Goal: Information Seeking & Learning: Learn about a topic

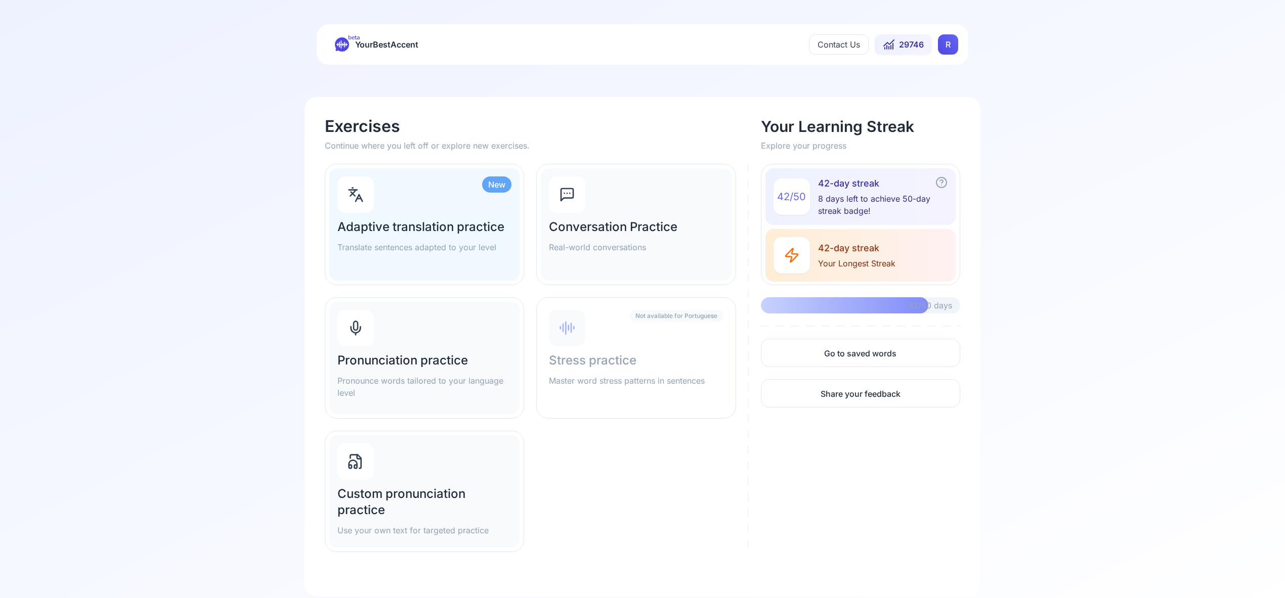
click at [950, 45] on html "beta YourBestAccent Contact Us 29746 R Exercises Continue where you left off or…" at bounding box center [642, 299] width 1285 height 598
click at [939, 89] on span "Settings" at bounding box center [928, 89] width 36 height 14
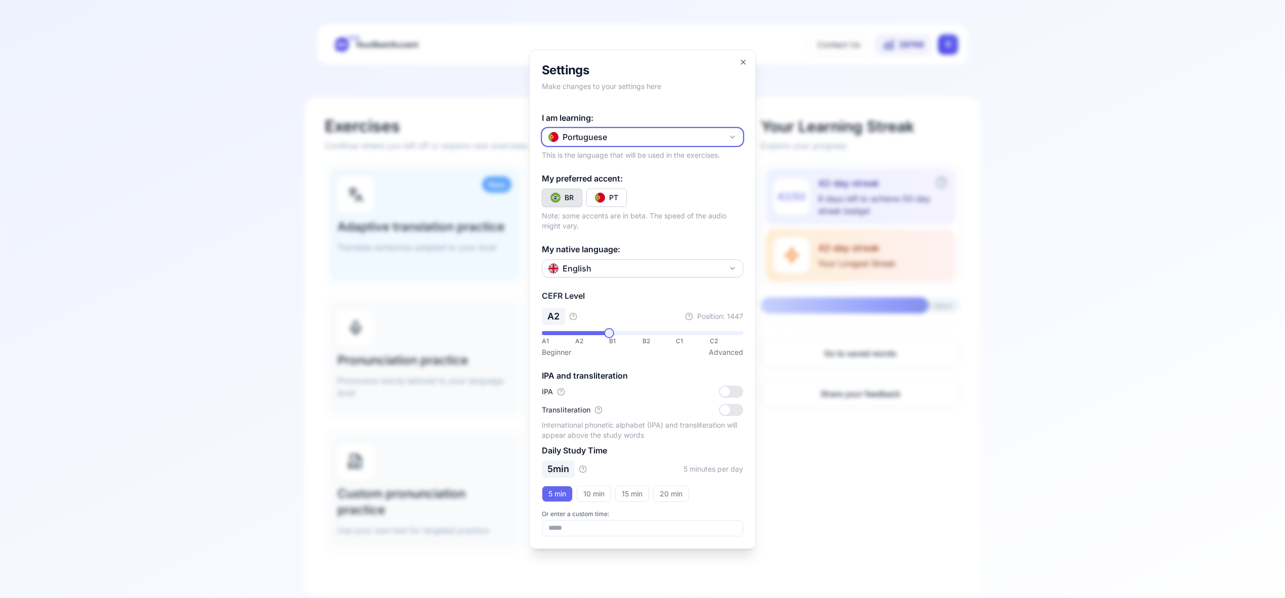
click at [729, 135] on icon "button" at bounding box center [732, 137] width 8 height 8
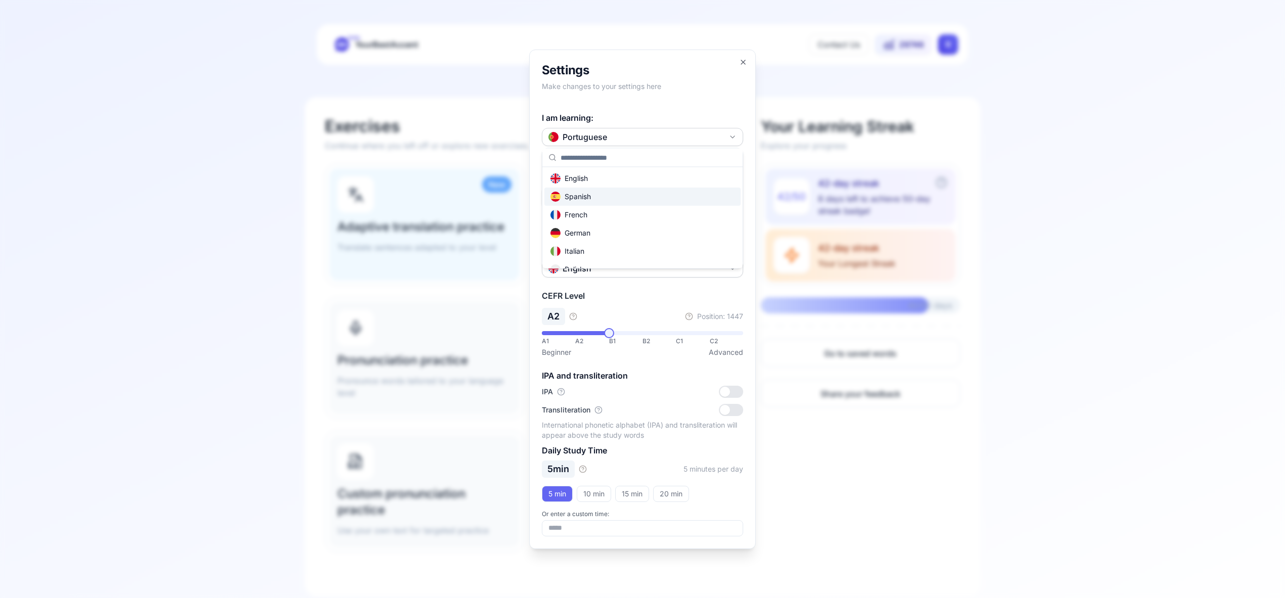
click at [666, 202] on div "Spanish" at bounding box center [642, 197] width 196 height 18
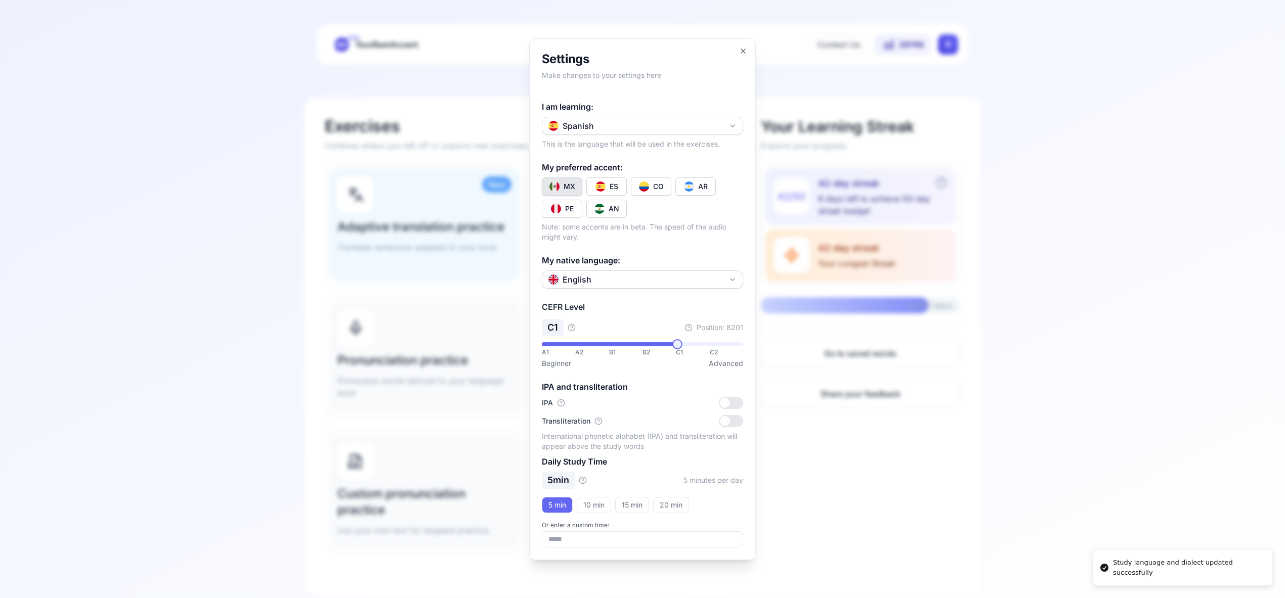
click at [661, 186] on div "CO" at bounding box center [658, 187] width 11 height 10
click at [746, 51] on icon "button" at bounding box center [743, 51] width 8 height 8
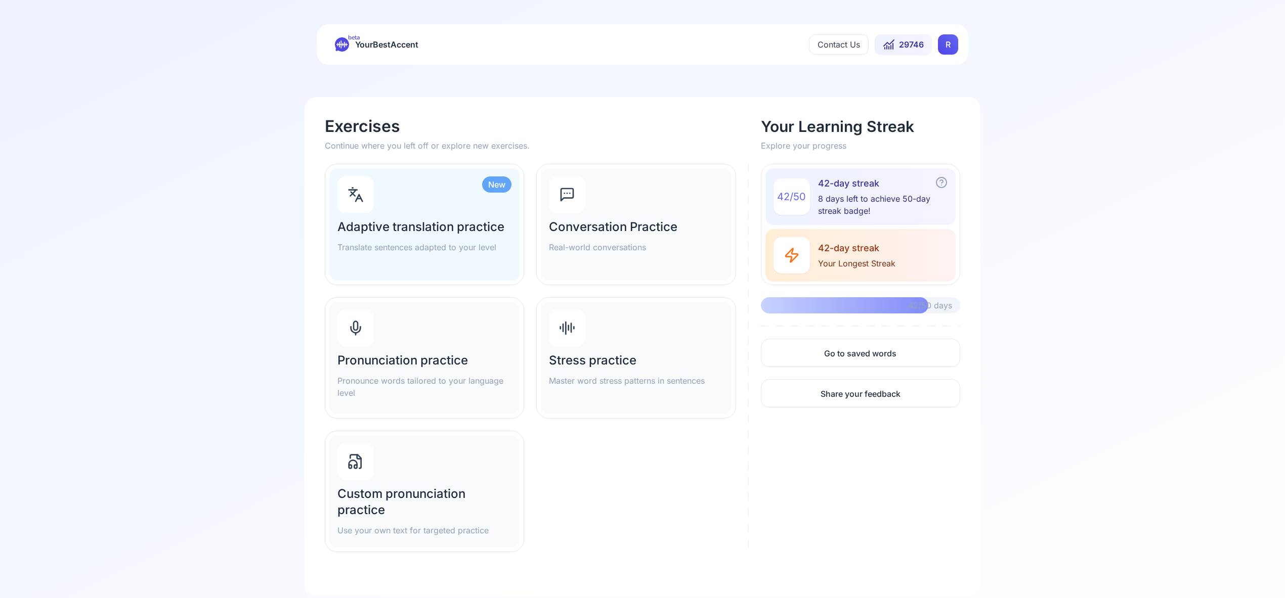
click at [410, 329] on div "Pronunciation practice Pronounce words tailored to your language level" at bounding box center [424, 358] width 190 height 112
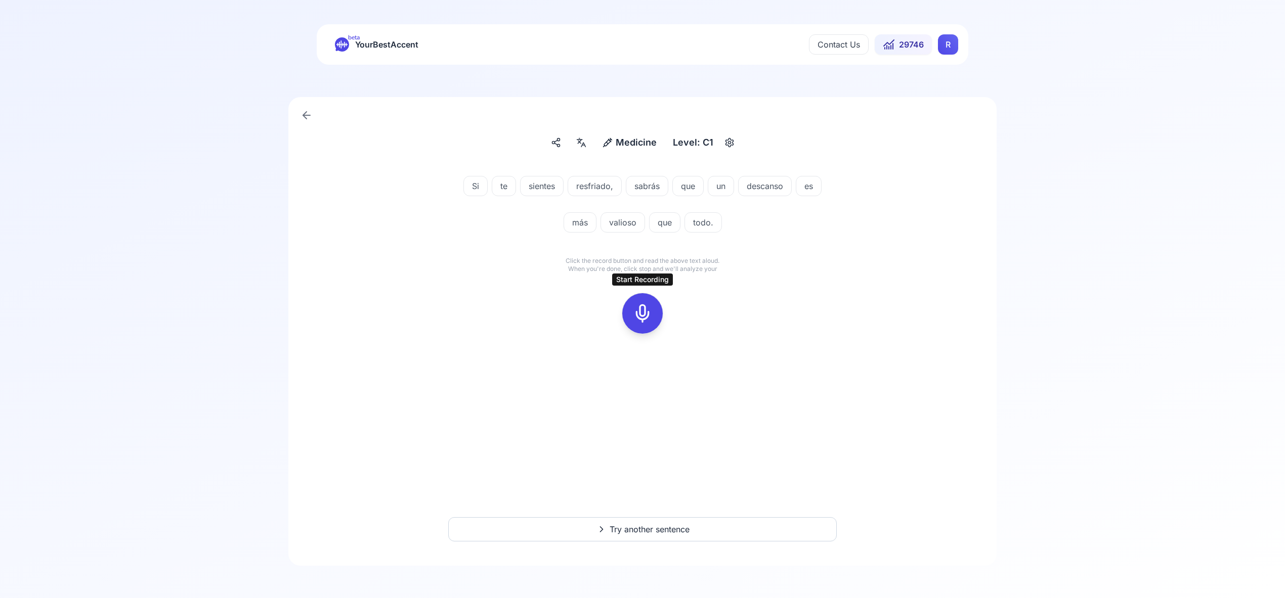
click at [641, 316] on icon at bounding box center [642, 313] width 20 height 20
click at [647, 320] on icon at bounding box center [642, 313] width 20 height 20
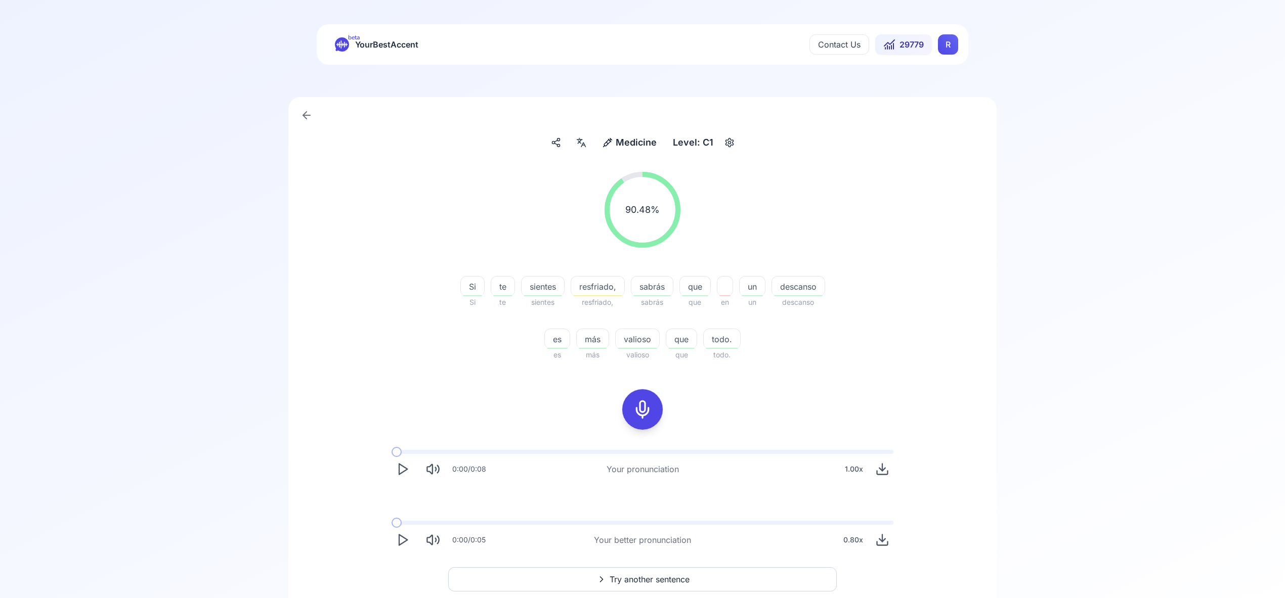
click at [397, 465] on icon "Play" at bounding box center [403, 469] width 14 height 14
click at [402, 533] on polygon "Play" at bounding box center [403, 536] width 8 height 11
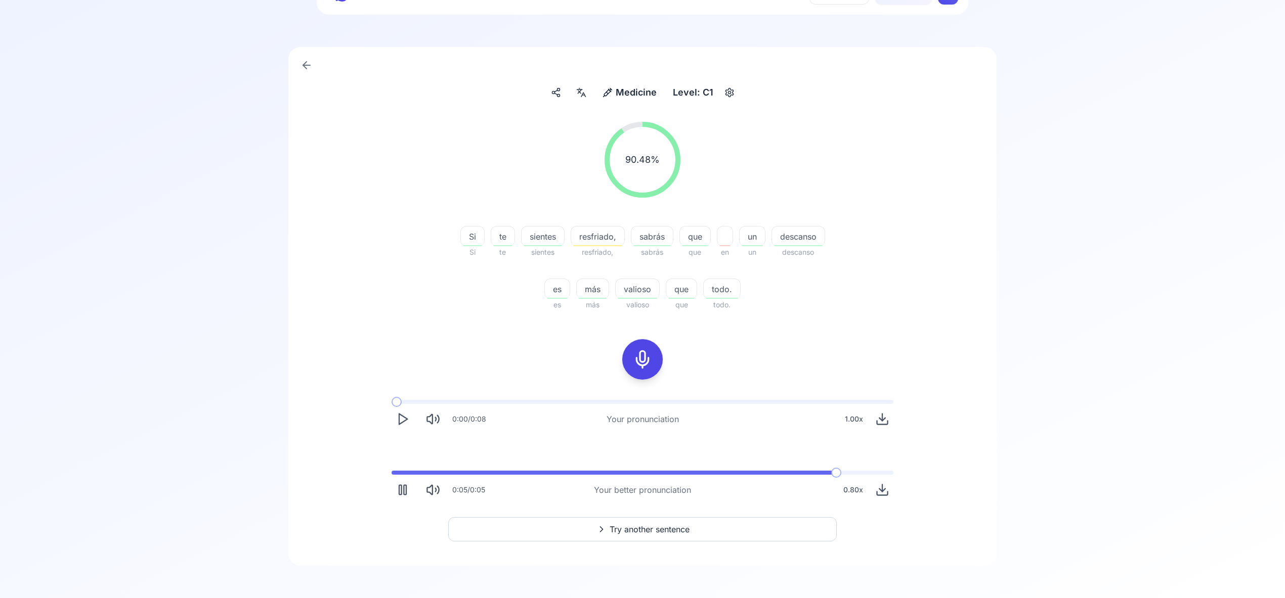
click at [643, 530] on span "Try another sentence" at bounding box center [649, 529] width 80 height 12
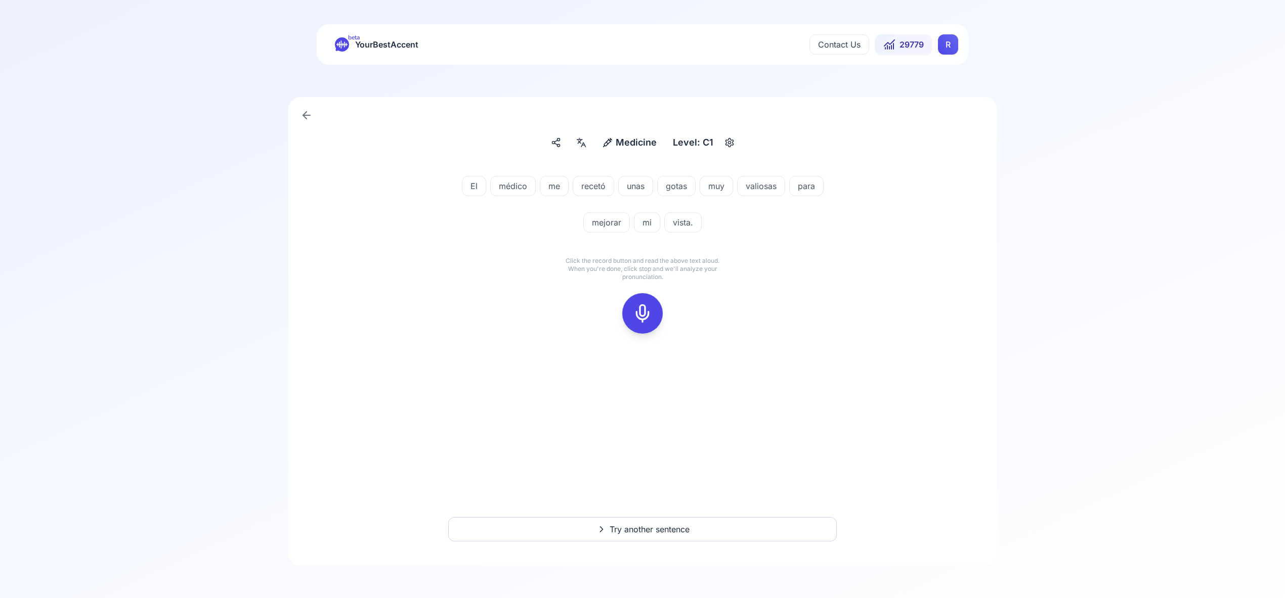
click at [647, 315] on icon at bounding box center [642, 313] width 20 height 20
click at [645, 315] on icon at bounding box center [642, 313] width 20 height 20
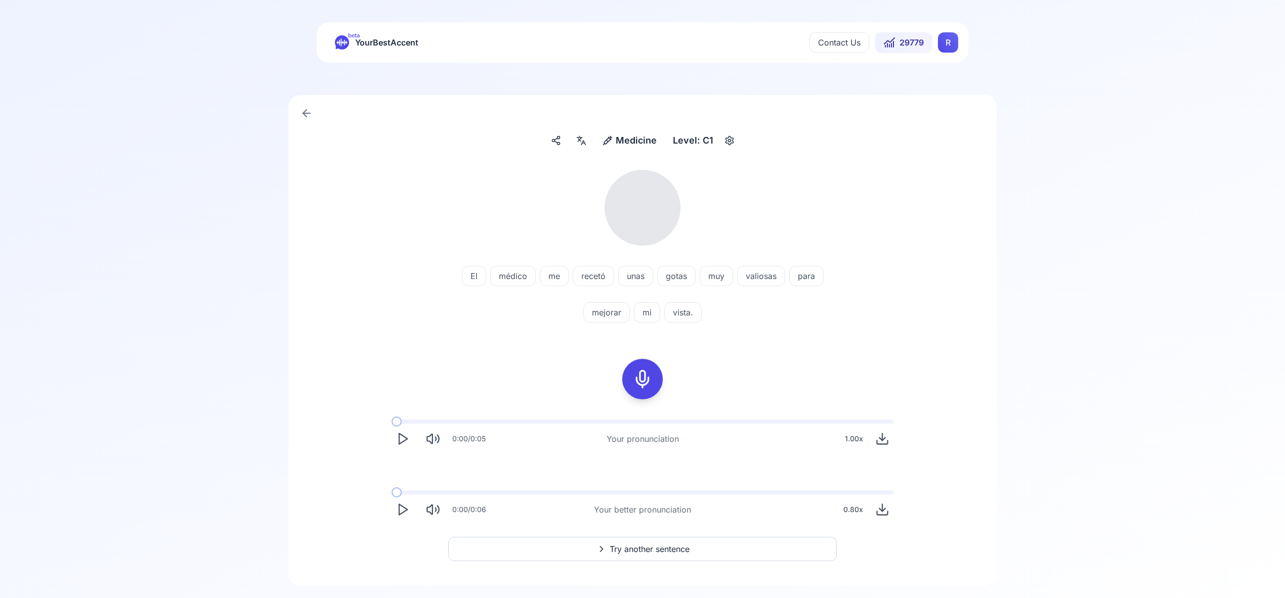
click at [587, 143] on div at bounding box center [581, 141] width 18 height 16
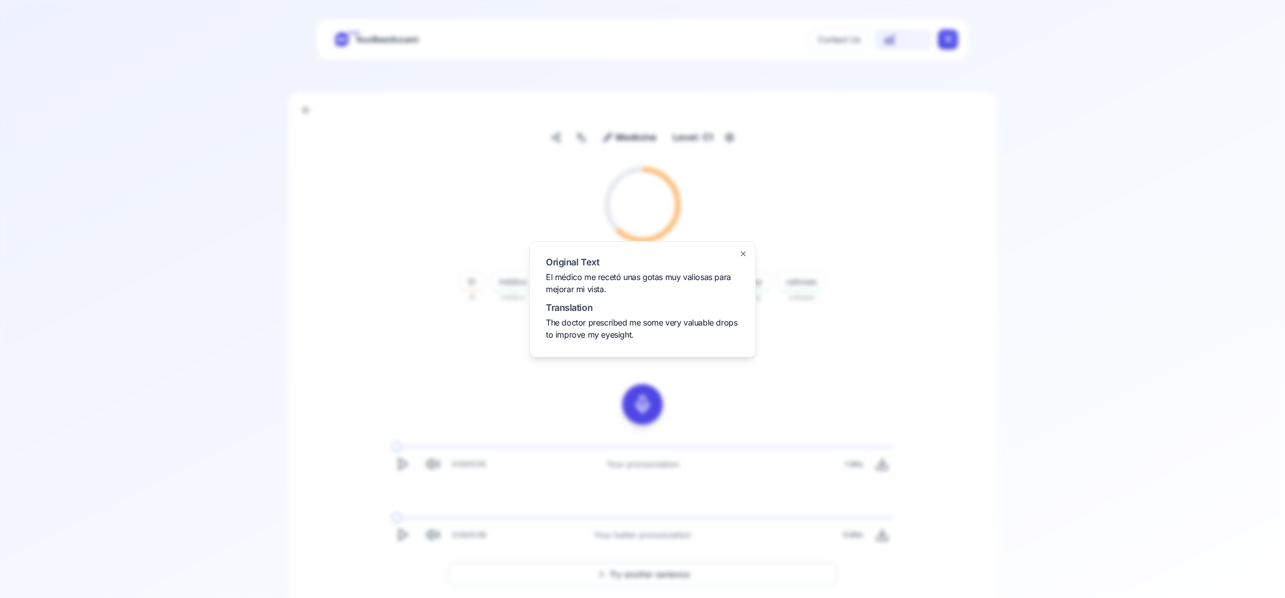
click at [742, 254] on icon "button" at bounding box center [743, 254] width 4 height 4
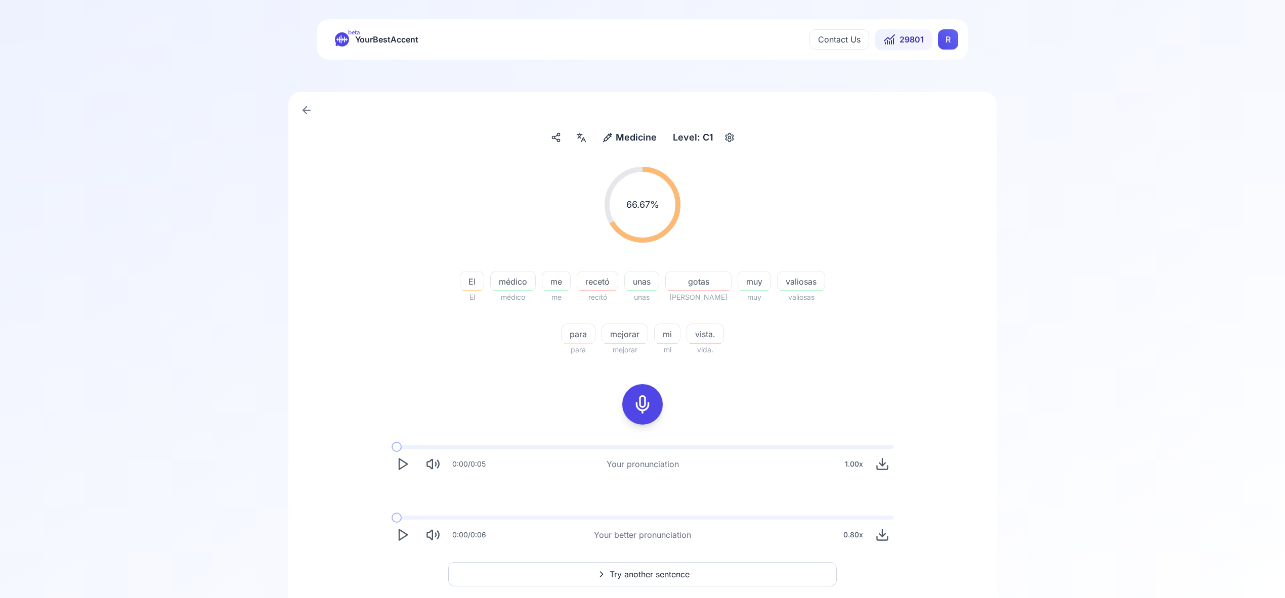
scroll to position [7, 0]
click at [659, 573] on span "Try another sentence" at bounding box center [649, 572] width 80 height 12
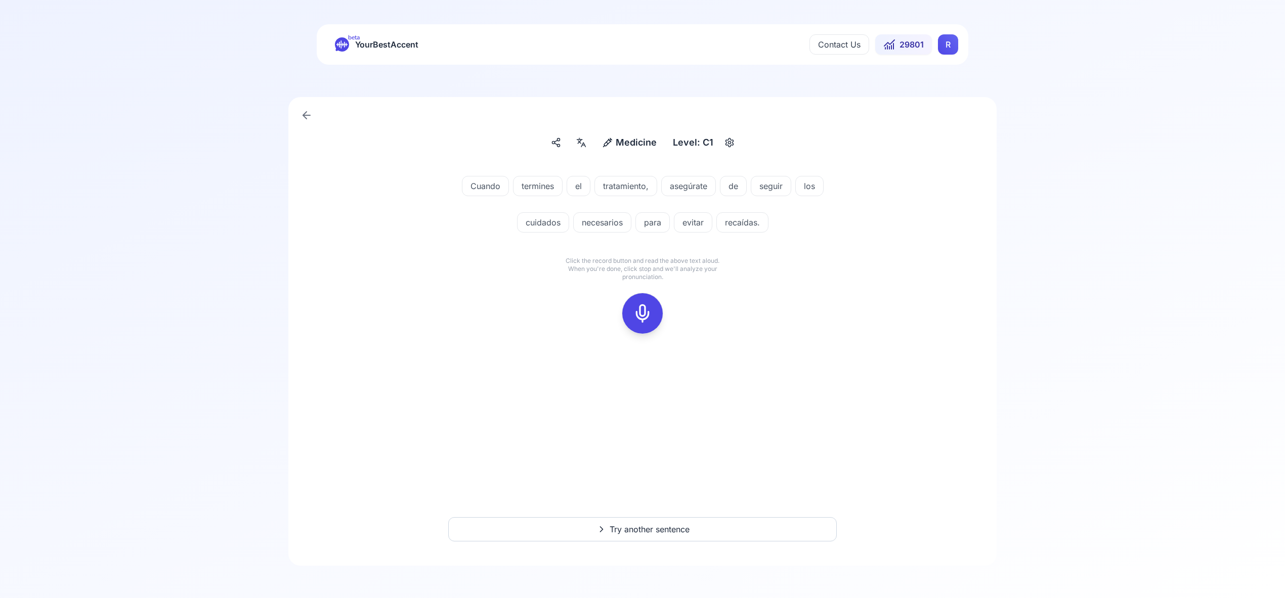
click at [651, 309] on icon at bounding box center [642, 313] width 20 height 20
click at [639, 316] on icon at bounding box center [642, 313] width 20 height 20
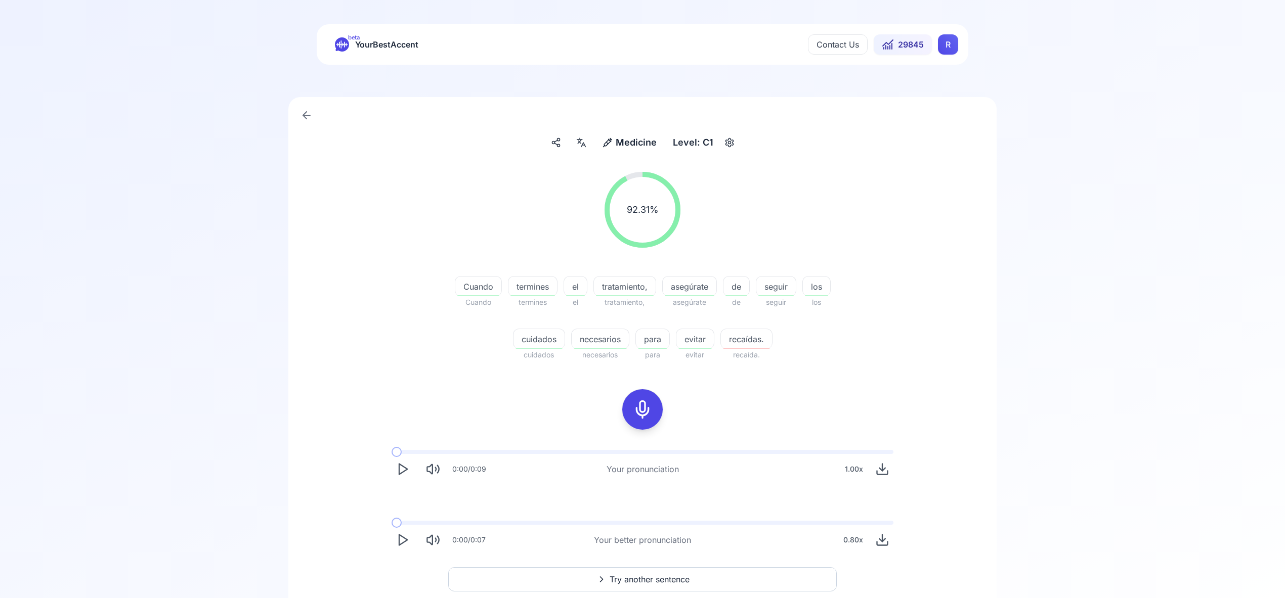
click at [399, 466] on icon "Play" at bounding box center [403, 469] width 14 height 14
click at [655, 578] on span "Try another sentence" at bounding box center [649, 580] width 80 height 12
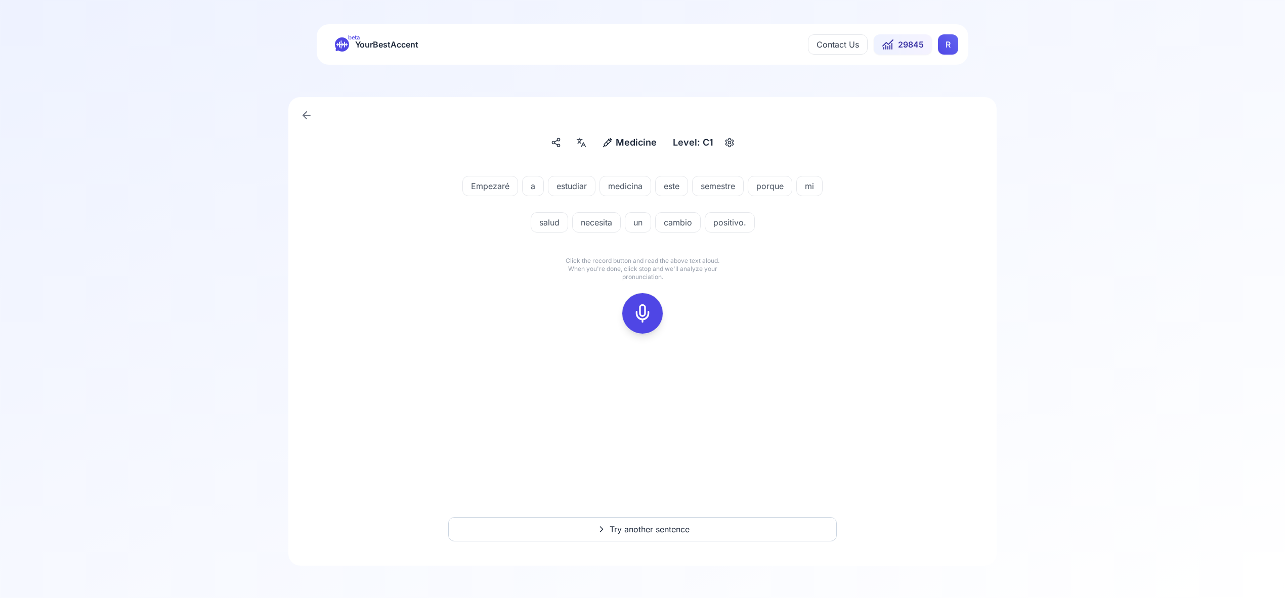
click at [643, 317] on icon at bounding box center [642, 313] width 20 height 20
click at [650, 317] on icon at bounding box center [642, 313] width 20 height 20
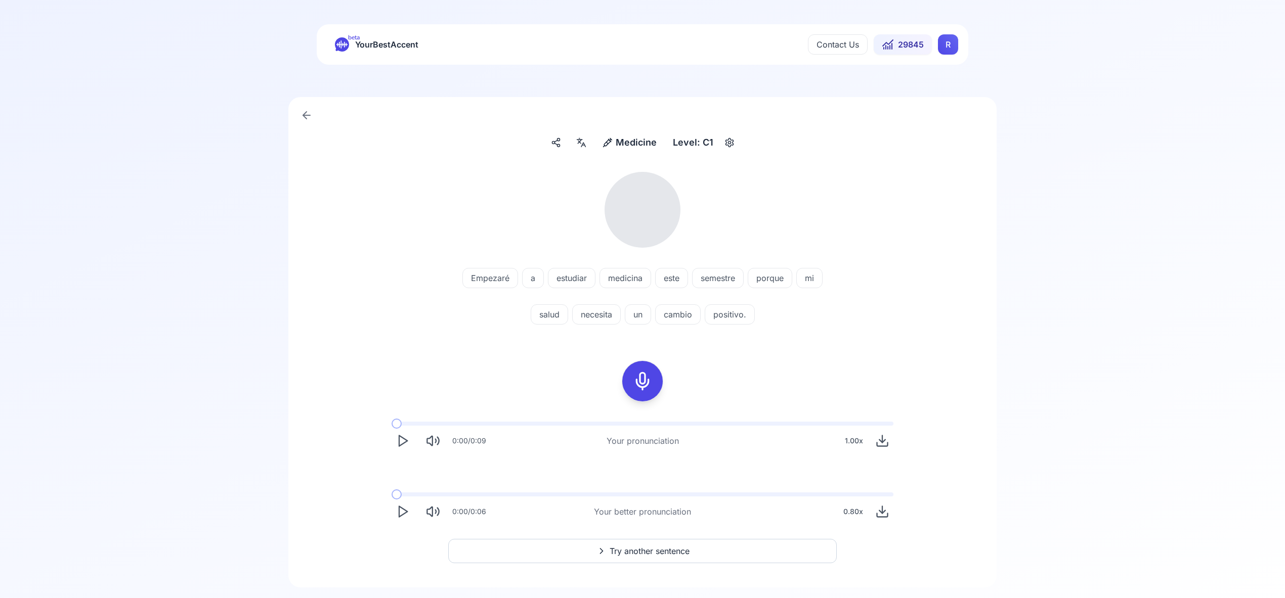
scroll to position [22, 0]
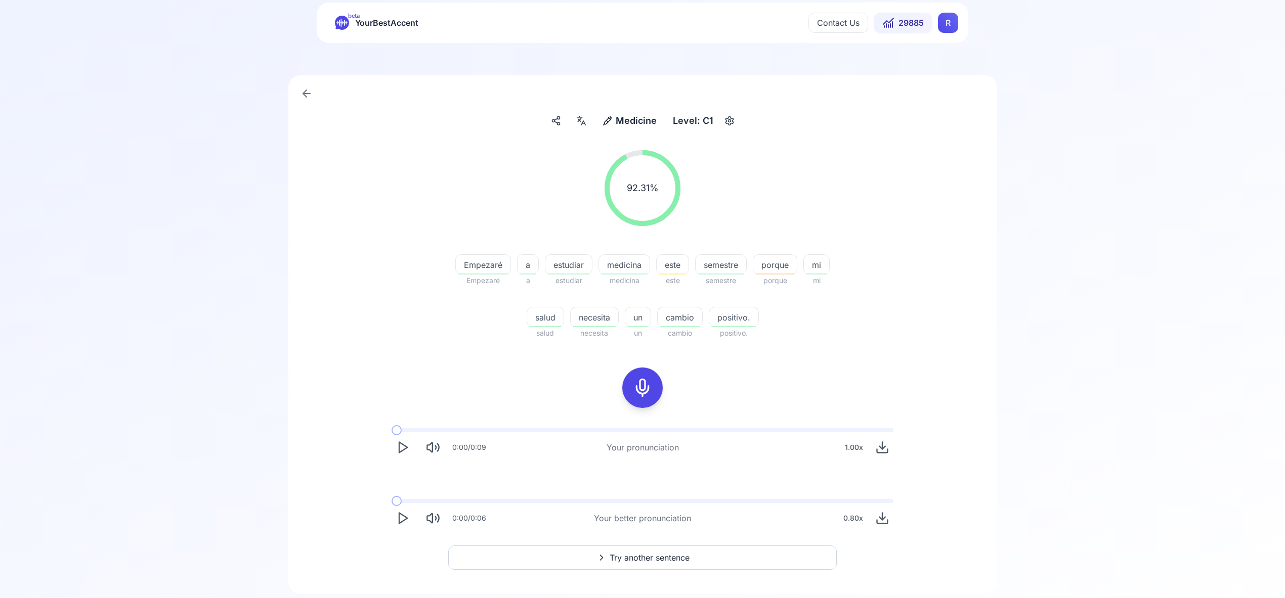
click at [404, 489] on div "0:00 / 0:09 Your pronunciation 1.00 x 0:00 / 0:06 Your better pronunciation 0.8…" at bounding box center [642, 478] width 647 height 117
click at [406, 516] on icon "Play" at bounding box center [403, 518] width 14 height 14
click at [685, 558] on span "Try another sentence" at bounding box center [649, 558] width 80 height 12
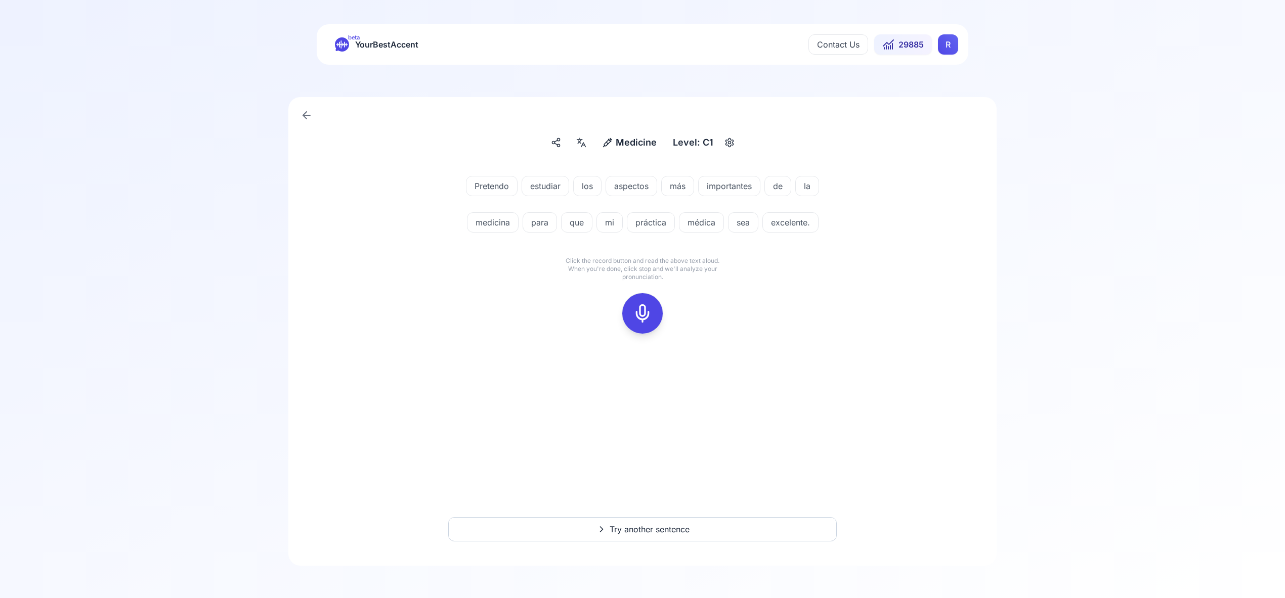
click at [647, 307] on icon at bounding box center [642, 313] width 20 height 20
click at [645, 317] on icon at bounding box center [642, 313] width 20 height 20
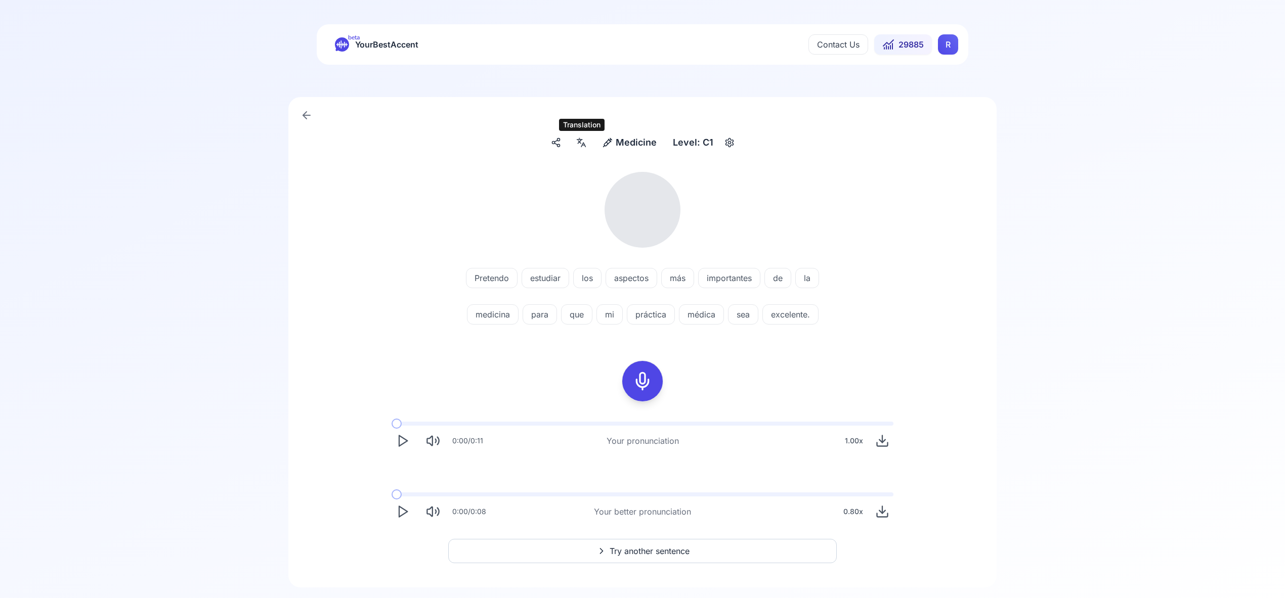
click at [580, 144] on icon at bounding box center [581, 143] width 12 height 10
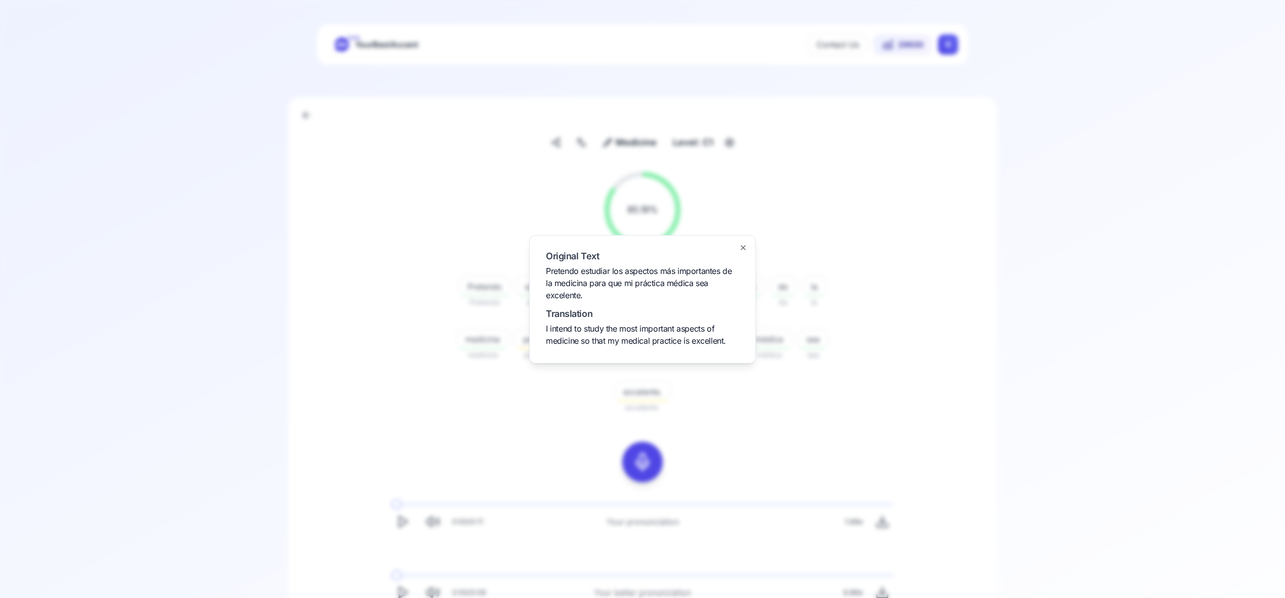
click at [741, 244] on icon "button" at bounding box center [743, 248] width 8 height 8
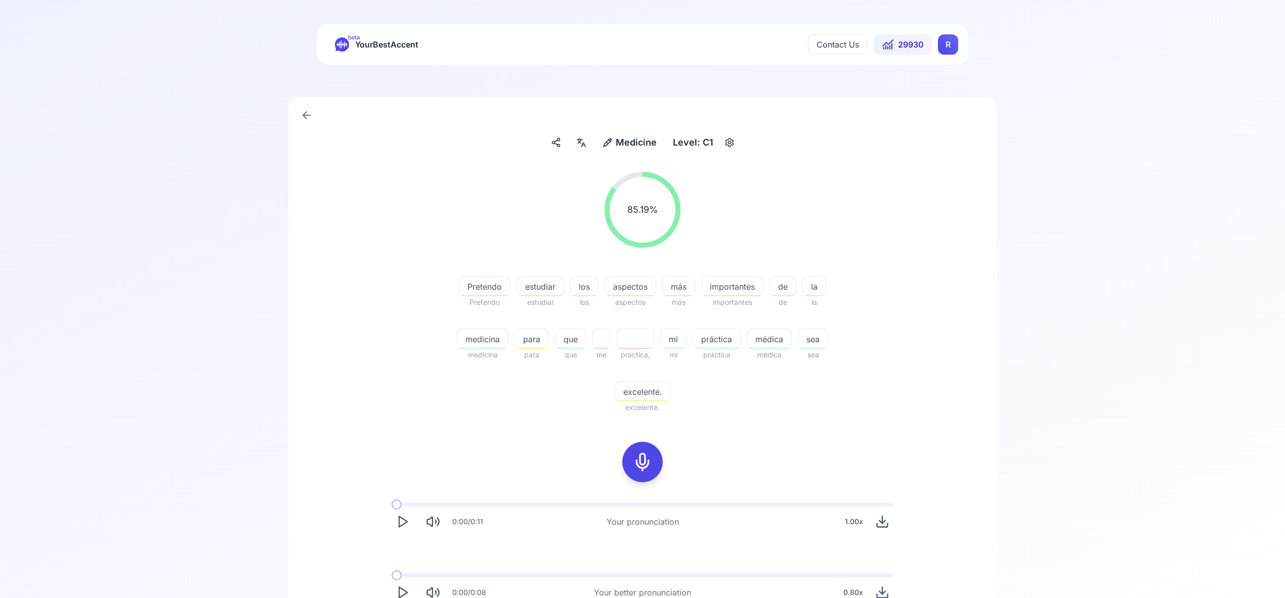
scroll to position [1, 0]
click at [946, 41] on html "beta YourBestAccent Contact Us 29930 R Medicine Medicine Level: C1 85.19 % 85.1…" at bounding box center [642, 298] width 1285 height 598
click at [937, 93] on span "Settings" at bounding box center [928, 89] width 36 height 14
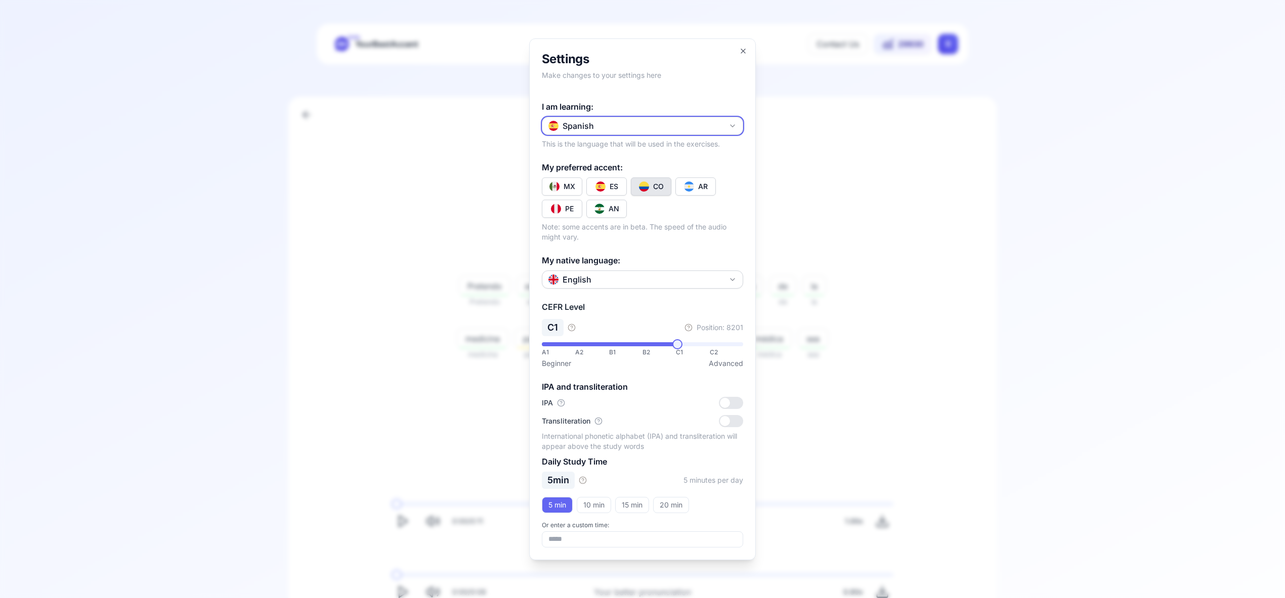
click at [735, 125] on icon "button" at bounding box center [732, 126] width 8 height 8
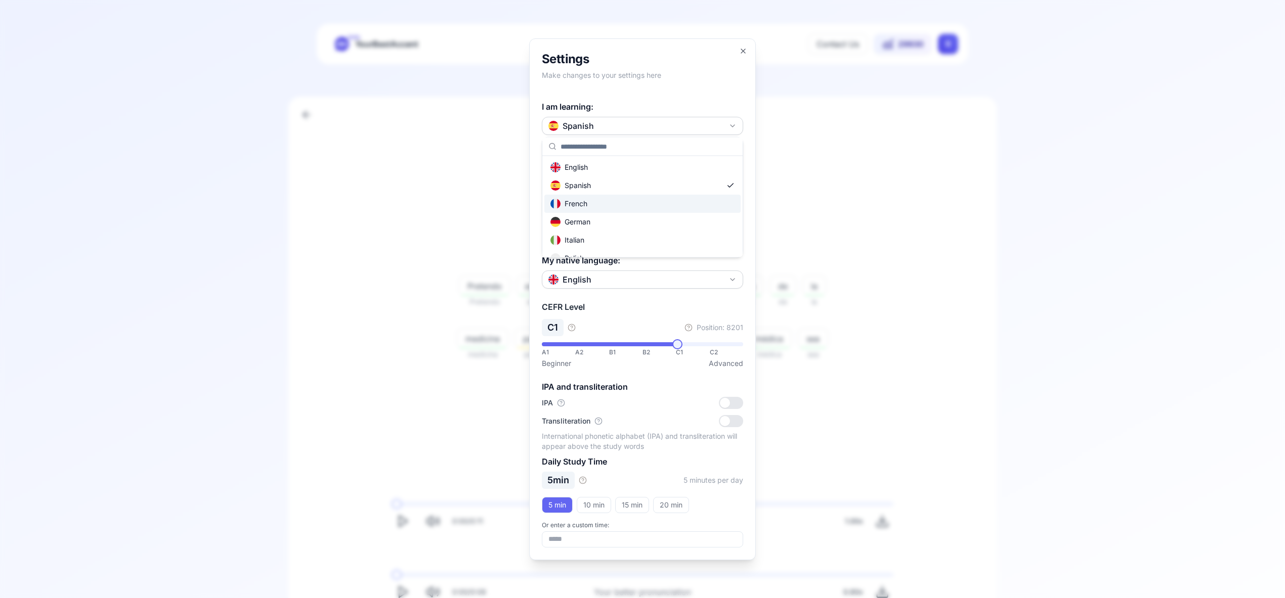
click at [629, 207] on div "French" at bounding box center [642, 204] width 196 height 18
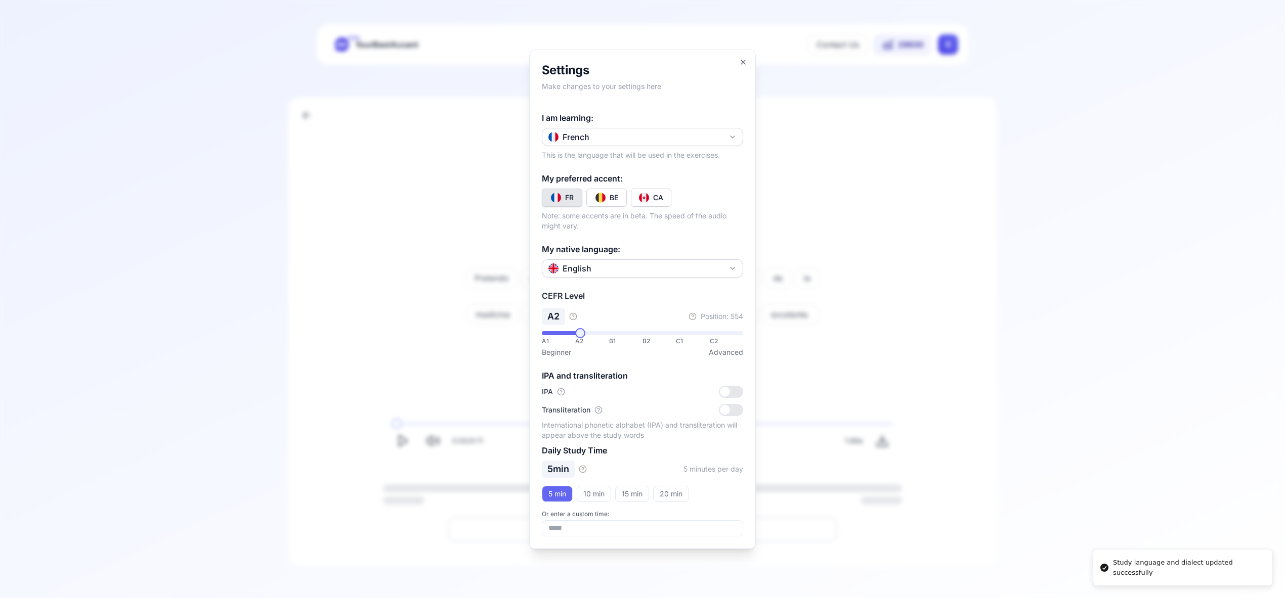
click at [660, 195] on div "CA" at bounding box center [658, 198] width 10 height 10
click at [743, 64] on icon "button" at bounding box center [743, 62] width 8 height 8
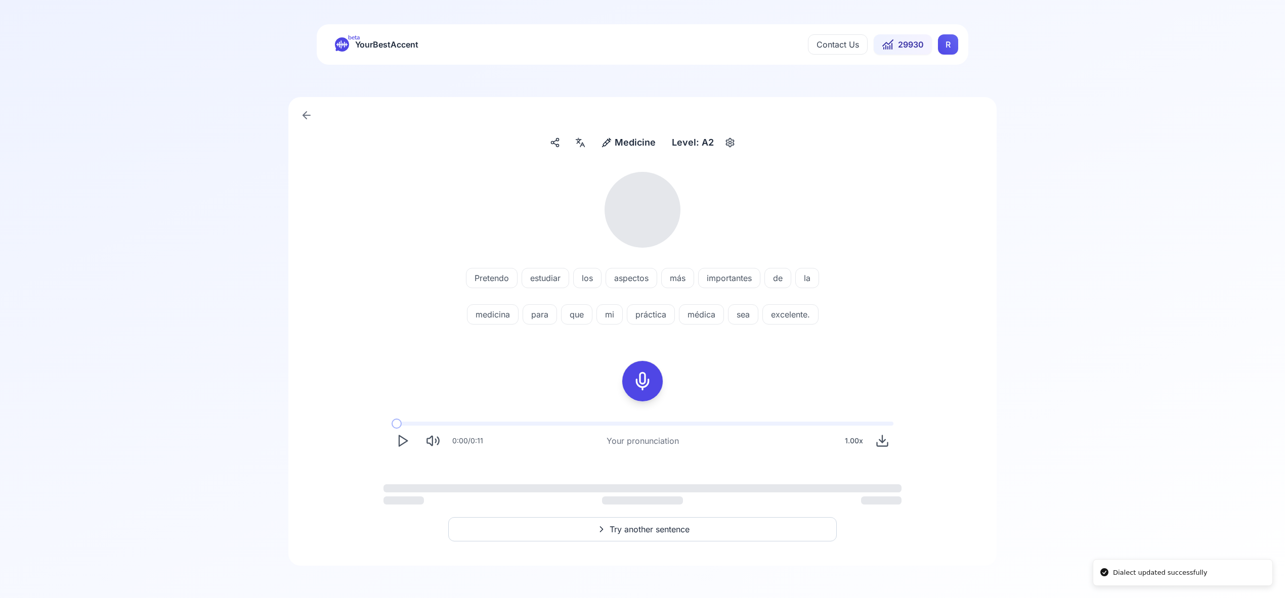
click at [949, 46] on html "Dialect updated successfully beta YourBestAccent Contact Us 29930 R Medicine Me…" at bounding box center [642, 299] width 1285 height 598
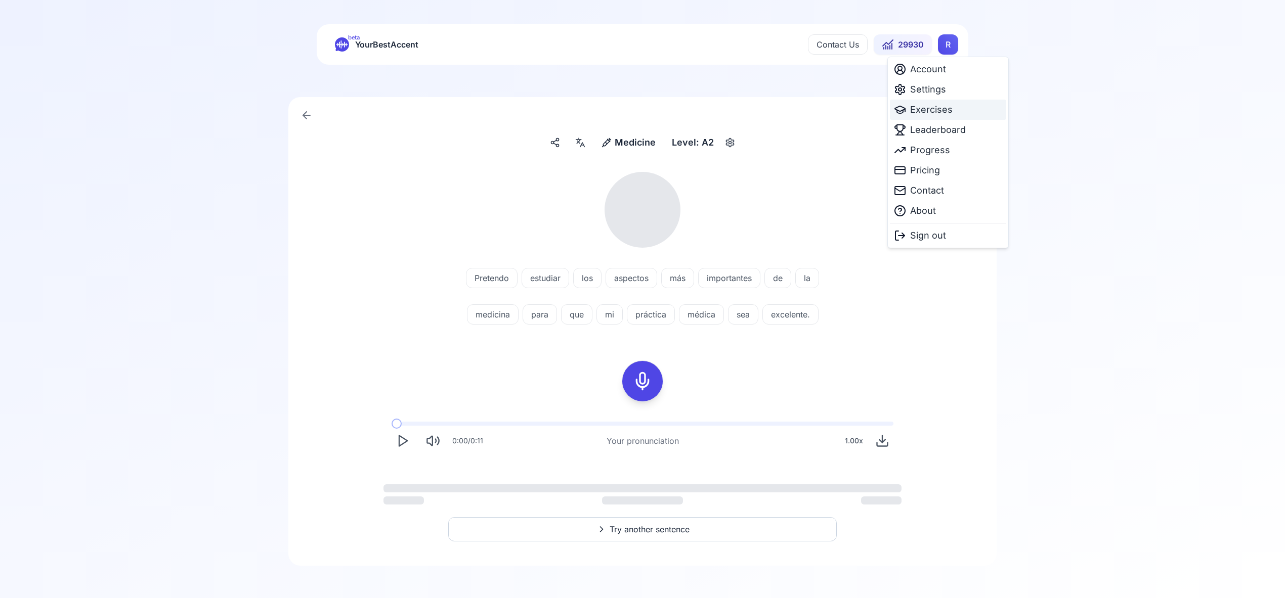
click at [940, 108] on span "Exercises" at bounding box center [931, 110] width 42 height 14
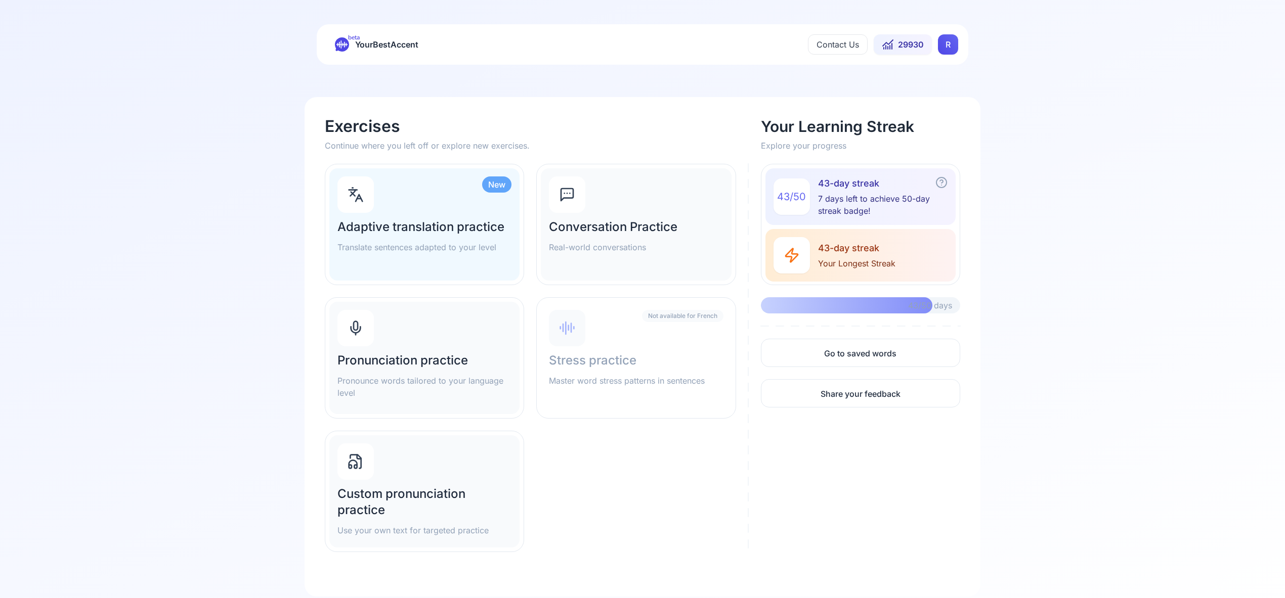
click at [357, 337] on div at bounding box center [355, 328] width 36 height 36
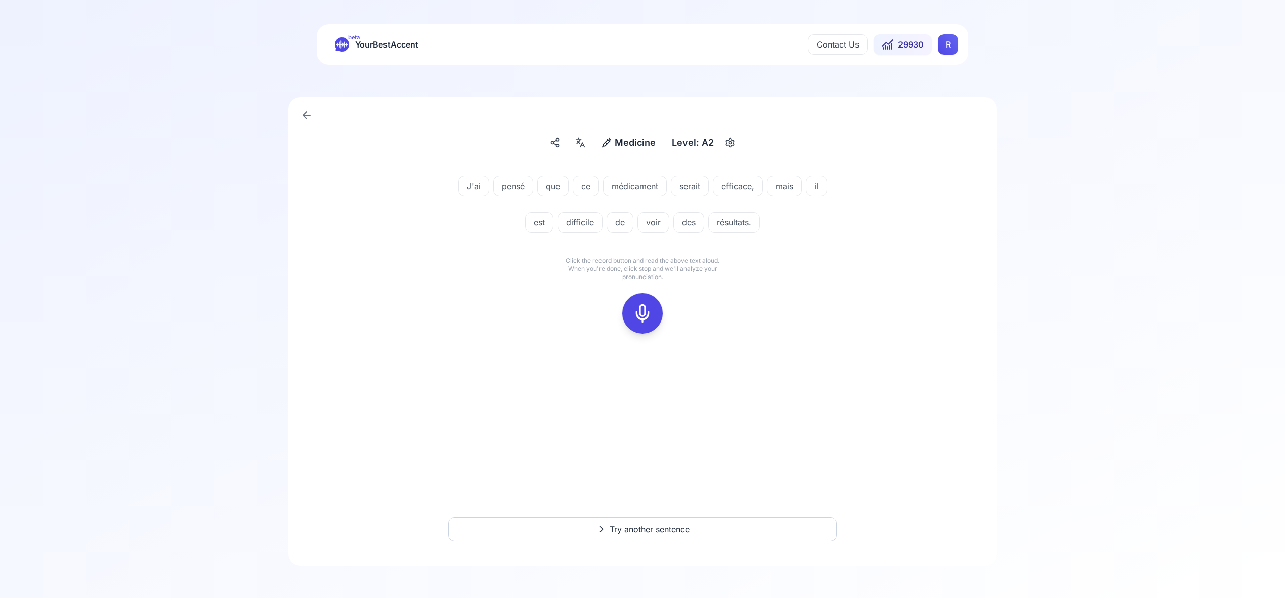
click at [647, 309] on icon at bounding box center [642, 313] width 20 height 20
click at [643, 322] on icon at bounding box center [642, 313] width 20 height 20
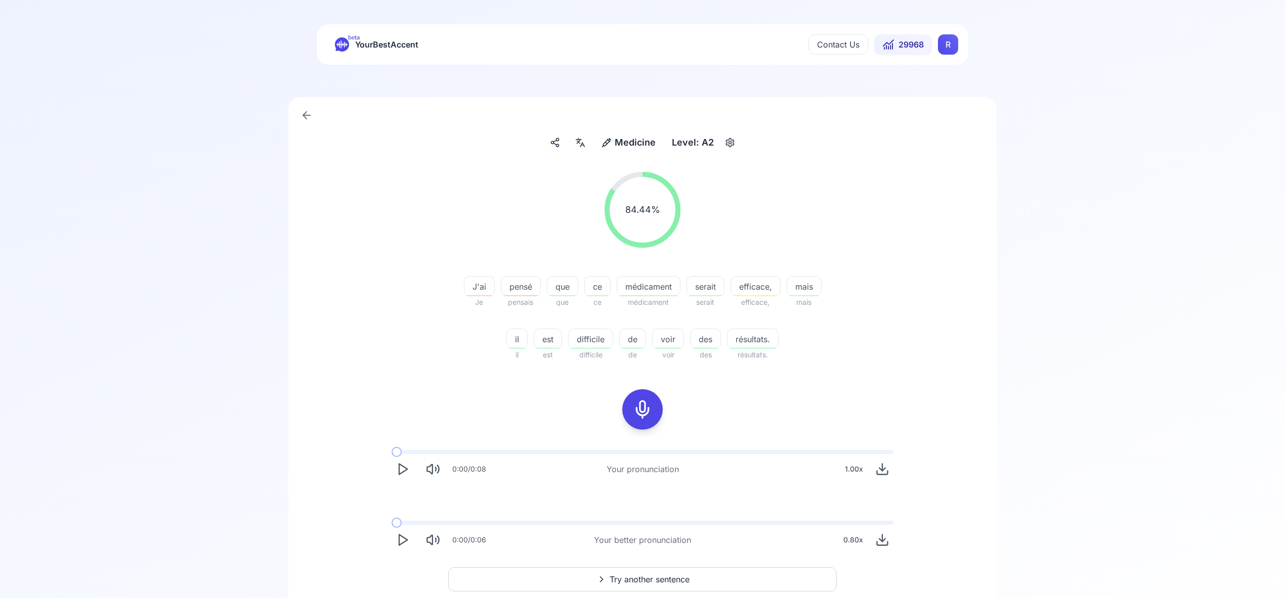
click at [404, 538] on polygon "Play" at bounding box center [403, 540] width 8 height 11
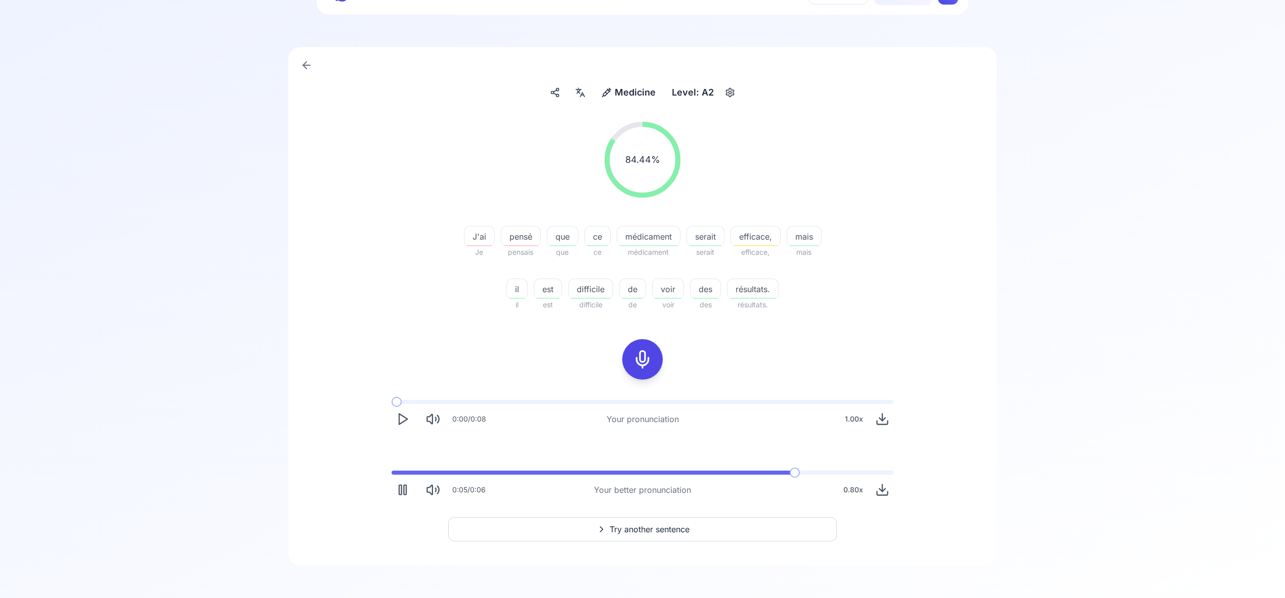
scroll to position [49, 0]
click at [634, 532] on span "Try another sentence" at bounding box center [649, 531] width 80 height 12
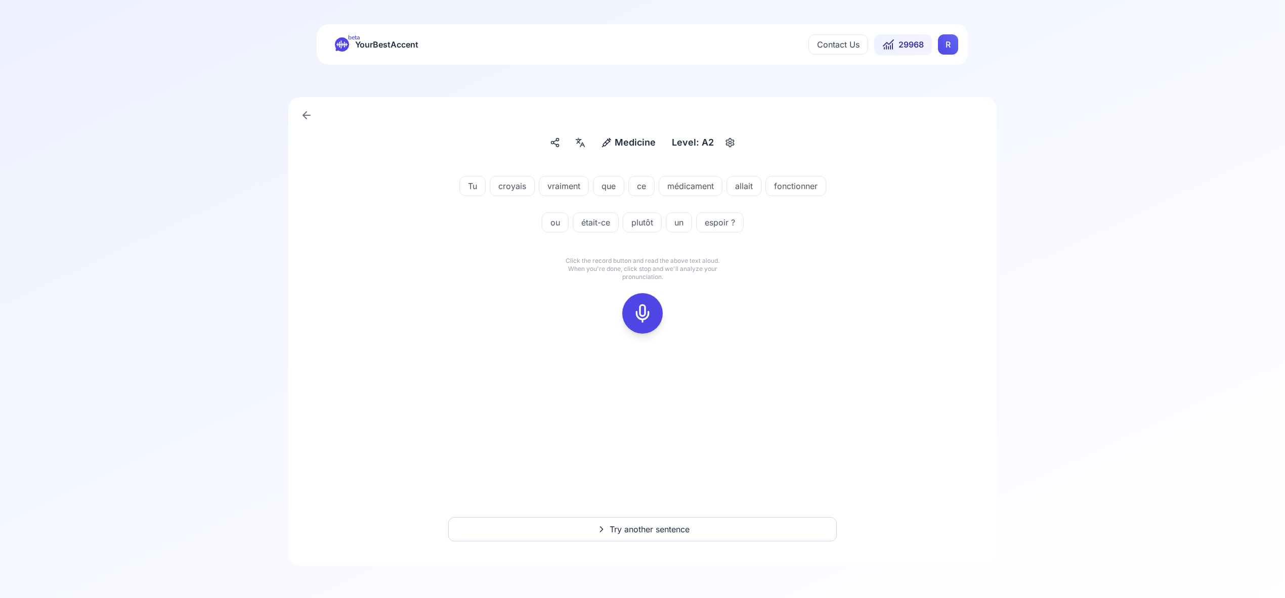
click at [642, 315] on icon at bounding box center [642, 313] width 20 height 20
click at [646, 313] on icon at bounding box center [642, 313] width 20 height 20
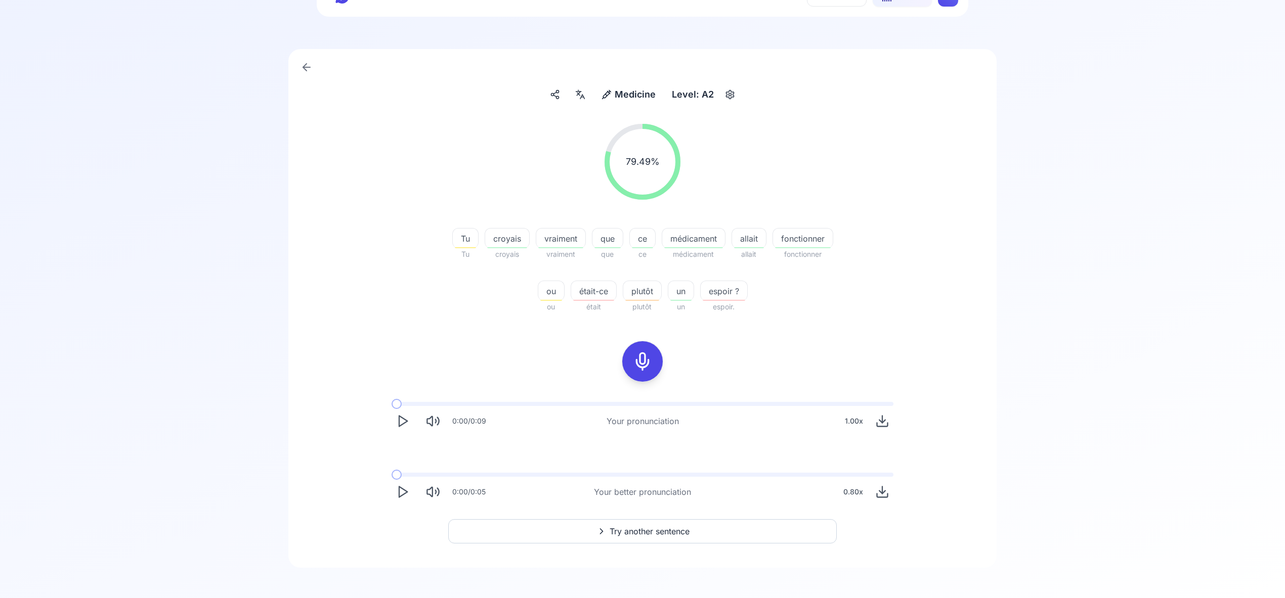
scroll to position [48, 0]
click at [672, 531] on span "Try another sentence" at bounding box center [649, 532] width 80 height 12
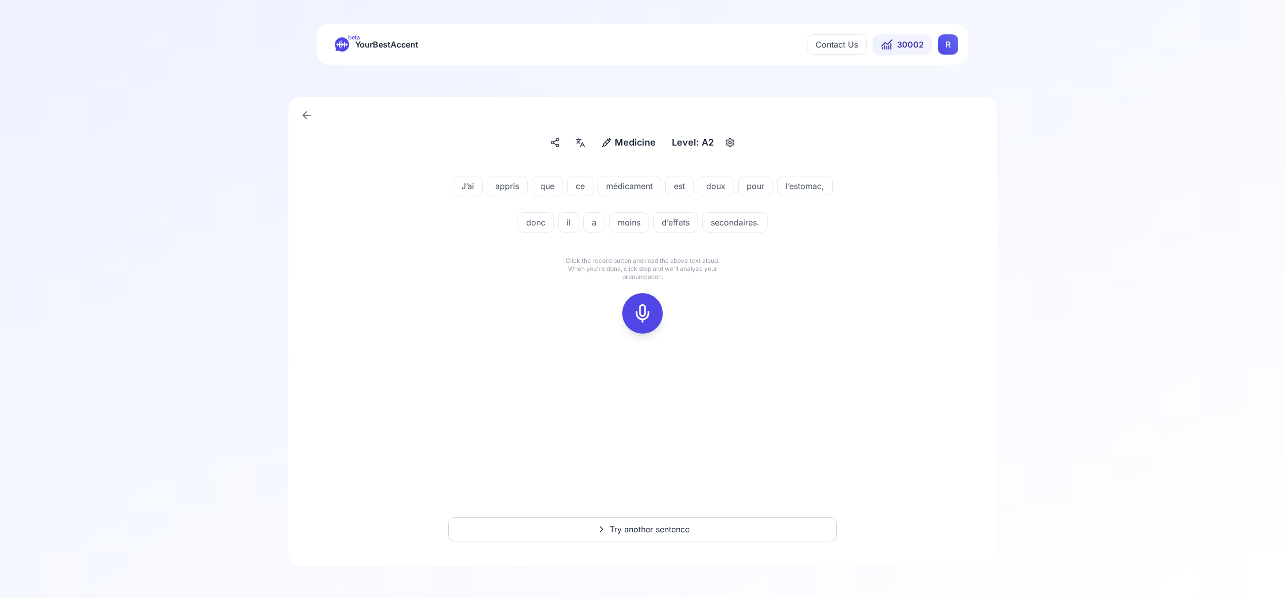
click at [643, 315] on icon at bounding box center [642, 313] width 20 height 20
click at [643, 314] on icon at bounding box center [642, 313] width 20 height 20
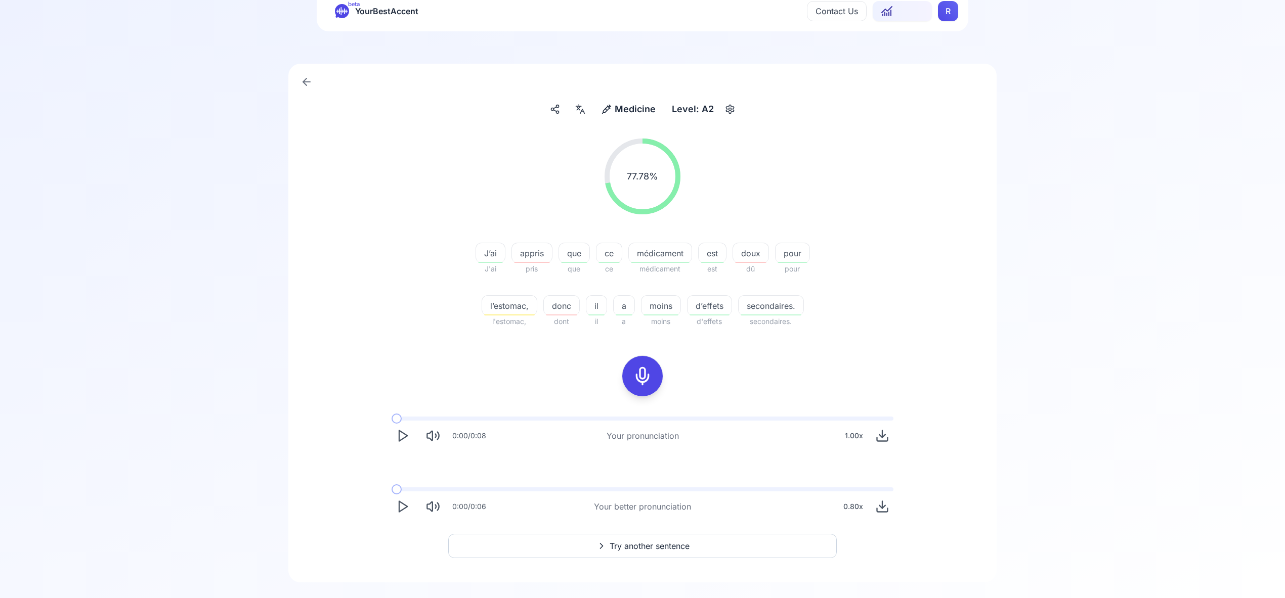
scroll to position [35, 0]
click at [668, 536] on button "Try another sentence" at bounding box center [642, 545] width 388 height 24
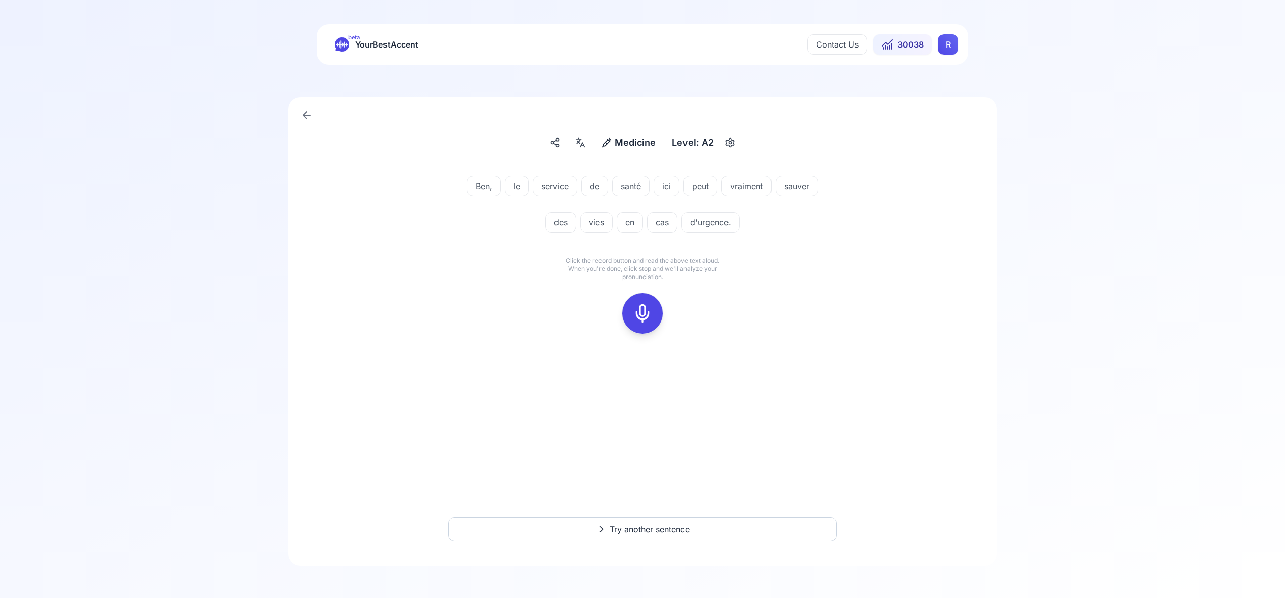
click at [643, 311] on icon at bounding box center [642, 313] width 20 height 20
click at [642, 319] on icon at bounding box center [642, 313] width 20 height 20
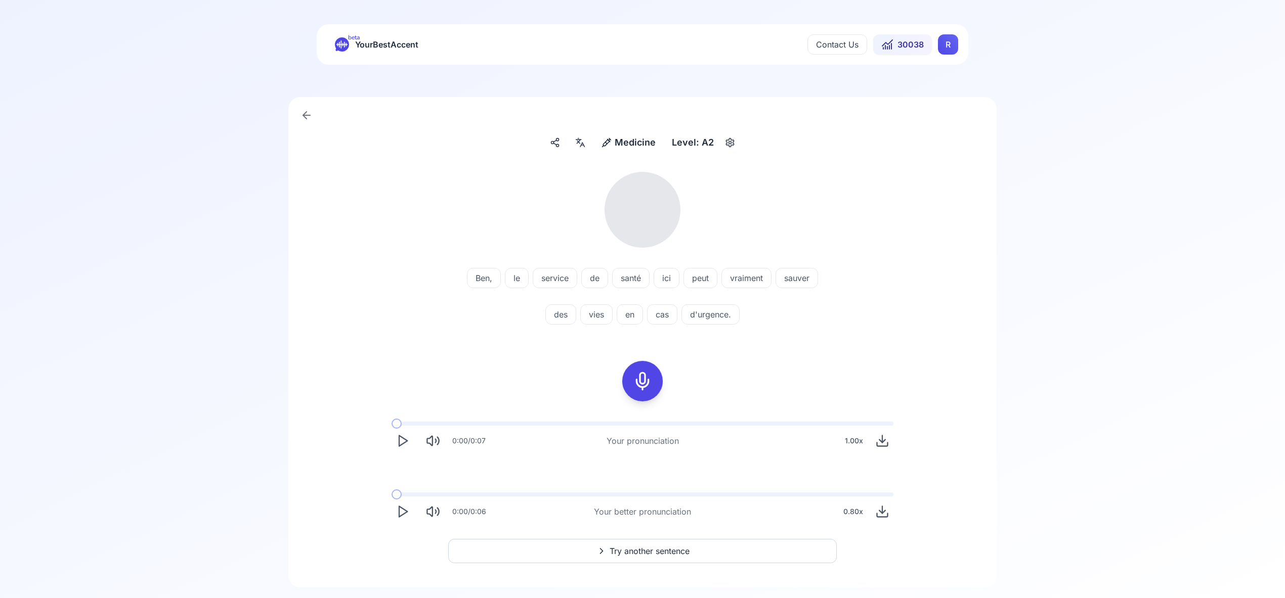
scroll to position [1, 0]
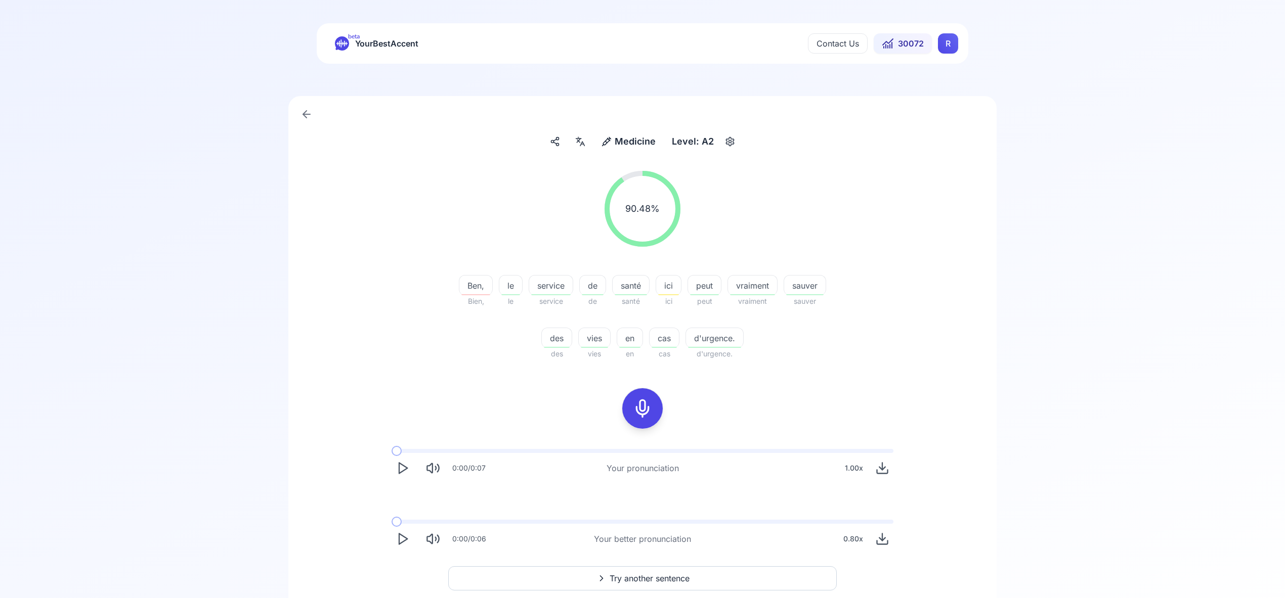
click at [669, 581] on span "Try another sentence" at bounding box center [649, 579] width 80 height 12
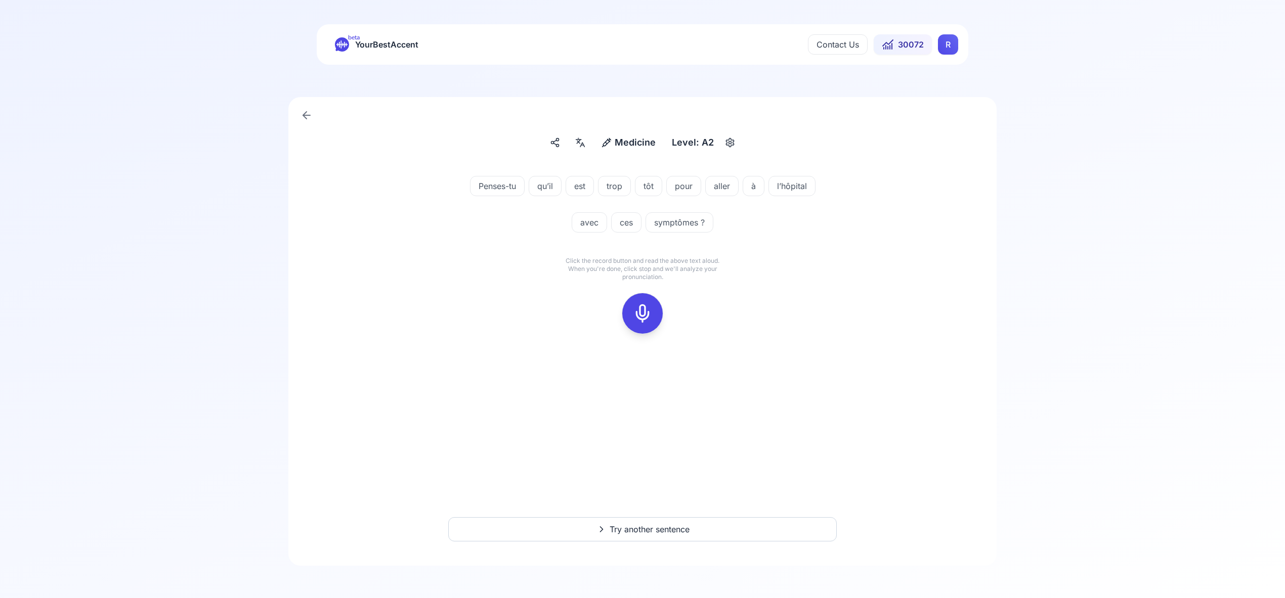
click at [636, 311] on icon at bounding box center [642, 313] width 20 height 20
click at [641, 318] on icon at bounding box center [642, 313] width 20 height 20
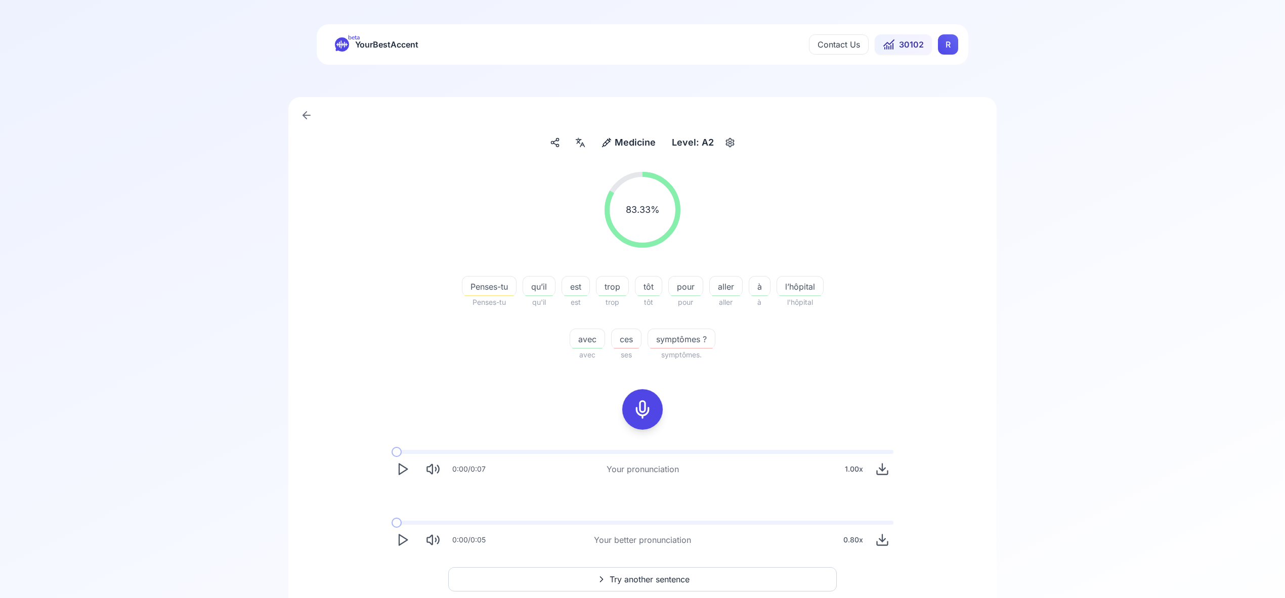
click at [636, 582] on span "Try another sentence" at bounding box center [649, 580] width 80 height 12
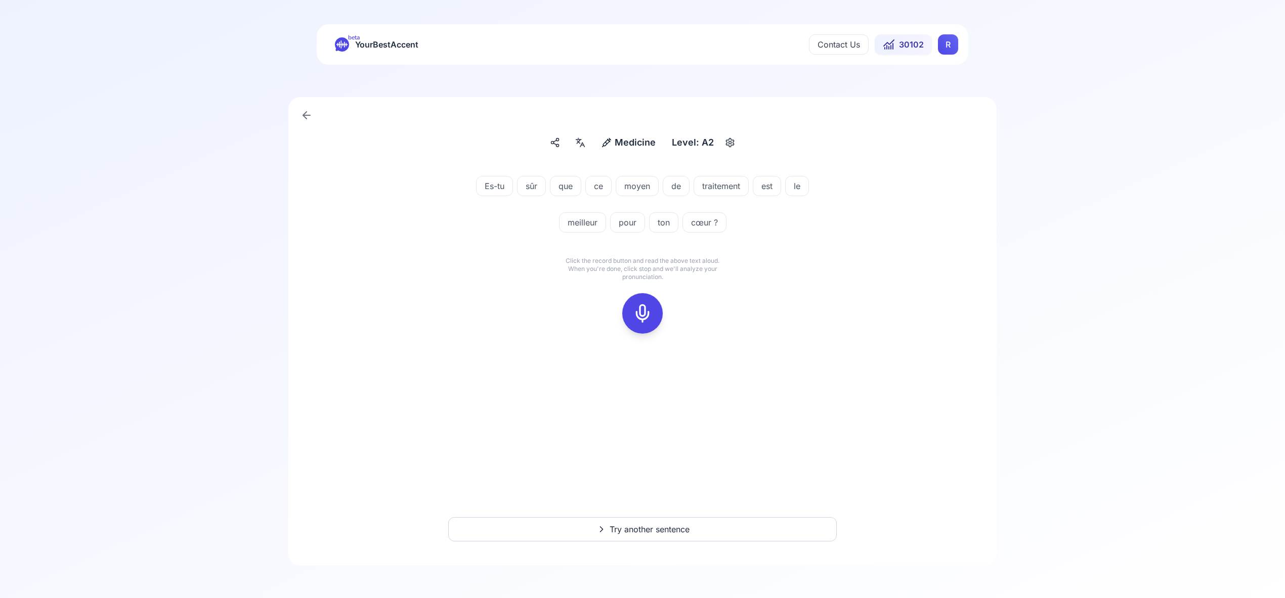
click at [649, 314] on icon at bounding box center [642, 313] width 20 height 20
click at [650, 310] on rect at bounding box center [642, 313] width 15 height 15
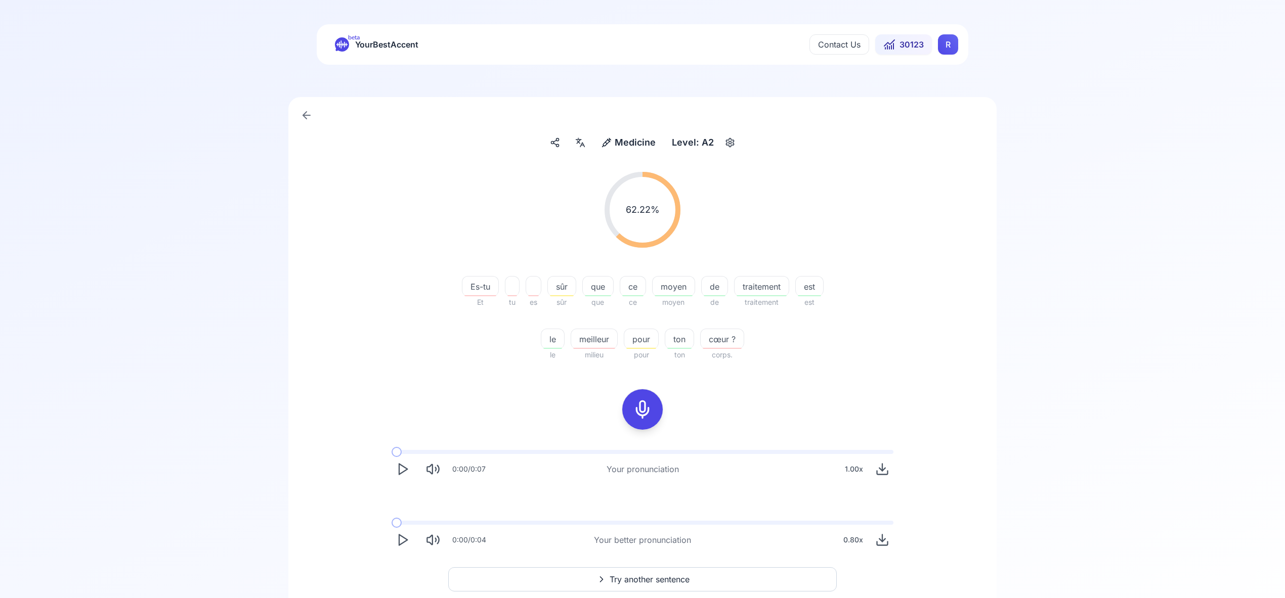
scroll to position [8, 0]
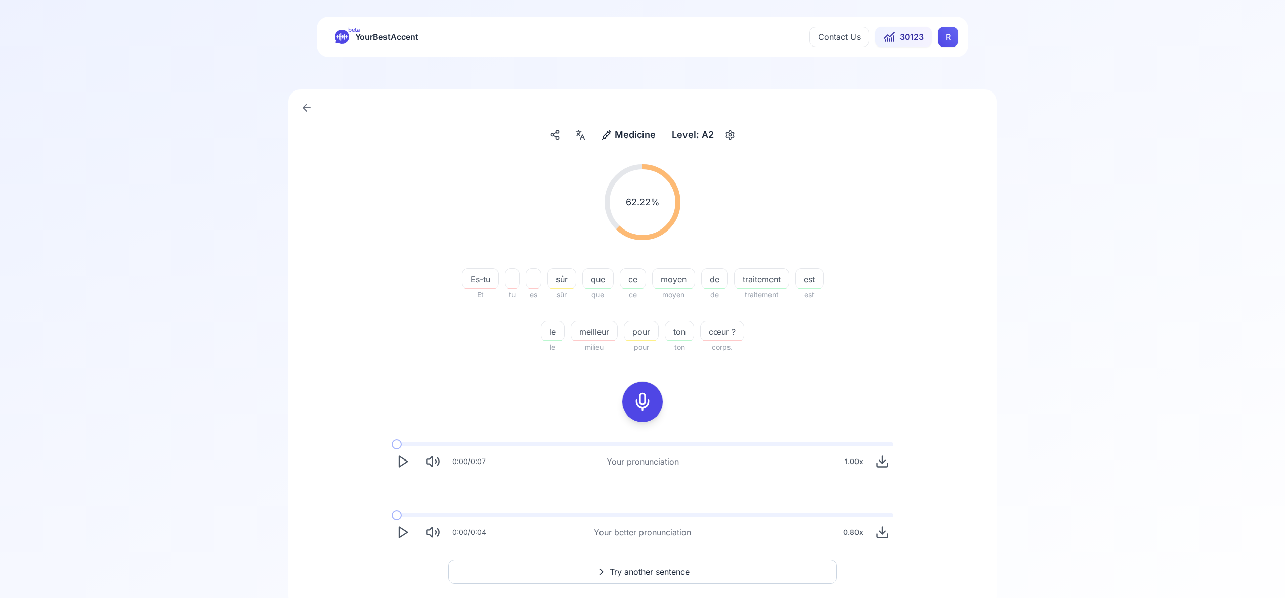
click at [402, 535] on icon "Play" at bounding box center [403, 533] width 14 height 14
click at [406, 456] on icon "Play" at bounding box center [403, 459] width 14 height 14
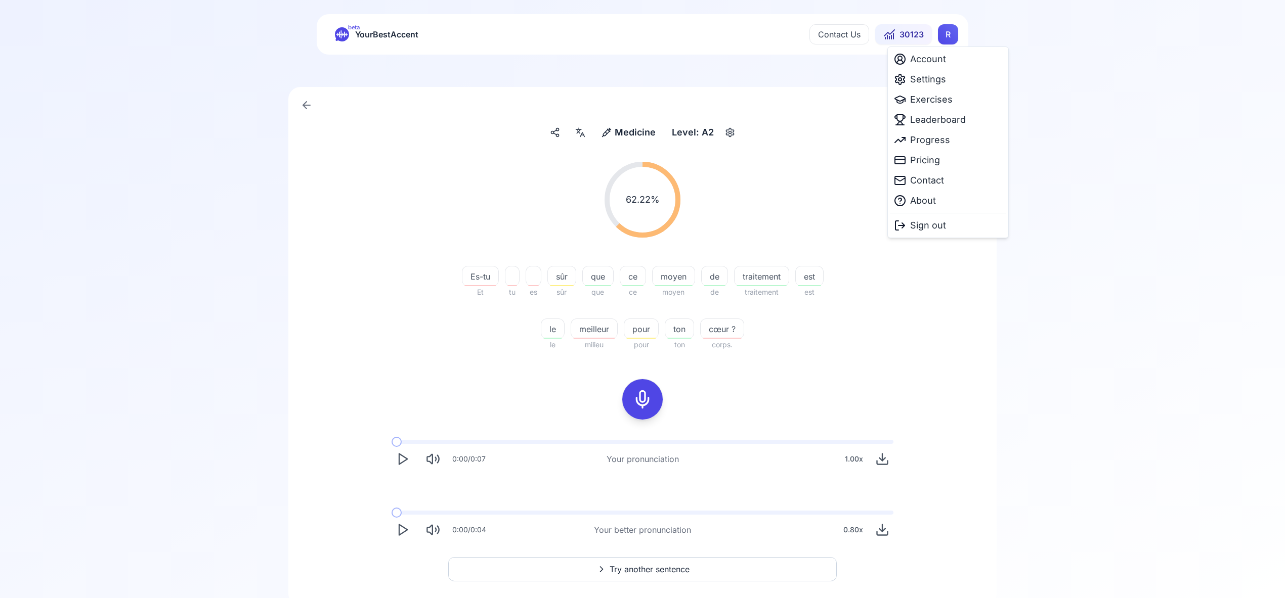
click at [951, 41] on html "beta YourBestAccent Contact Us 30123 R Medicine Medicine Level: A2 62.22 % 62.2…" at bounding box center [642, 289] width 1285 height 598
click at [947, 80] on div "Settings" at bounding box center [948, 79] width 116 height 20
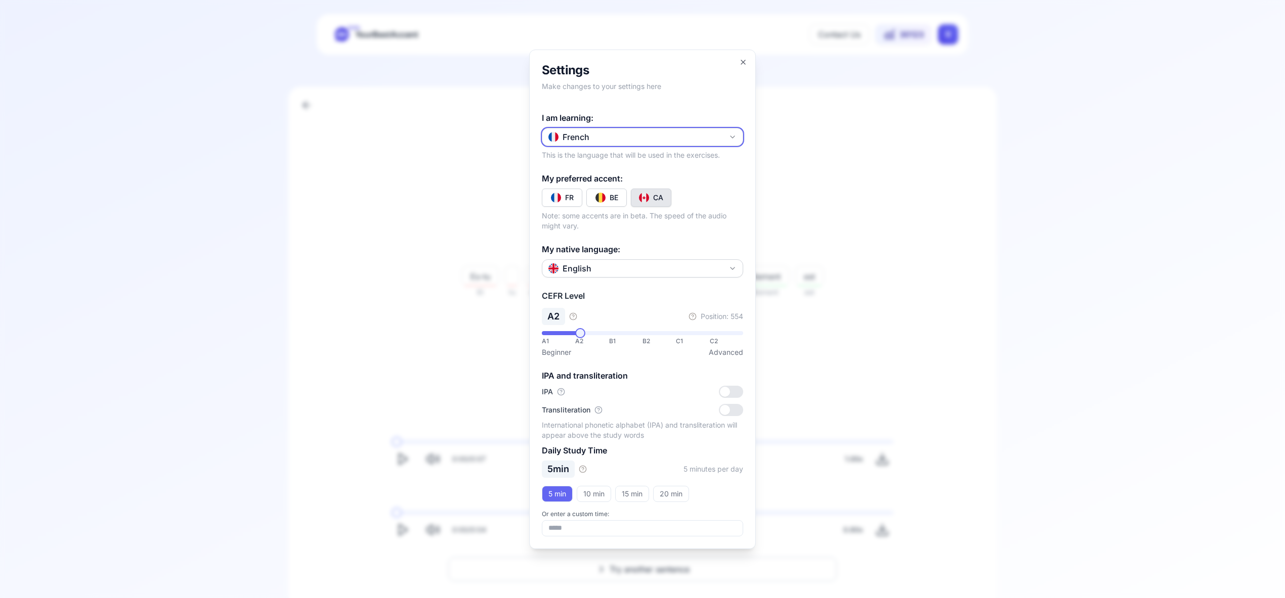
click at [734, 135] on icon "button" at bounding box center [732, 137] width 8 height 8
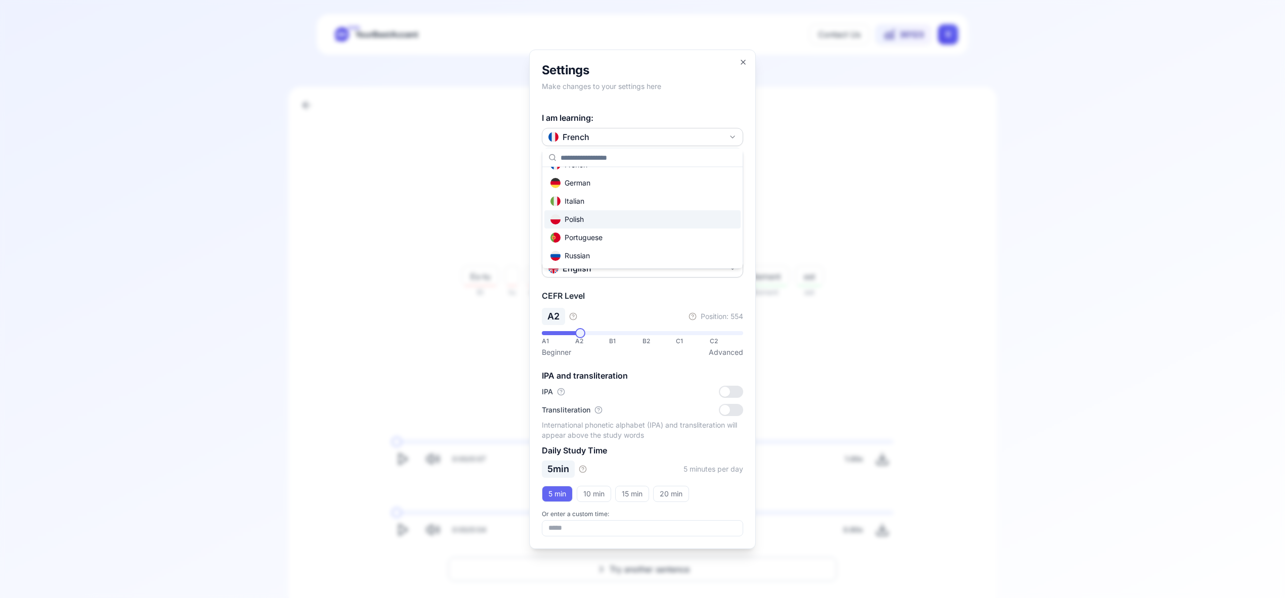
scroll to position [49, 0]
click at [654, 260] on div "Russian" at bounding box center [642, 257] width 196 height 18
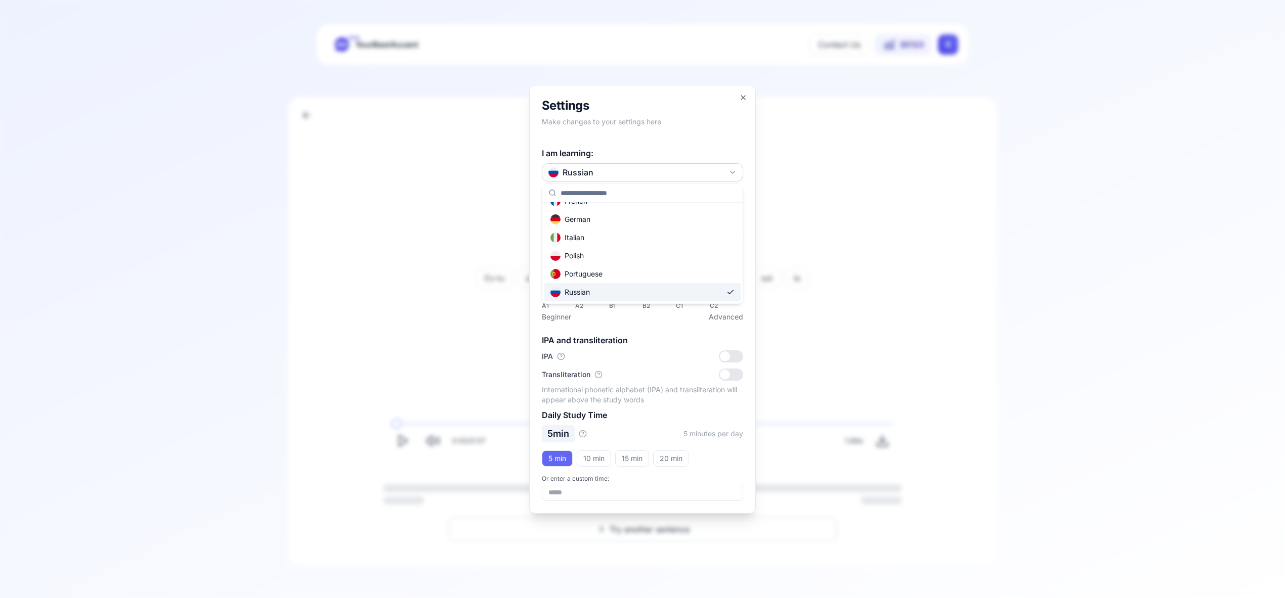
scroll to position [0, 0]
click at [746, 97] on icon "button" at bounding box center [743, 98] width 8 height 8
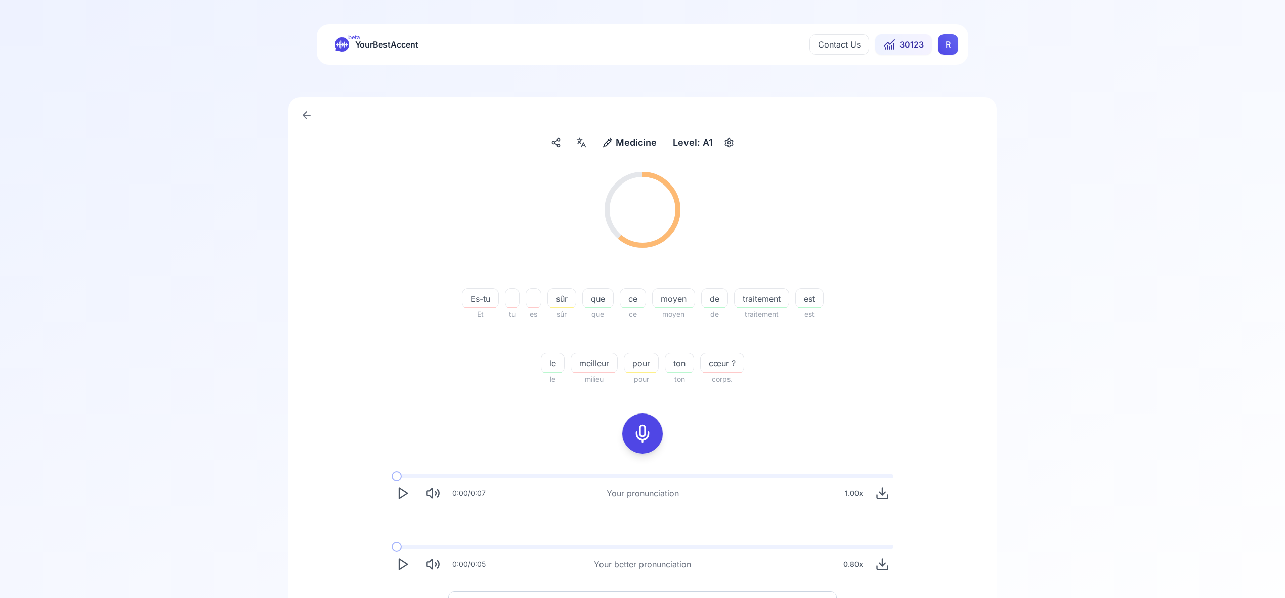
click at [948, 47] on html "beta YourBestAccent Contact Us 30123 R Medicine Medicine Level: A1 62.22 % 62.2…" at bounding box center [642, 299] width 1285 height 598
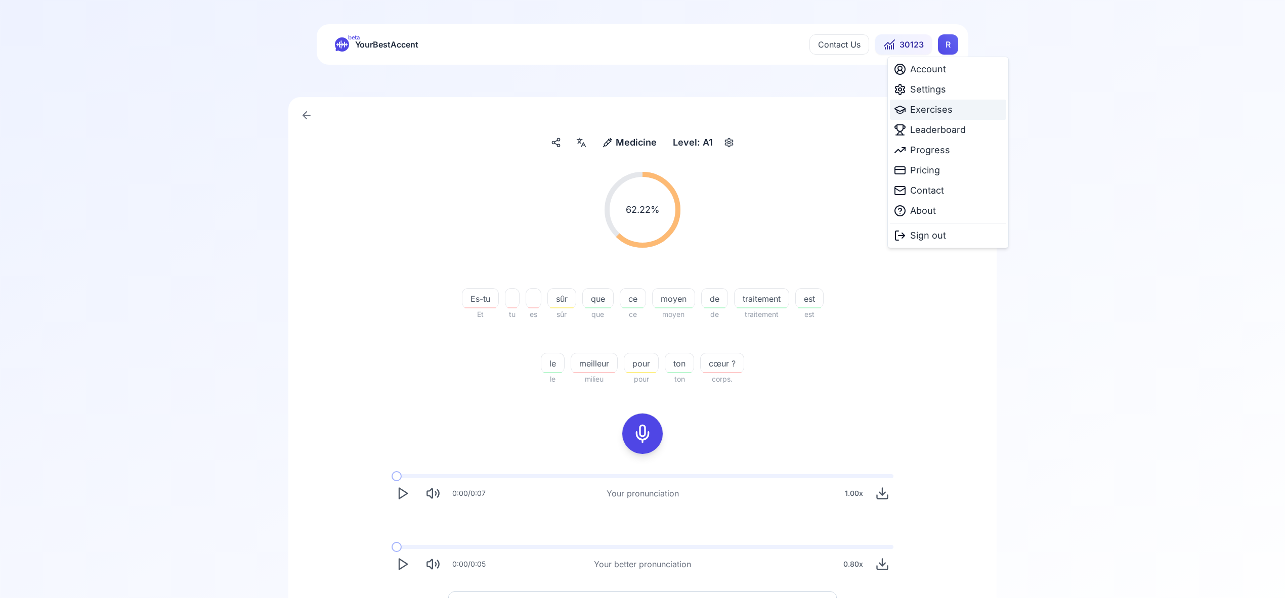
click at [938, 108] on span "Exercises" at bounding box center [931, 110] width 42 height 14
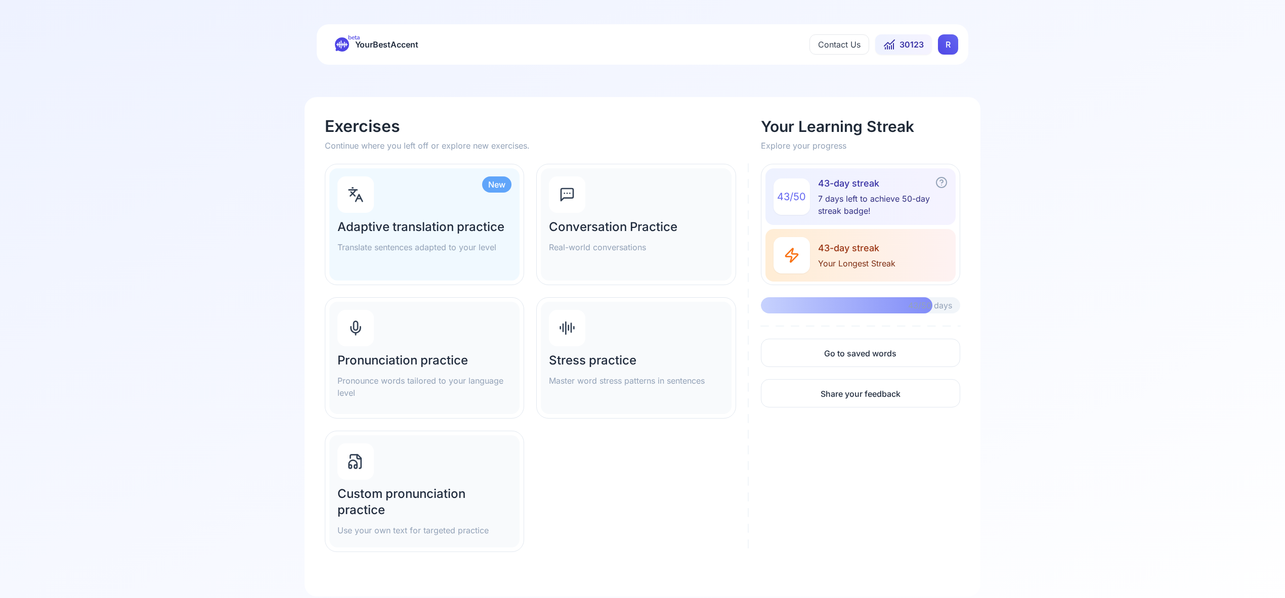
click at [403, 347] on div "Pronunciation practice Pronounce words tailored to your language level" at bounding box center [424, 358] width 190 height 112
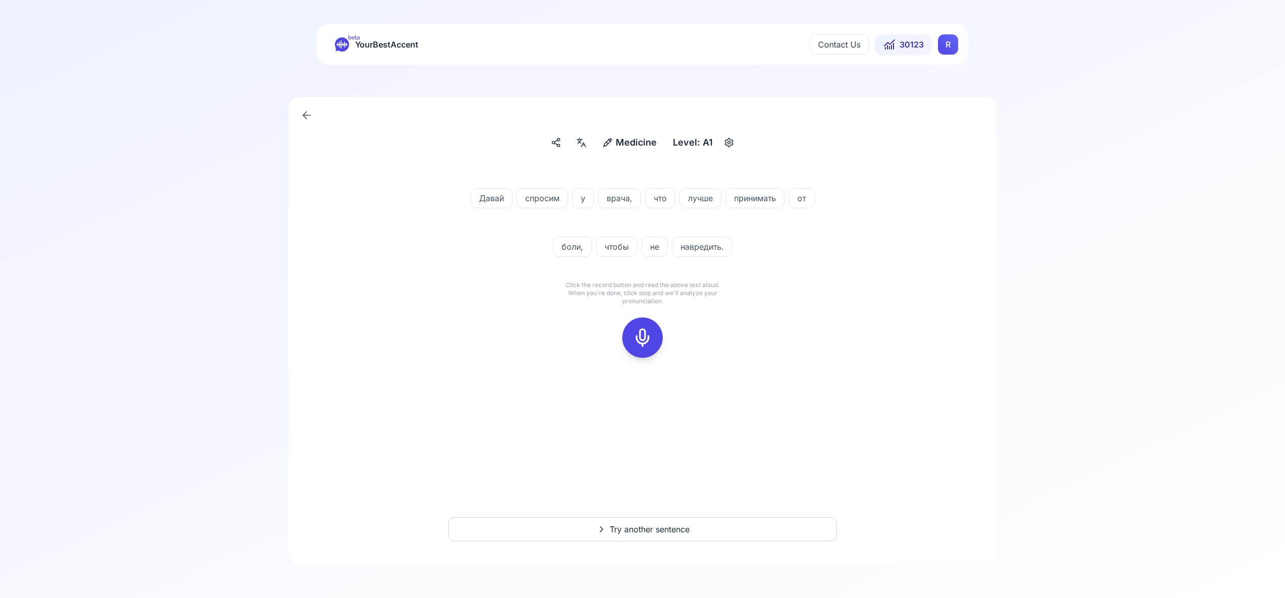
click at [645, 335] on icon at bounding box center [642, 338] width 20 height 20
click at [642, 343] on icon at bounding box center [642, 338] width 20 height 20
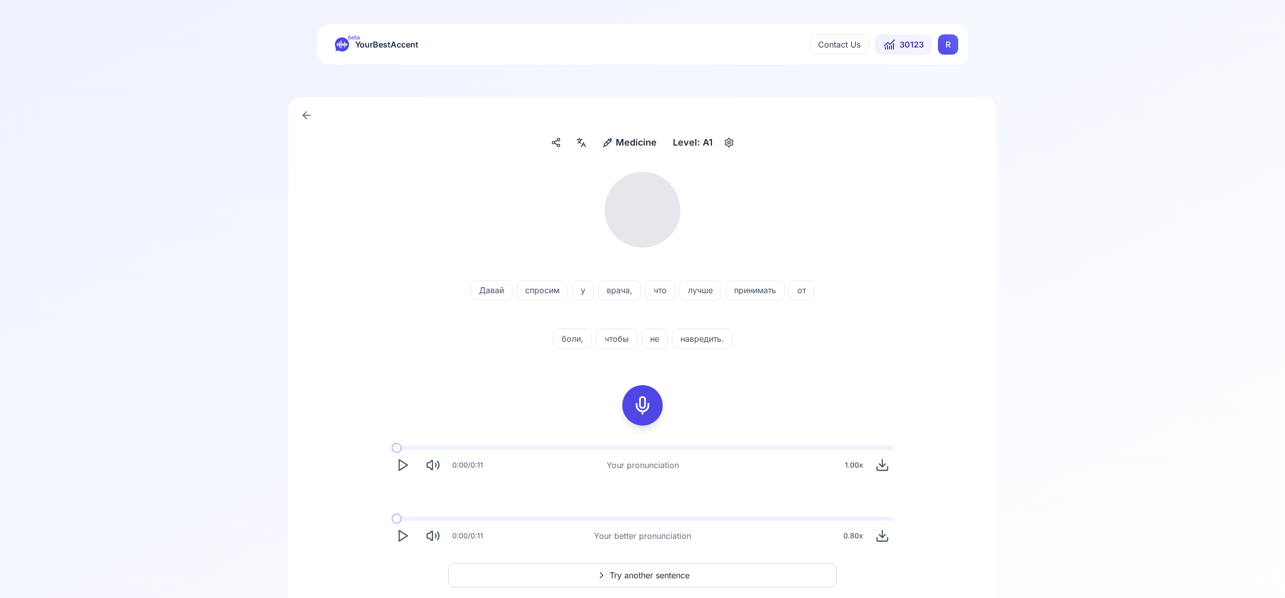
click at [580, 140] on icon at bounding box center [579, 140] width 5 height 0
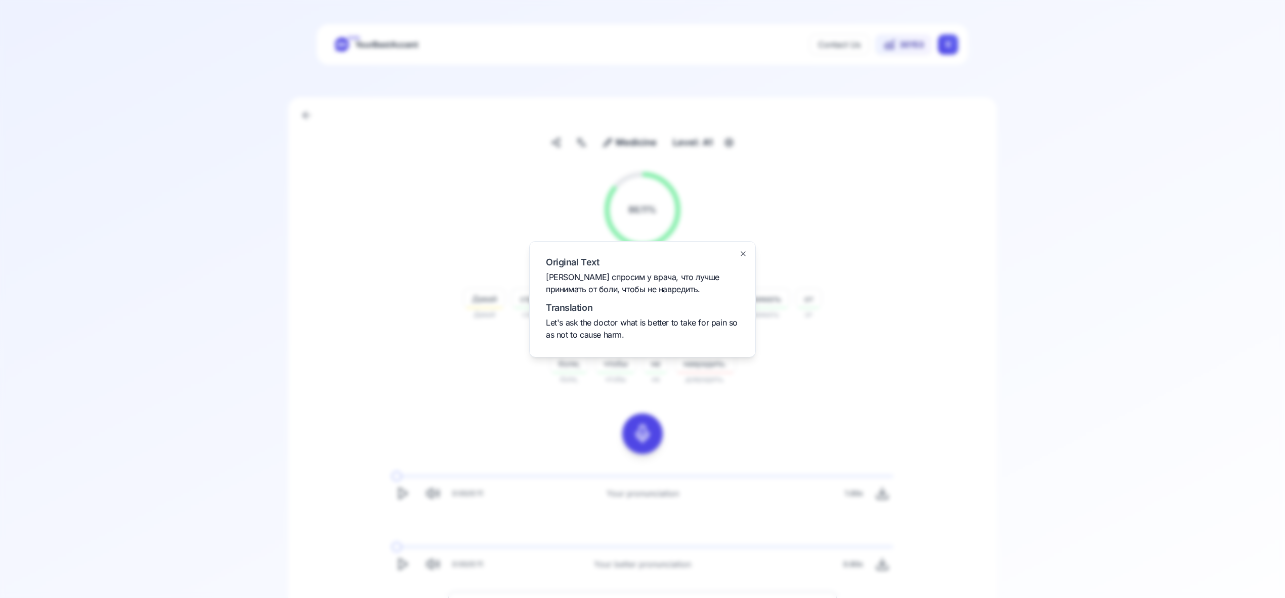
click at [741, 252] on icon "button" at bounding box center [743, 254] width 4 height 4
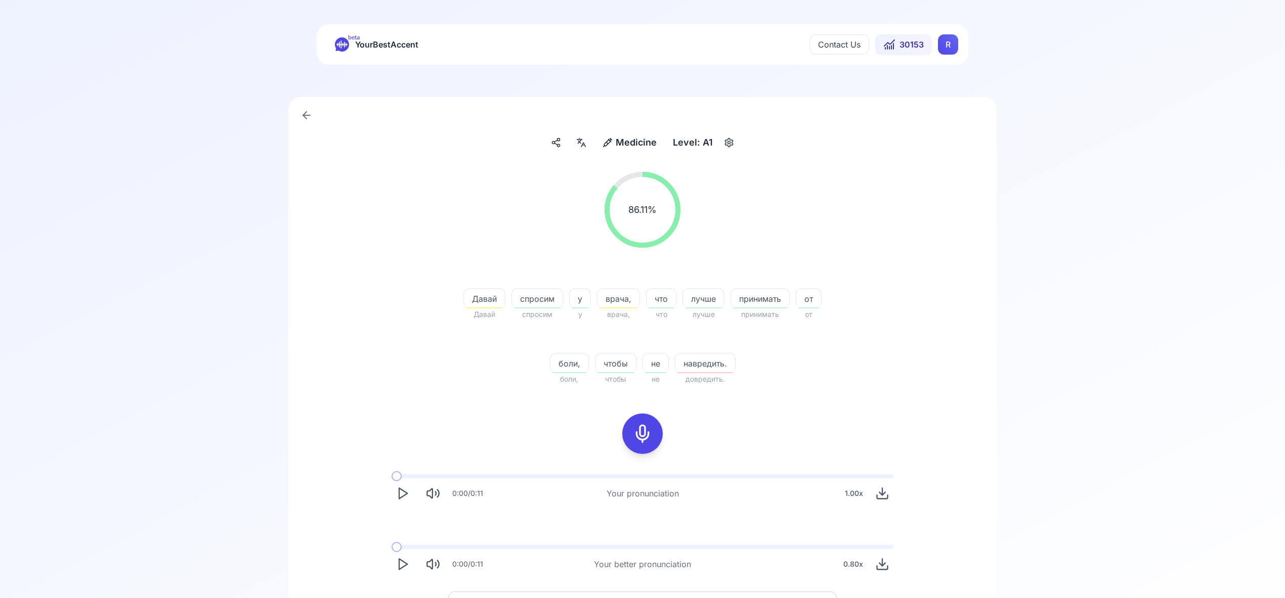
click at [399, 564] on polygon "Play" at bounding box center [403, 564] width 8 height 11
click at [948, 47] on html "beta YourBestAccent Contact Us 30153 R Medicine Medicine Level: A1 86.11 % 86.1…" at bounding box center [642, 299] width 1285 height 598
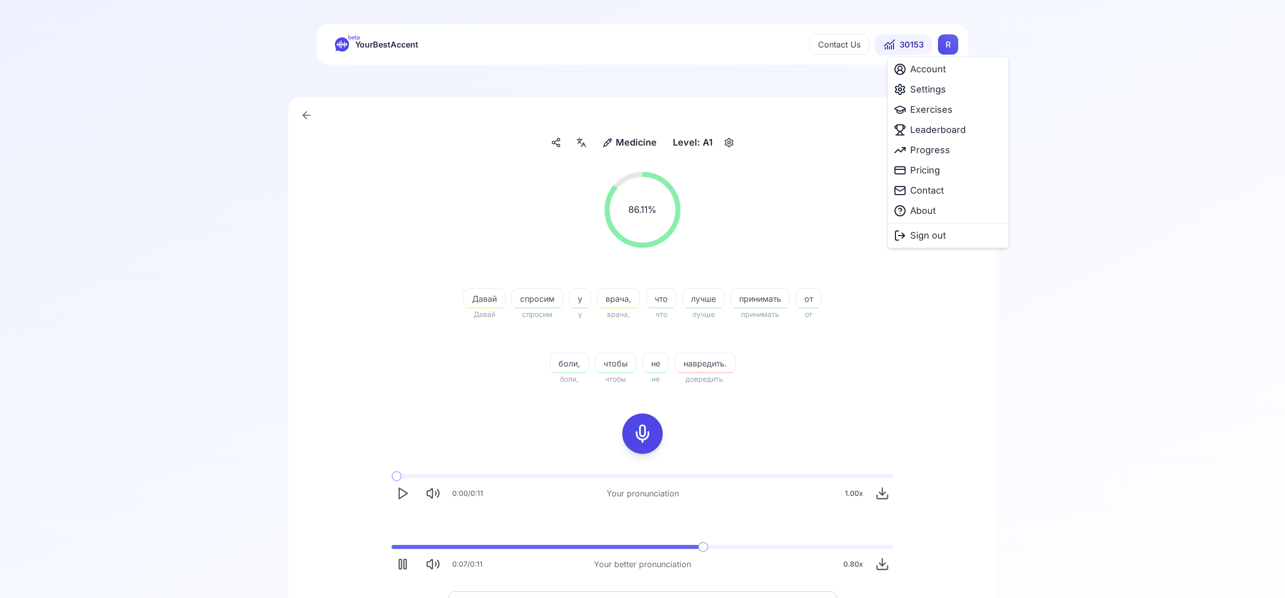
click at [928, 329] on html "beta YourBestAccent Contact Us 30153 R Medicine Medicine Level: A1 86.11 % 86.1…" at bounding box center [642, 299] width 1285 height 598
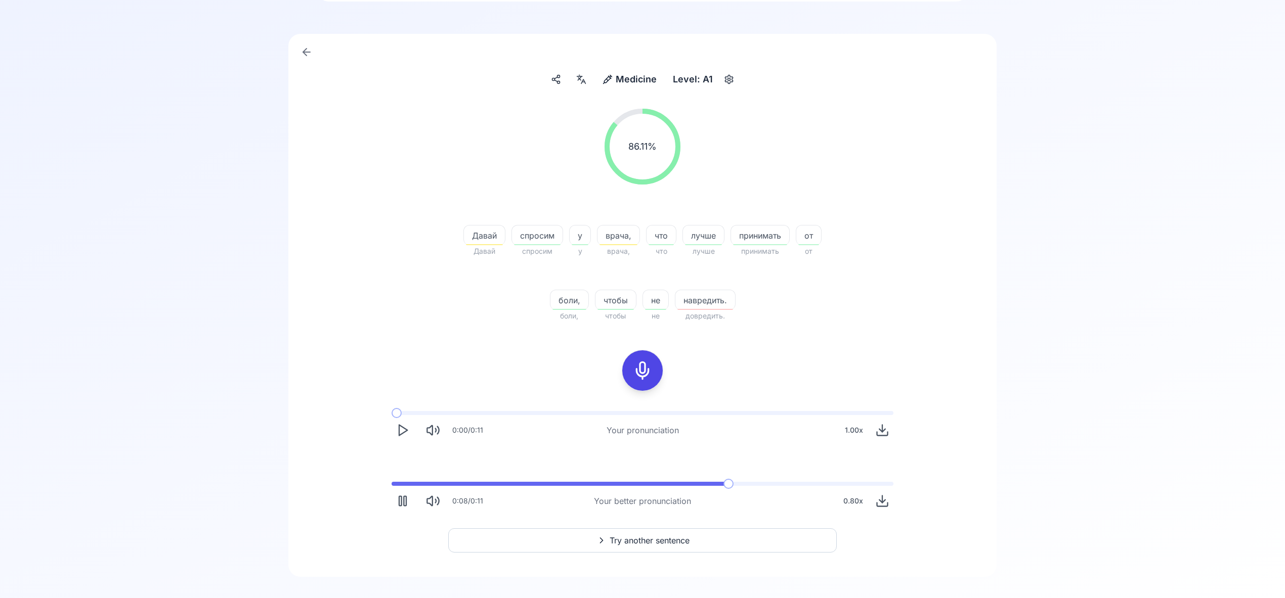
scroll to position [74, 0]
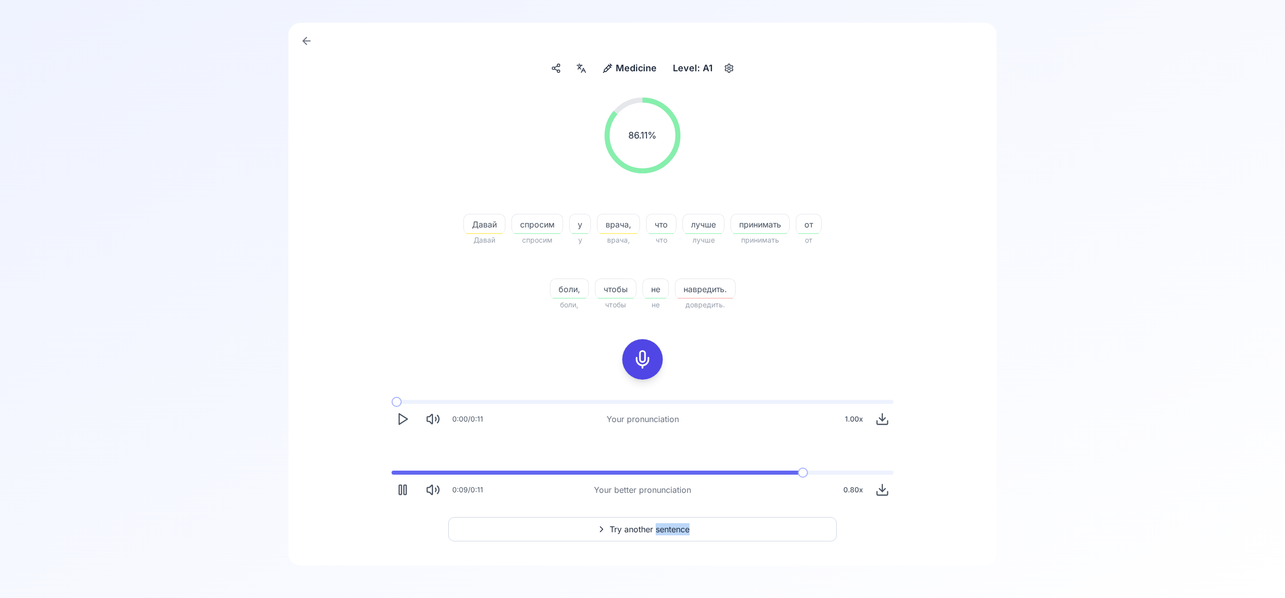
click at [654, 529] on span "Try another sentence" at bounding box center [649, 529] width 80 height 12
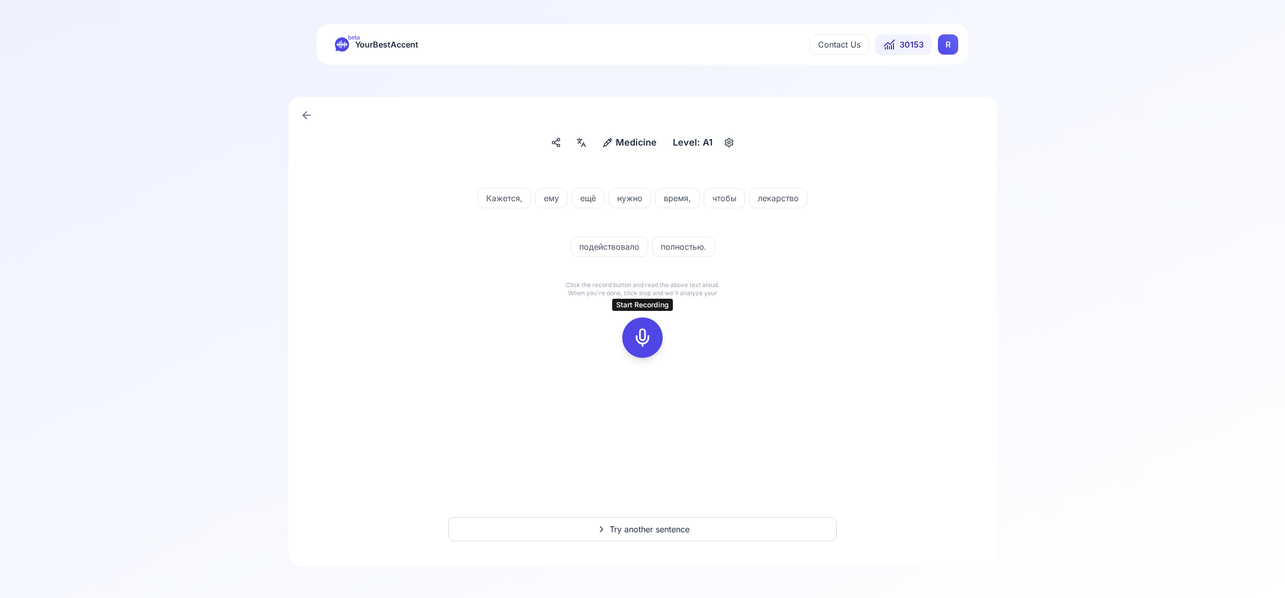
click at [644, 337] on icon at bounding box center [642, 338] width 20 height 20
click at [644, 336] on icon at bounding box center [642, 338] width 20 height 20
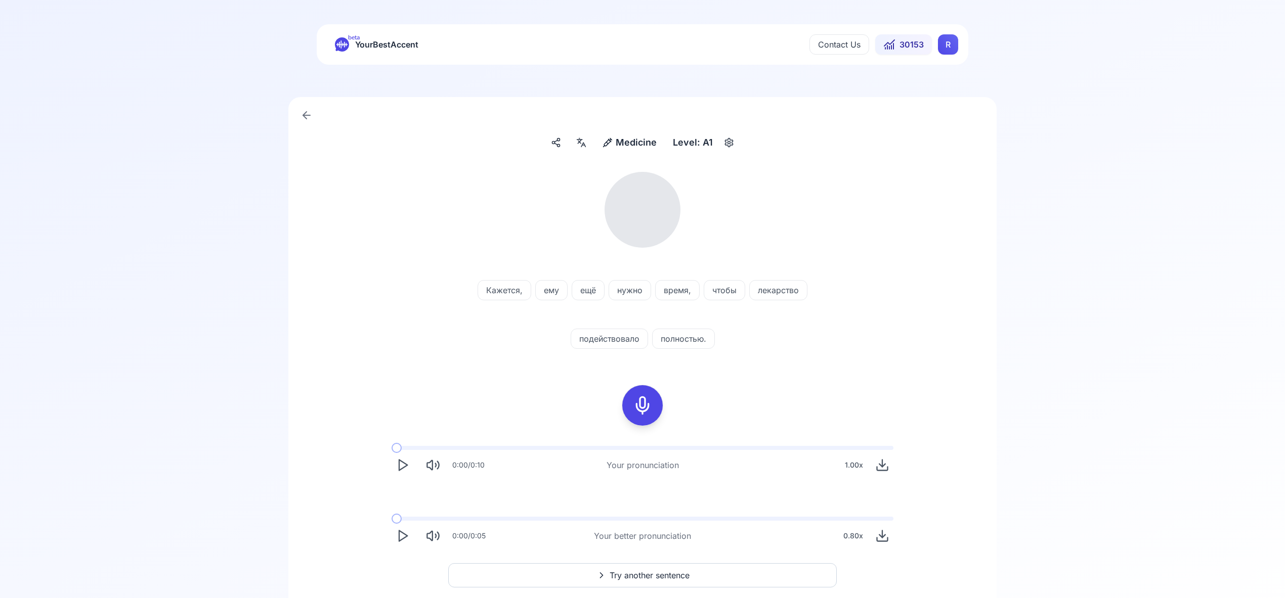
click at [584, 139] on icon at bounding box center [581, 143] width 12 height 10
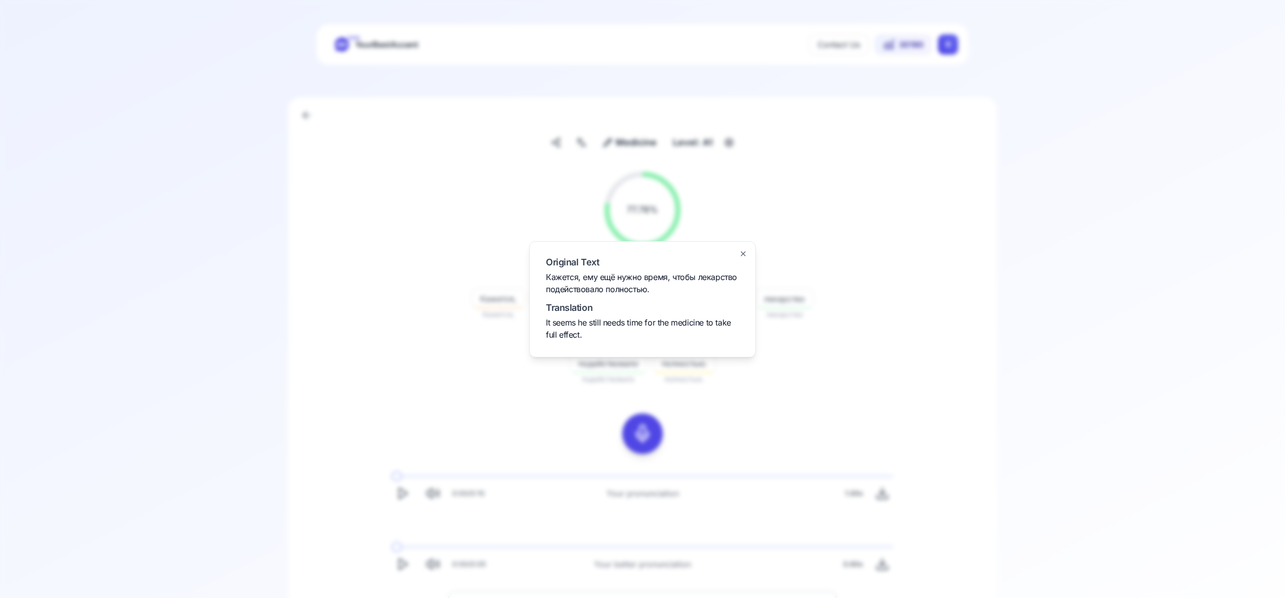
click at [741, 252] on icon "button" at bounding box center [743, 254] width 4 height 4
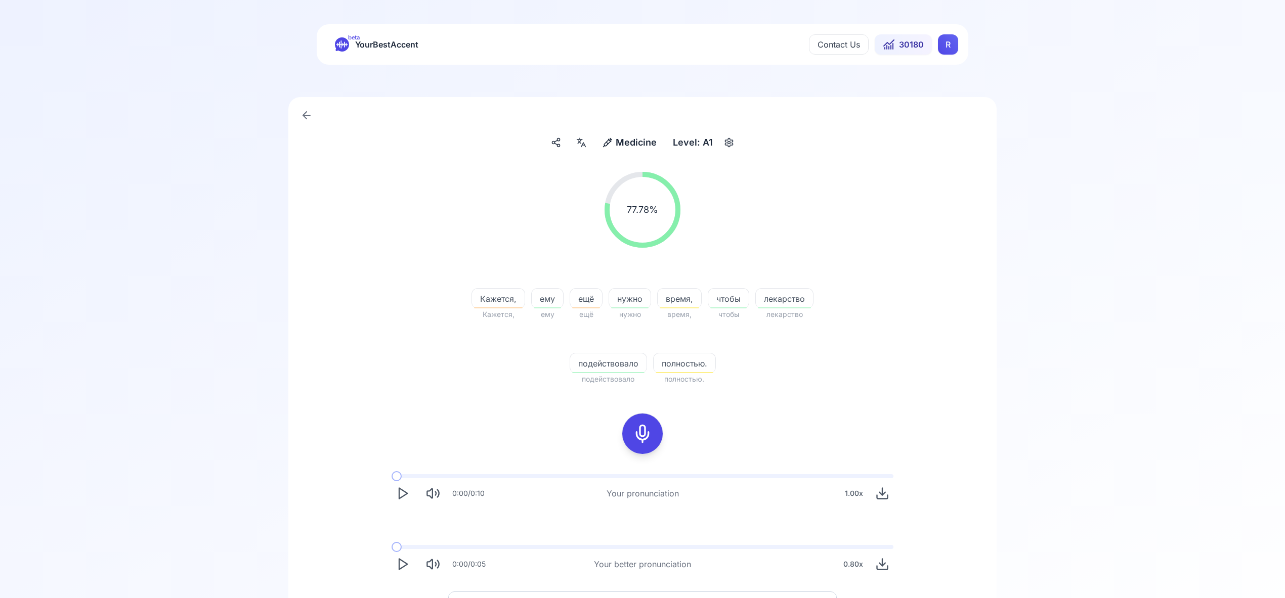
click at [400, 566] on icon "Play" at bounding box center [403, 564] width 14 height 14
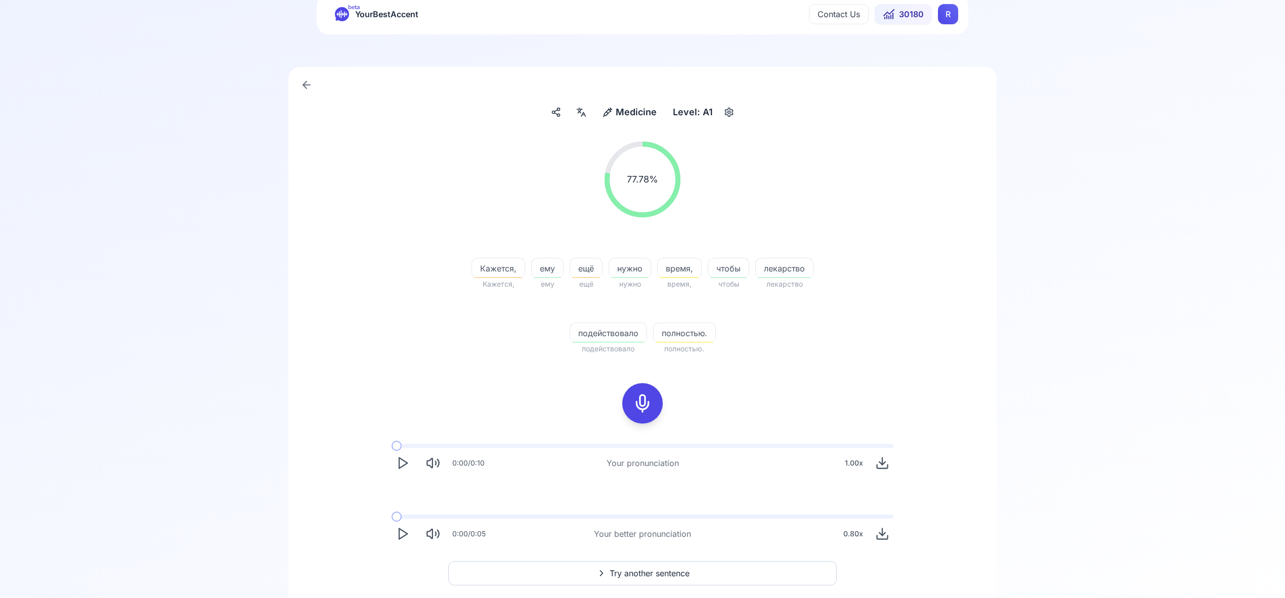
scroll to position [74, 0]
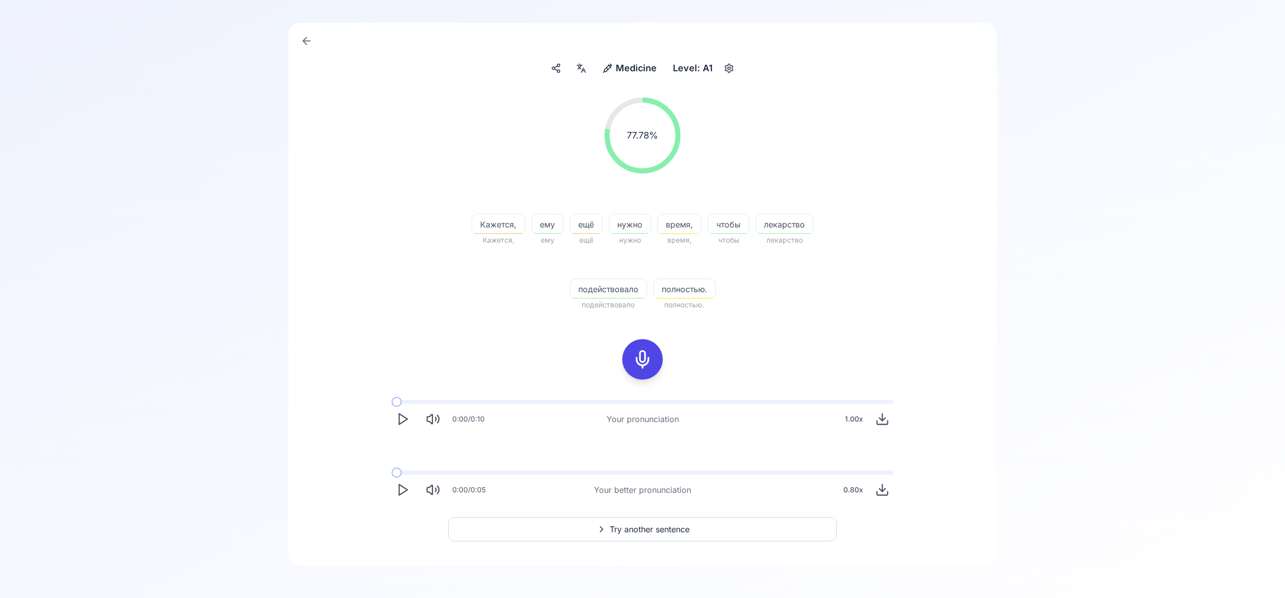
click at [634, 527] on span "Try another sentence" at bounding box center [649, 529] width 80 height 12
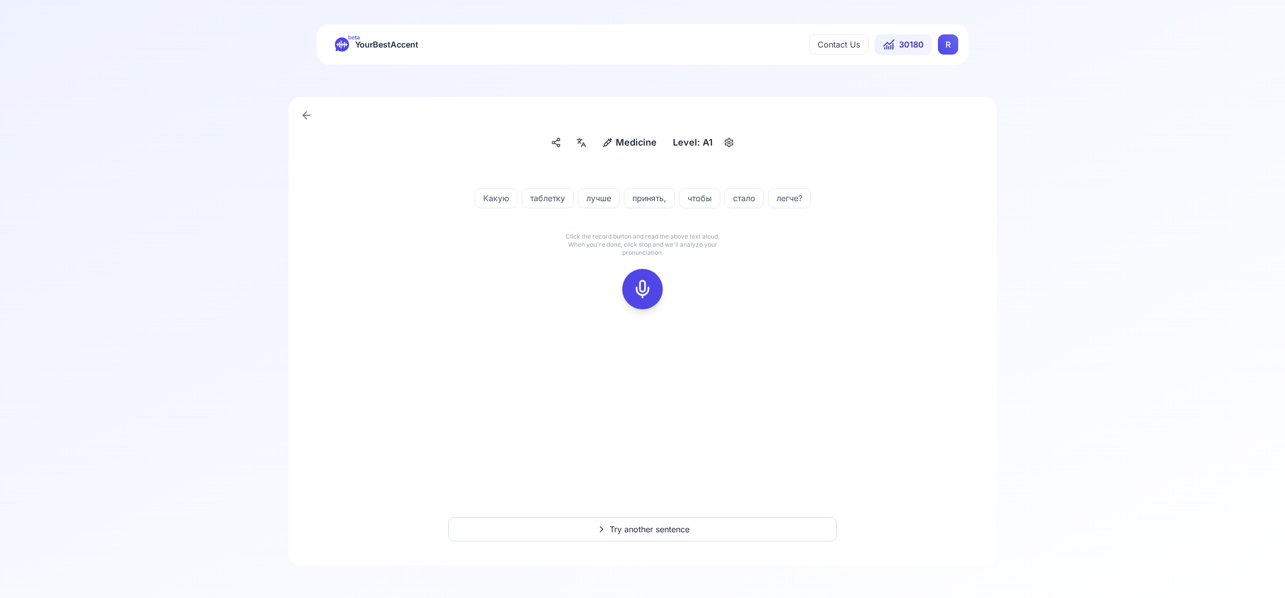
click at [645, 301] on div at bounding box center [642, 289] width 24 height 40
click at [647, 300] on div at bounding box center [642, 289] width 24 height 40
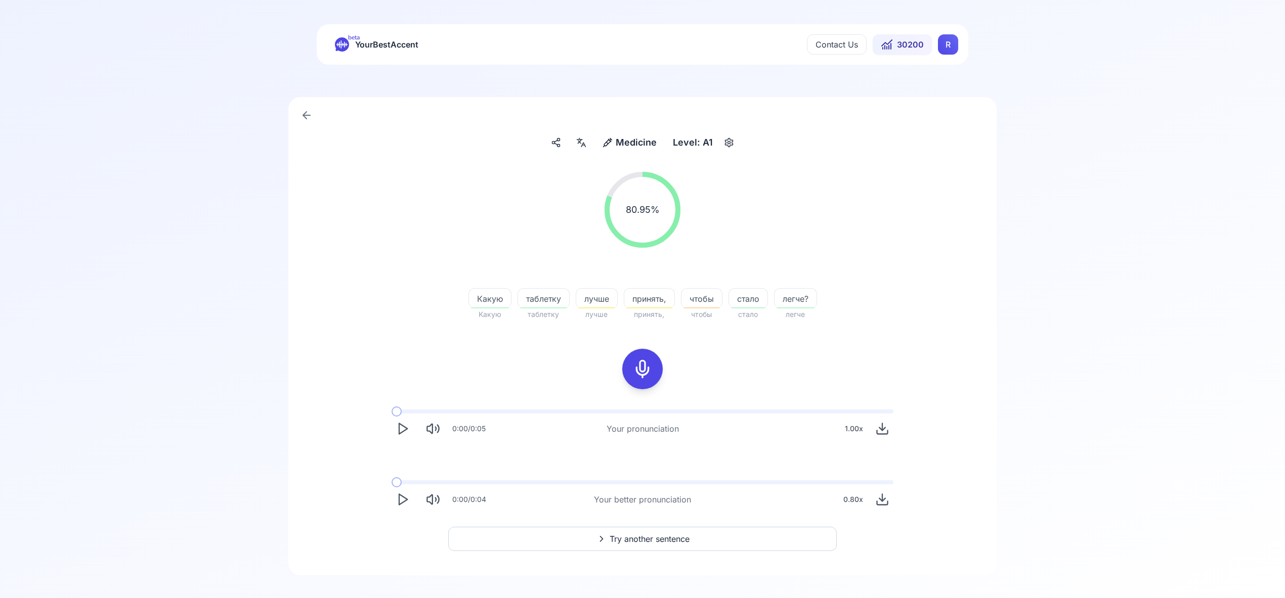
click at [638, 541] on span "Try another sentence" at bounding box center [649, 539] width 80 height 12
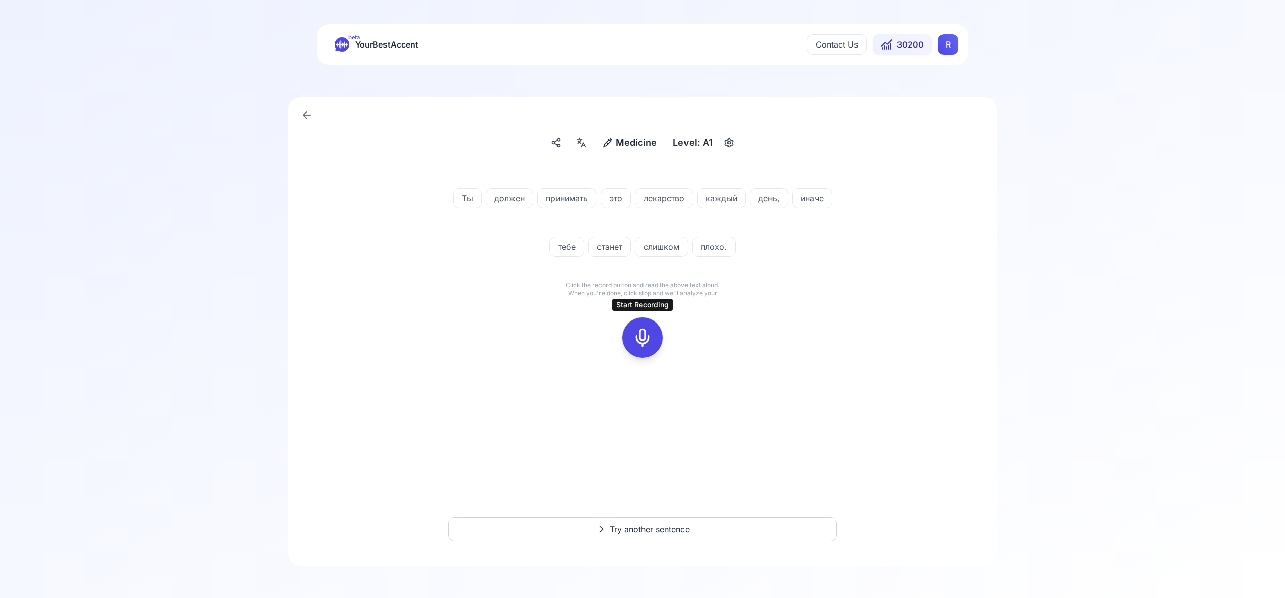
click at [642, 339] on icon at bounding box center [642, 338] width 20 height 20
click at [641, 334] on icon at bounding box center [642, 338] width 20 height 20
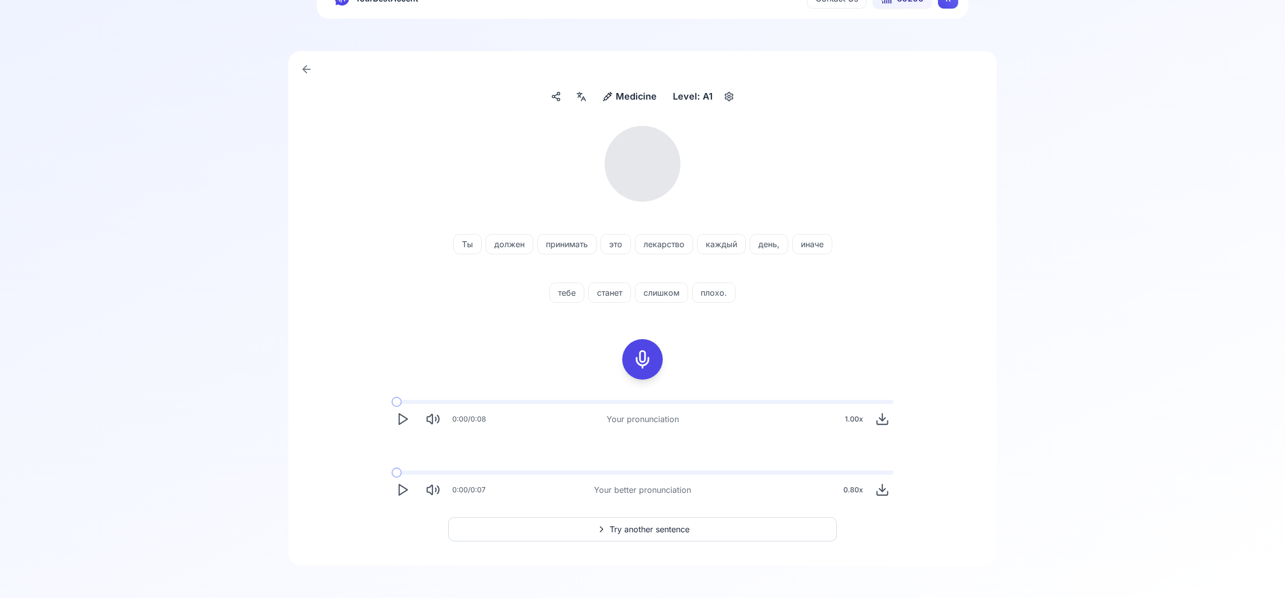
scroll to position [43, 0]
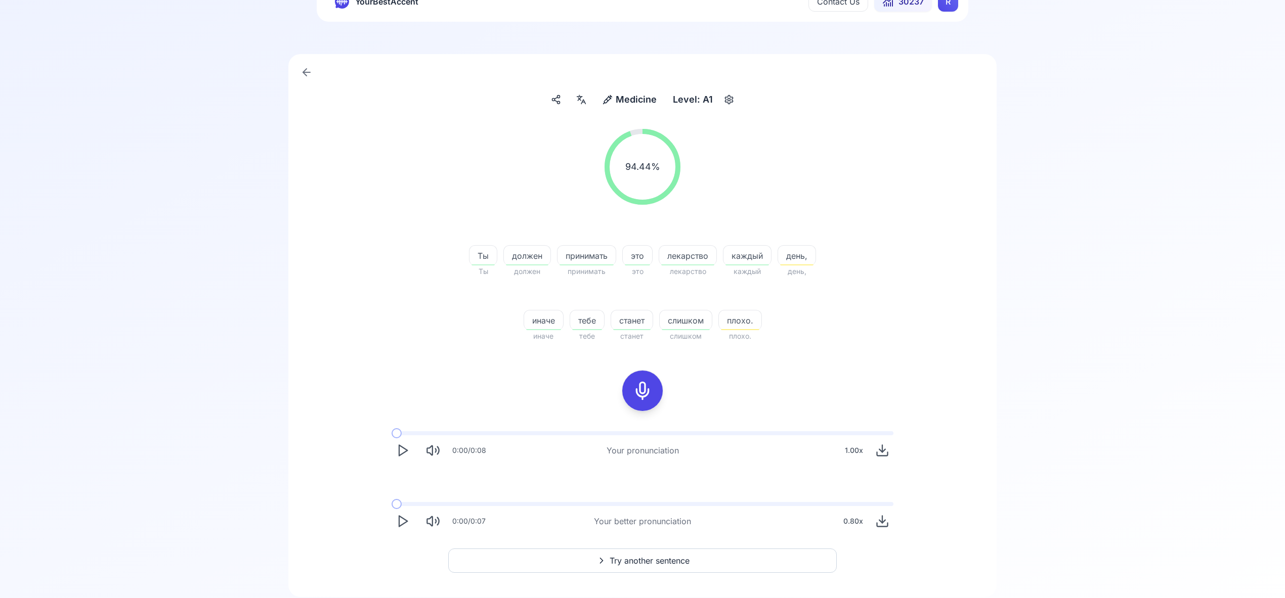
click at [660, 561] on span "Try another sentence" at bounding box center [649, 561] width 80 height 12
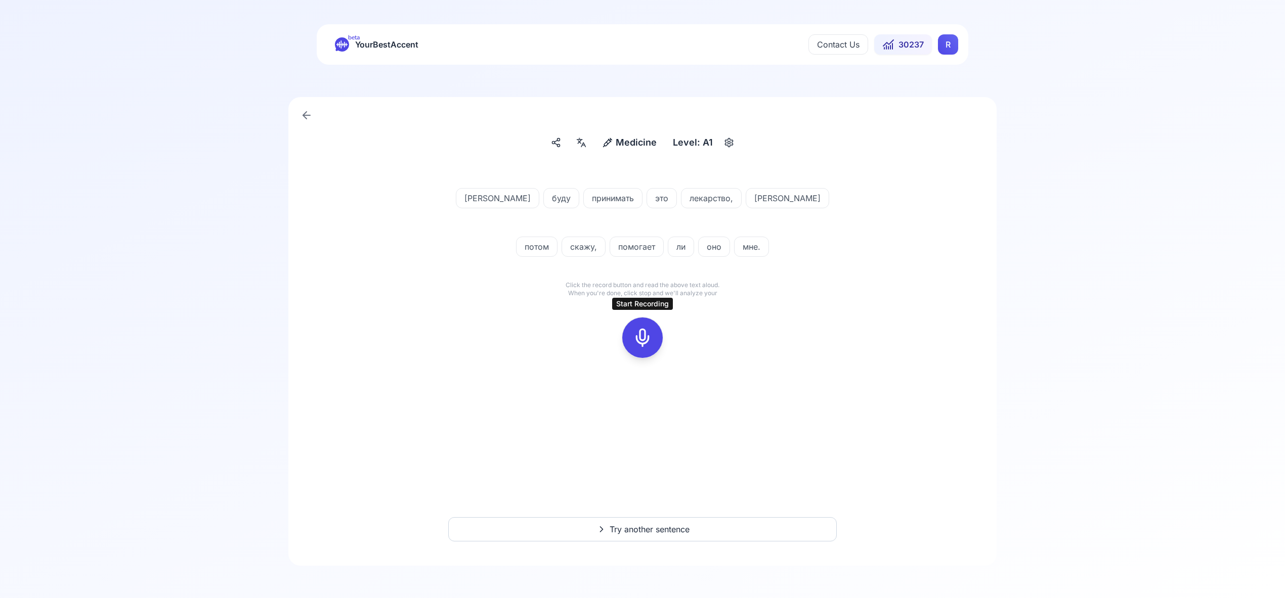
click at [638, 332] on icon at bounding box center [642, 338] width 20 height 20
click at [643, 328] on icon at bounding box center [642, 338] width 20 height 20
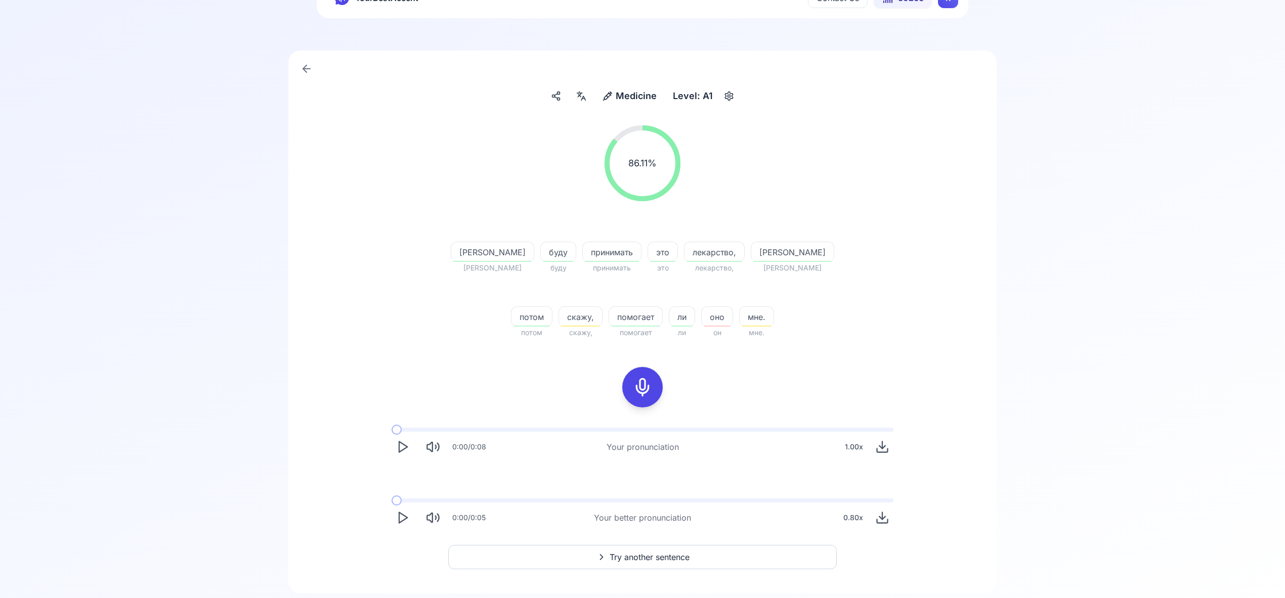
scroll to position [53, 0]
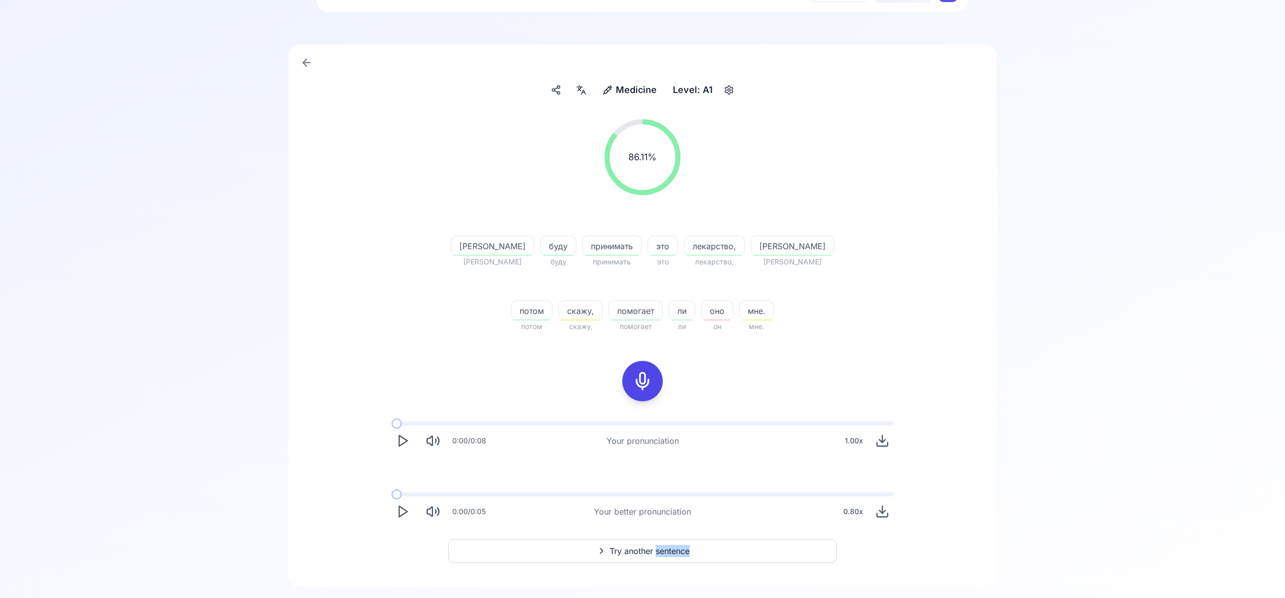
click at [653, 548] on span "Try another sentence" at bounding box center [649, 551] width 80 height 12
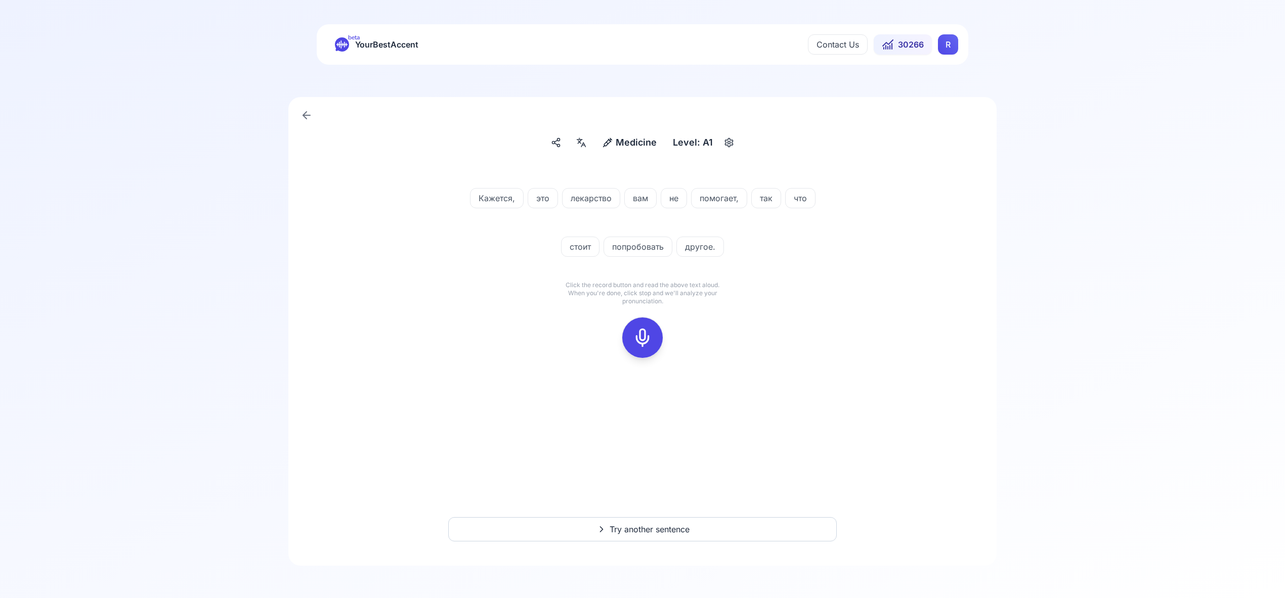
click at [646, 338] on icon at bounding box center [642, 338] width 20 height 20
click at [650, 335] on icon at bounding box center [642, 338] width 20 height 20
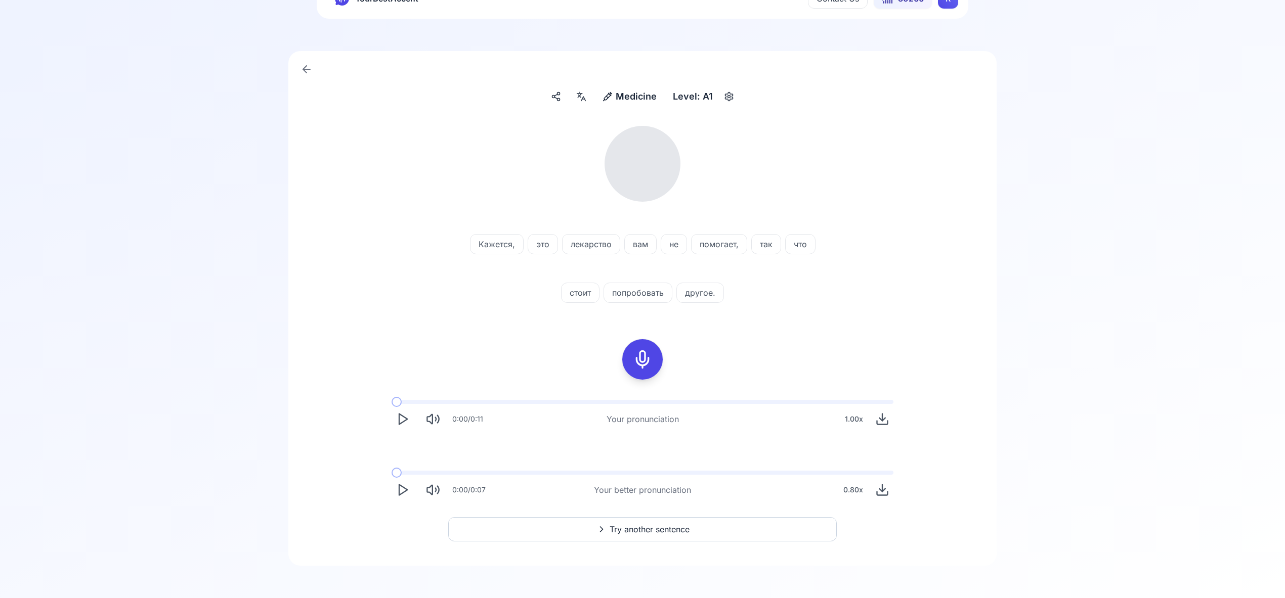
scroll to position [45, 0]
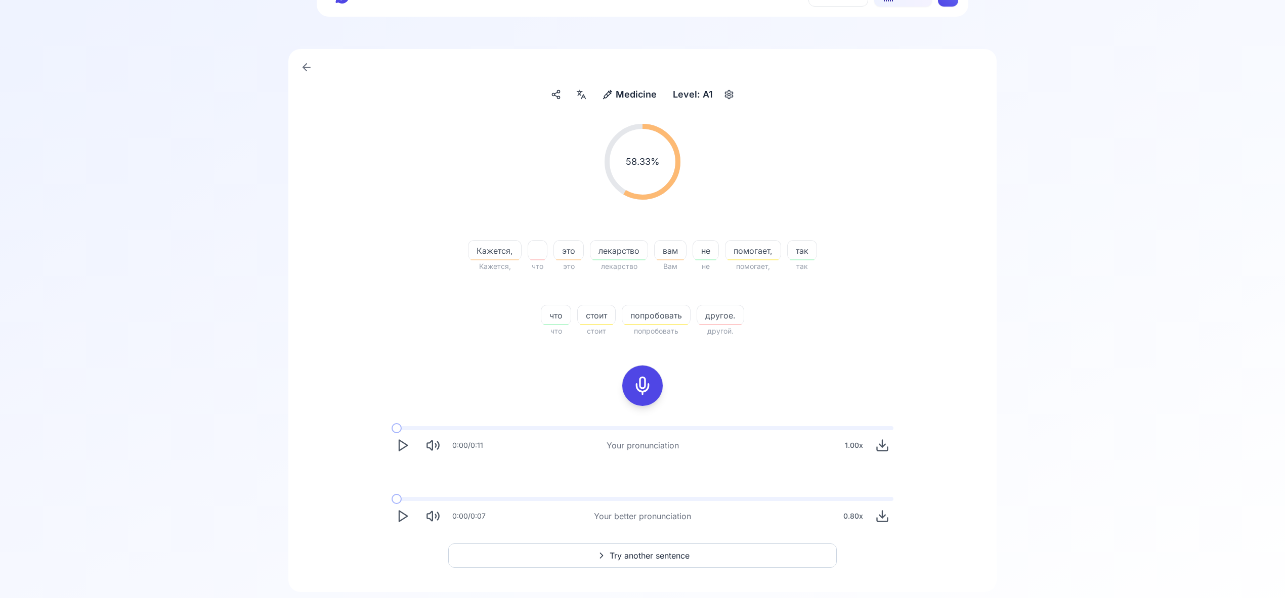
click at [400, 517] on icon "Play" at bounding box center [403, 516] width 14 height 14
click at [645, 556] on span "Try another sentence" at bounding box center [649, 556] width 80 height 12
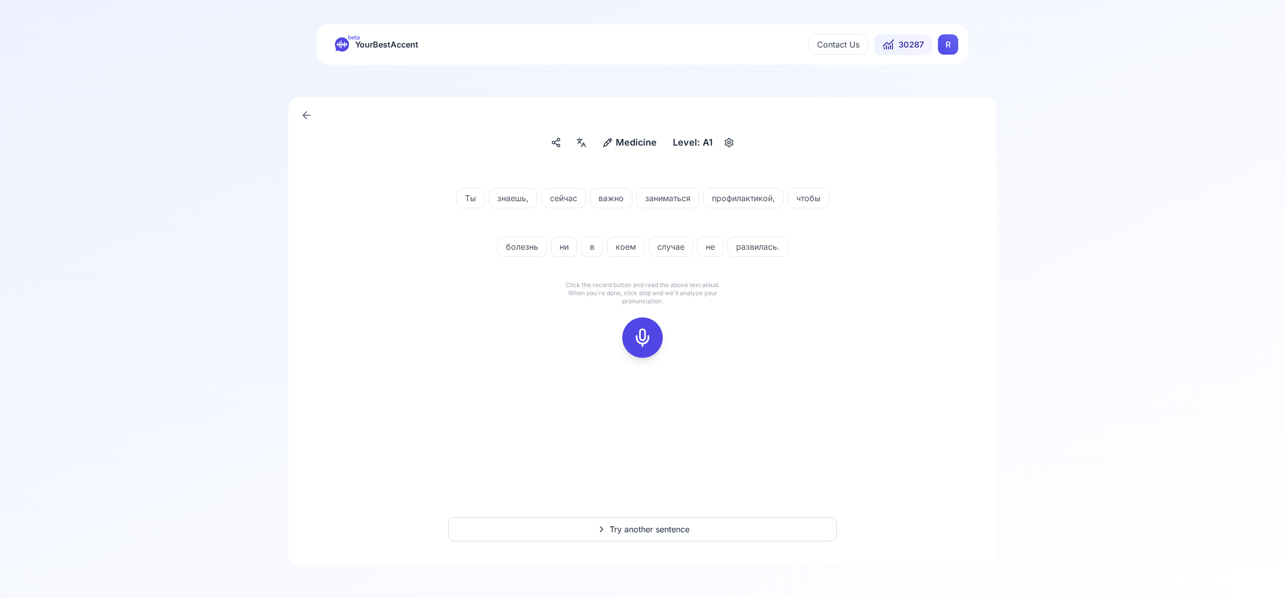
click at [949, 49] on html "beta YourBestAccent Contact Us 30287 R Medicine Medicine Level: A1 Ты знаешь, с…" at bounding box center [642, 299] width 1285 height 598
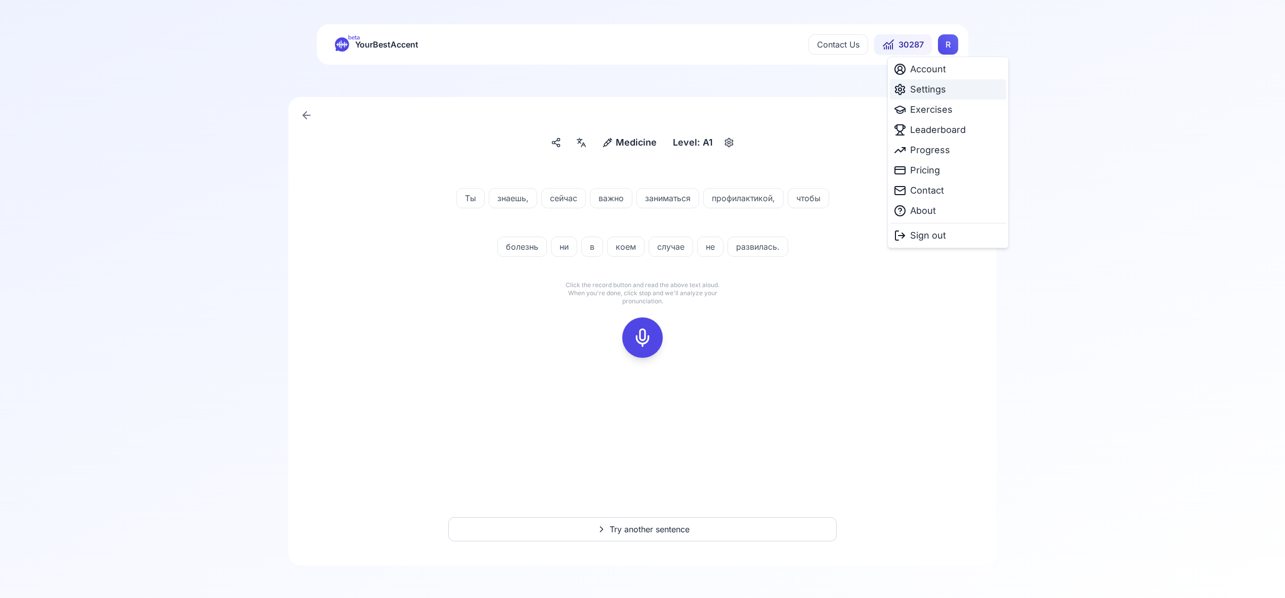
click at [944, 95] on span "Settings" at bounding box center [928, 89] width 36 height 14
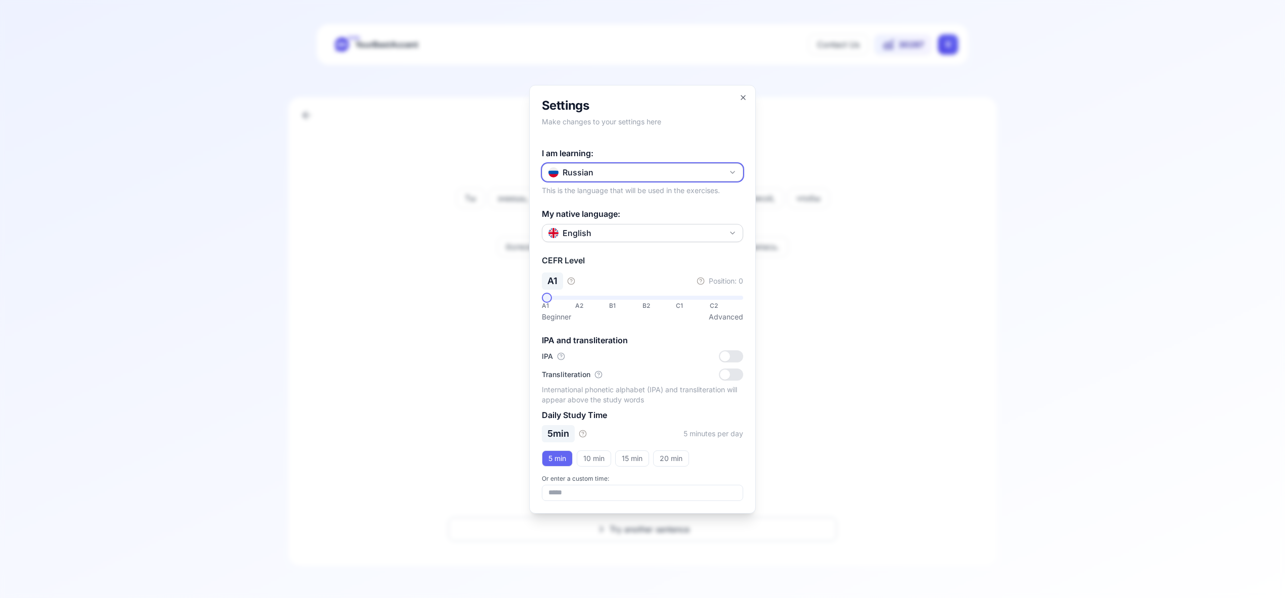
click at [736, 173] on icon "button" at bounding box center [732, 172] width 8 height 8
click at [630, 284] on div "Italian" at bounding box center [642, 287] width 196 height 18
click at [743, 96] on icon "button" at bounding box center [743, 98] width 8 height 8
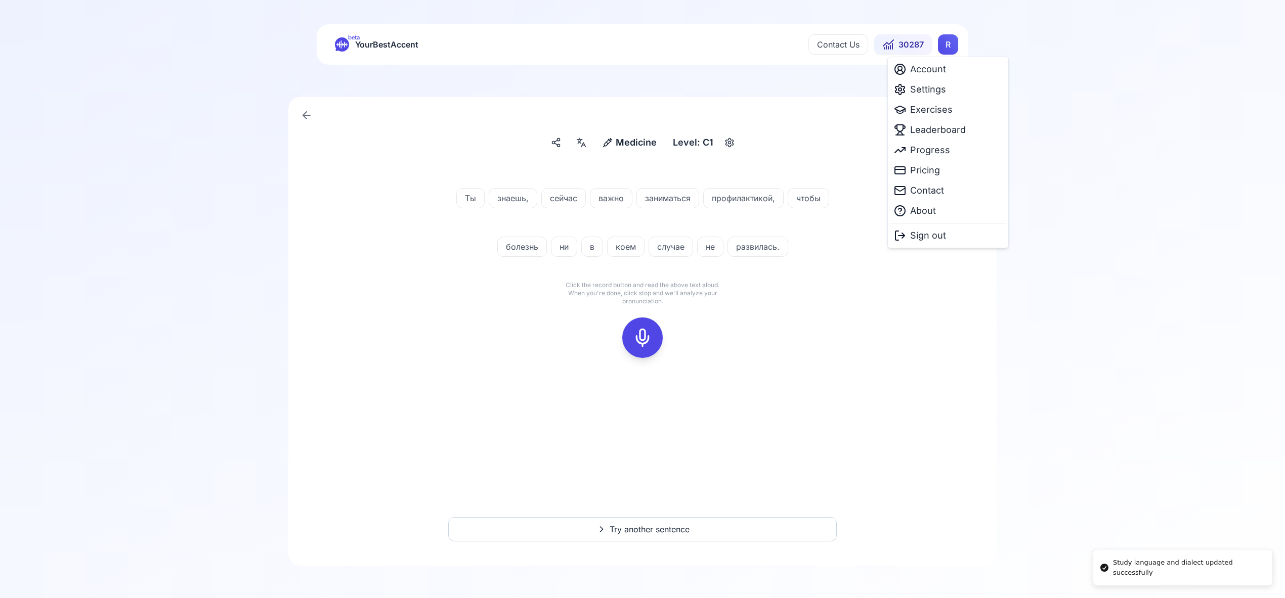
click at [948, 48] on html "Study language and dialect updated successfully beta YourBestAccent Contact Us …" at bounding box center [642, 299] width 1285 height 598
click at [943, 111] on span "Exercises" at bounding box center [931, 110] width 42 height 14
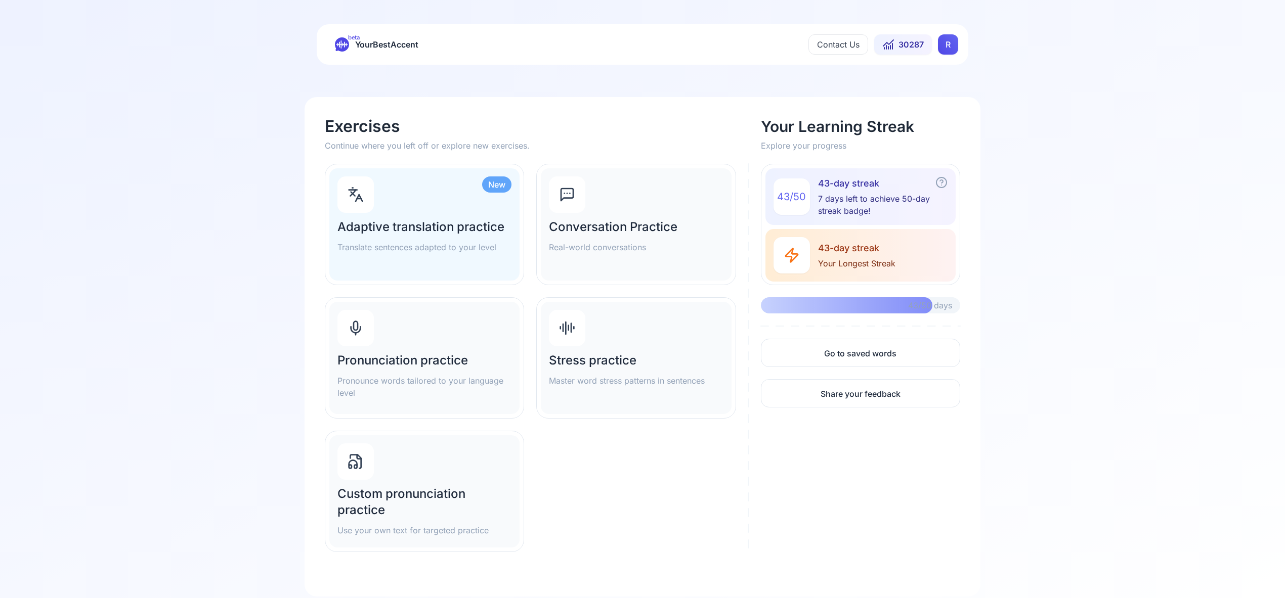
click at [400, 345] on div "Pronunciation practice Pronounce words tailored to your language level" at bounding box center [424, 358] width 190 height 112
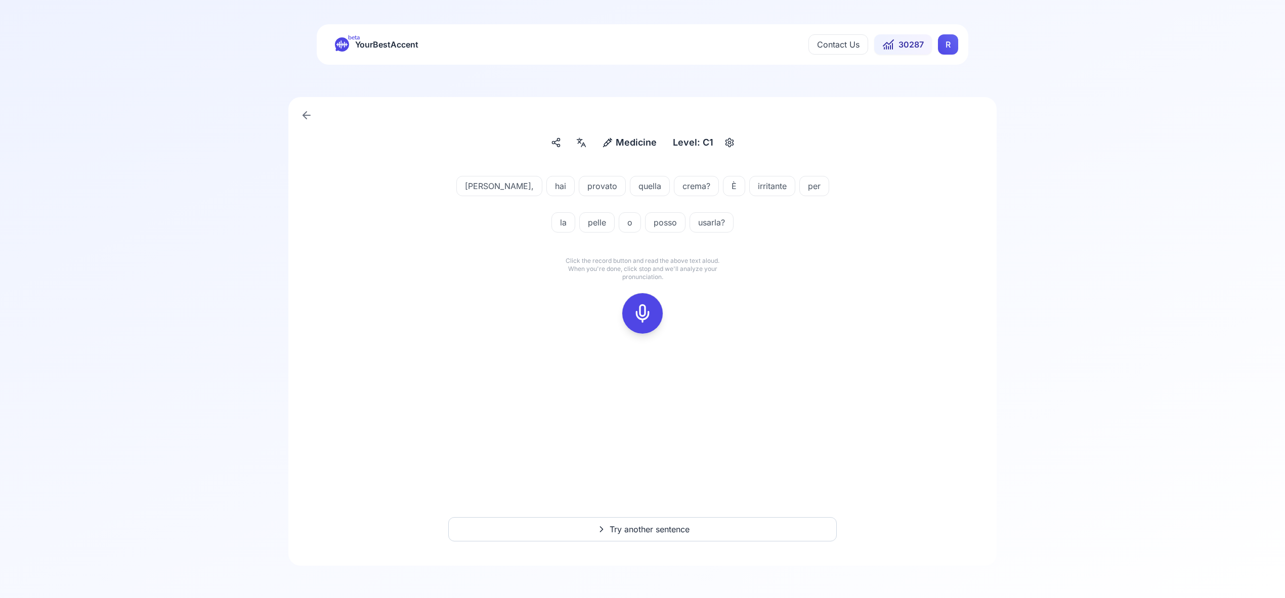
drag, startPoint x: 642, startPoint y: 319, endPoint x: 655, endPoint y: 316, distance: 13.4
click at [643, 318] on icon at bounding box center [642, 313] width 20 height 20
click at [624, 314] on button at bounding box center [642, 313] width 40 height 40
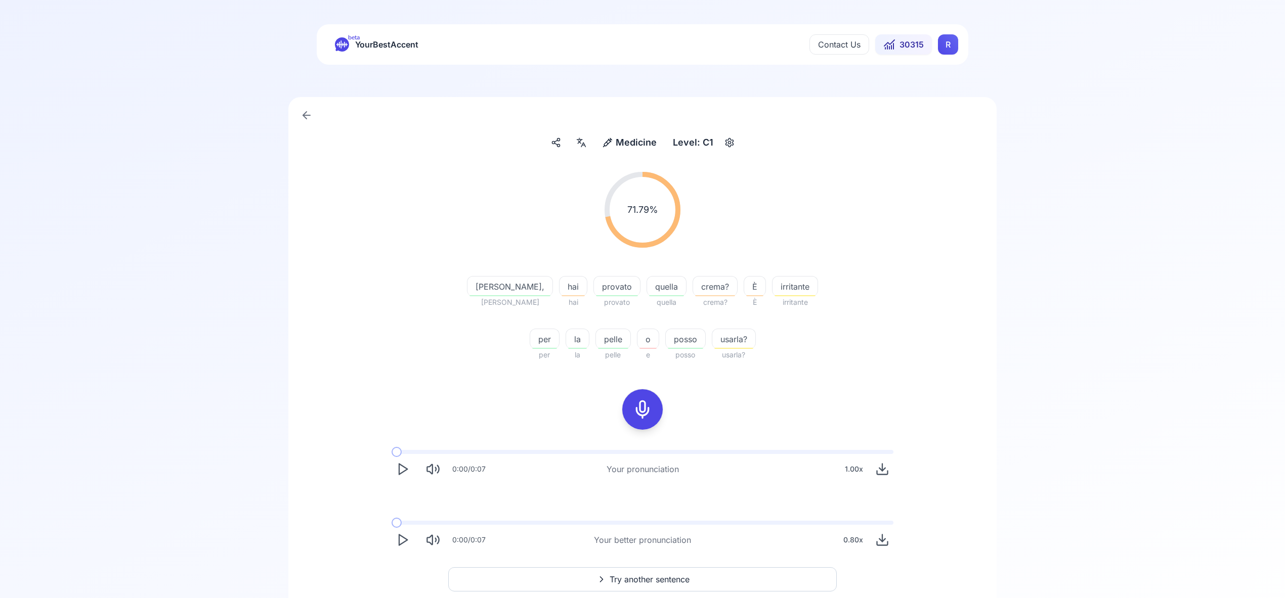
click at [397, 538] on icon "Play" at bounding box center [403, 540] width 14 height 14
click at [627, 577] on span "Try another sentence" at bounding box center [649, 580] width 80 height 12
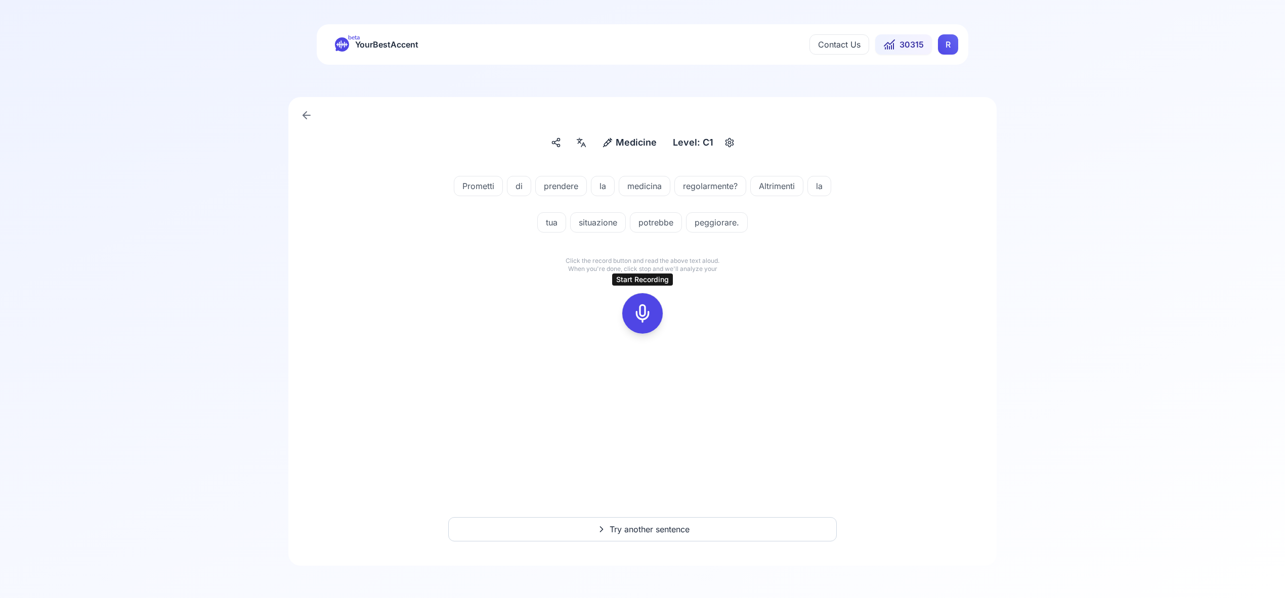
click at [647, 312] on icon at bounding box center [642, 313] width 20 height 20
click at [644, 316] on icon at bounding box center [642, 313] width 20 height 20
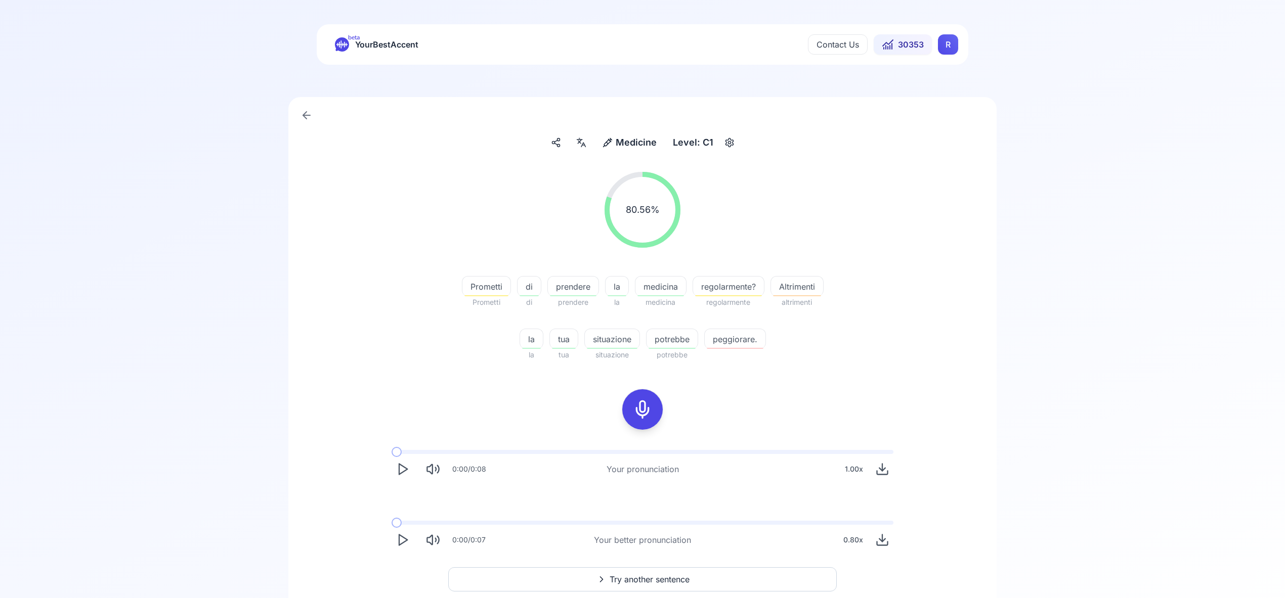
click at [668, 576] on span "Try another sentence" at bounding box center [649, 580] width 80 height 12
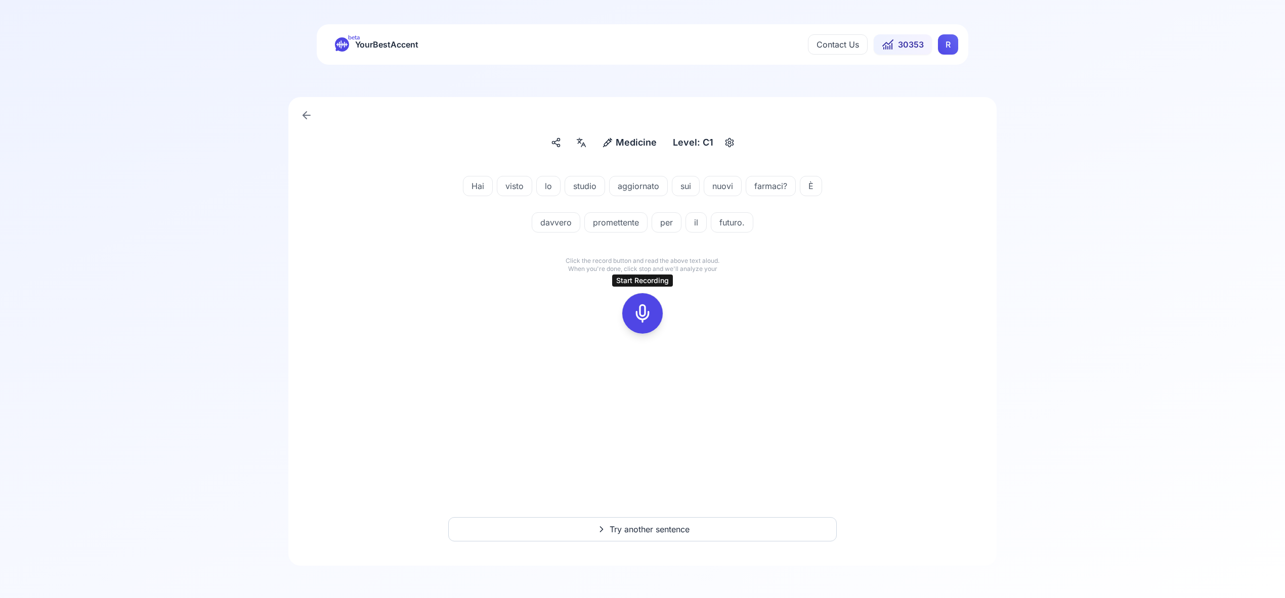
click at [649, 316] on rect at bounding box center [642, 313] width 15 height 15
click at [649, 315] on rect at bounding box center [642, 313] width 15 height 15
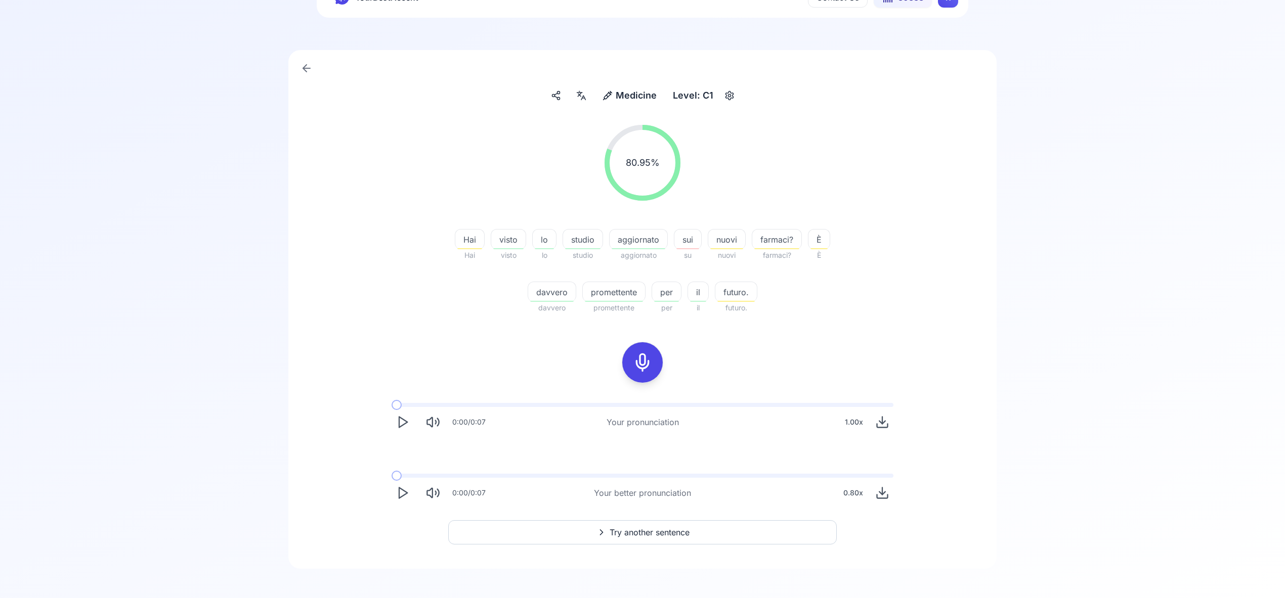
scroll to position [47, 0]
click at [678, 531] on span "Try another sentence" at bounding box center [649, 533] width 80 height 12
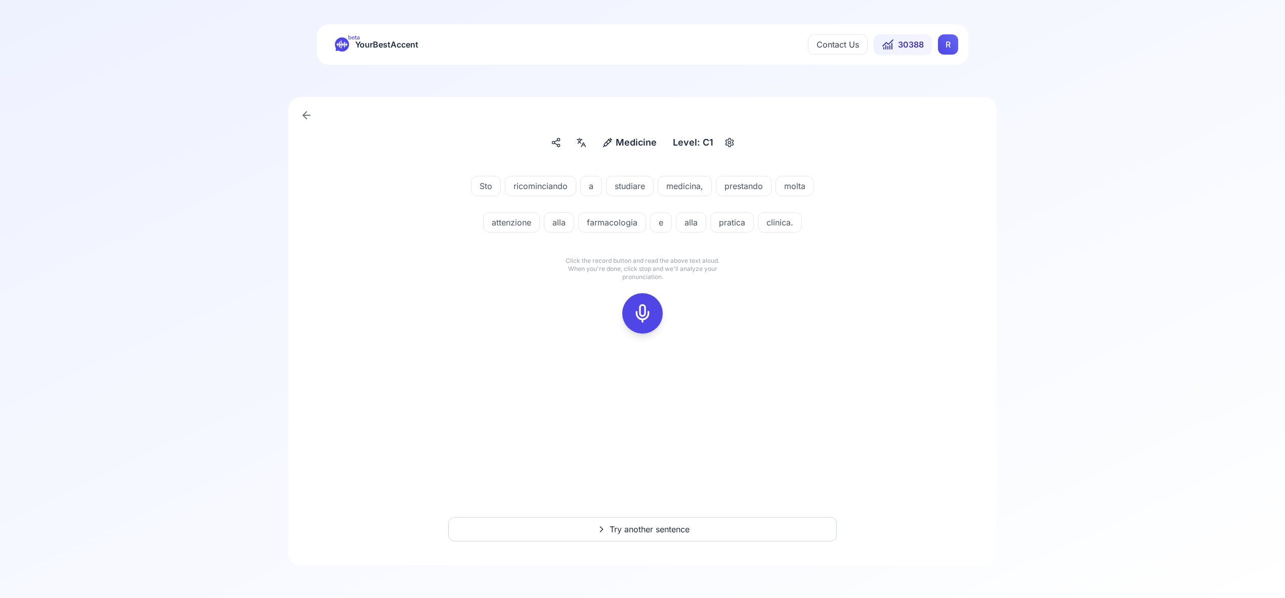
click at [645, 311] on icon at bounding box center [642, 313] width 20 height 20
click at [645, 309] on icon at bounding box center [642, 313] width 20 height 20
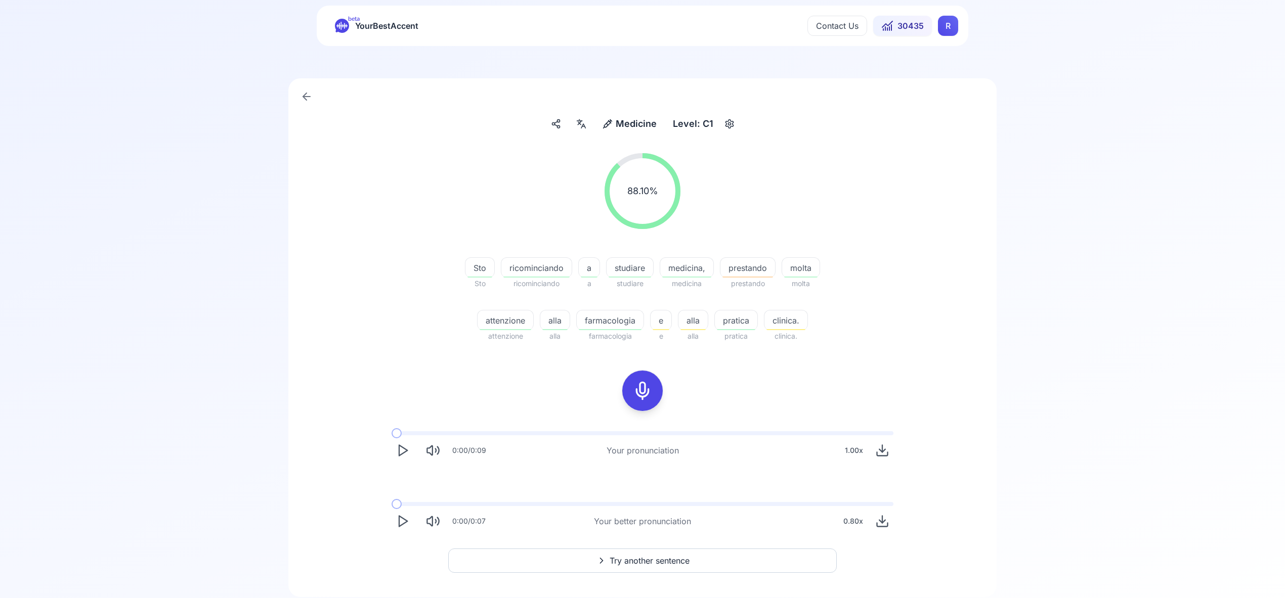
scroll to position [19, 0]
click at [646, 558] on span "Try another sentence" at bounding box center [649, 560] width 80 height 12
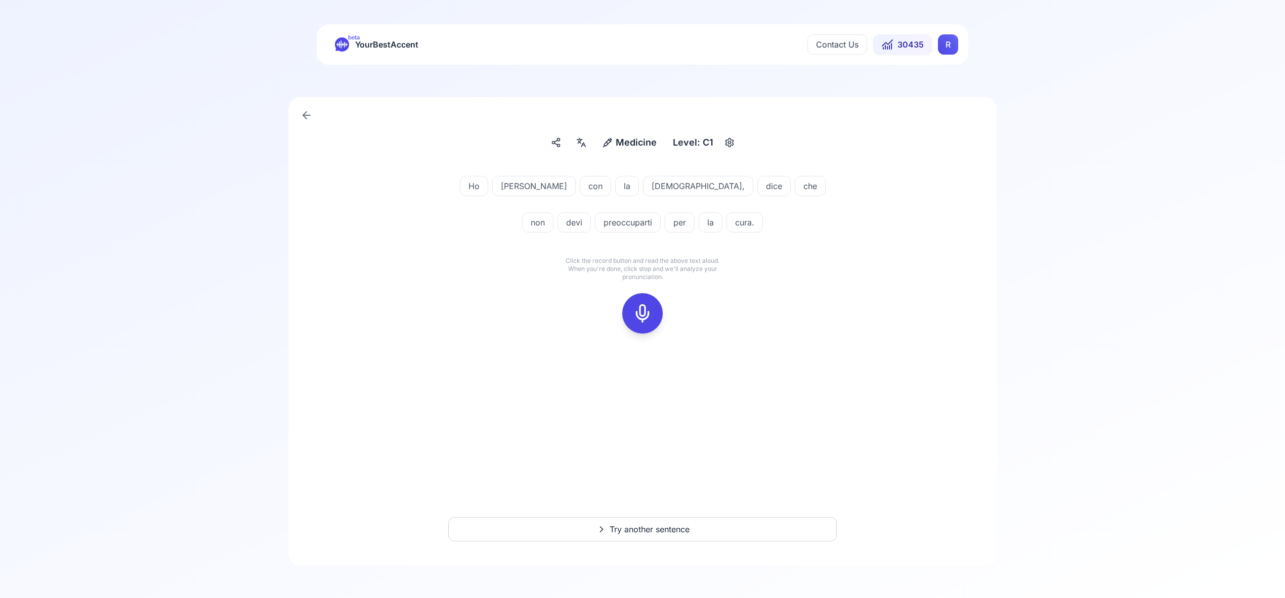
click at [646, 313] on icon at bounding box center [642, 313] width 20 height 20
click at [650, 322] on icon at bounding box center [642, 313] width 20 height 20
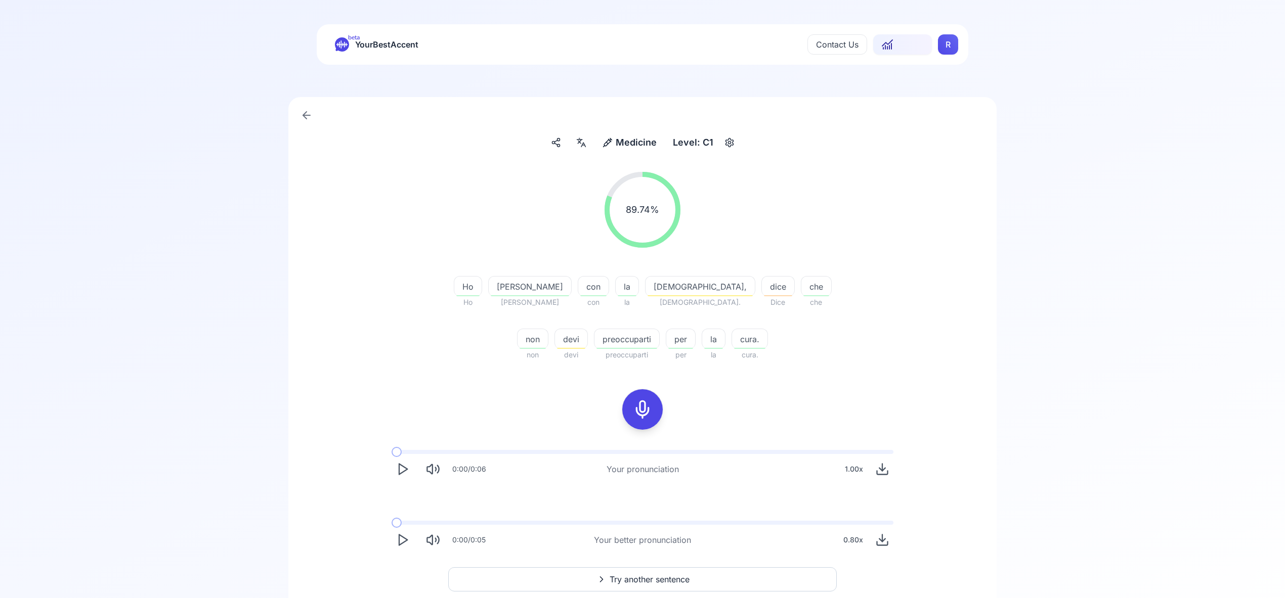
click at [583, 146] on icon at bounding box center [581, 143] width 12 height 10
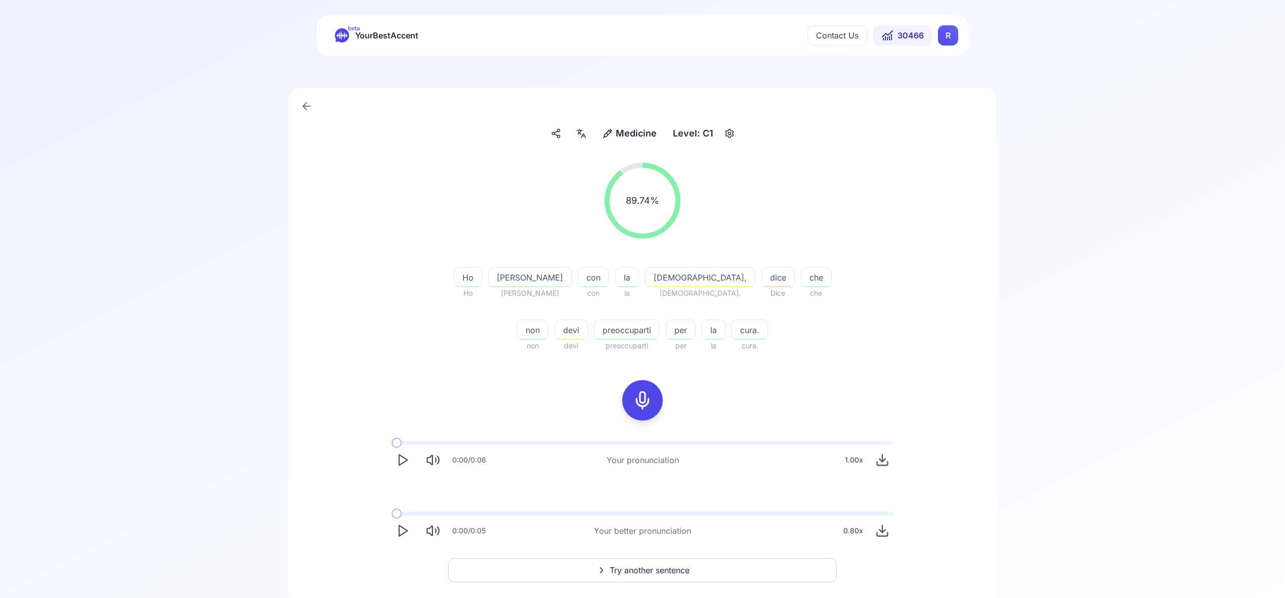
click at [649, 569] on span "Try another sentence" at bounding box center [649, 570] width 80 height 12
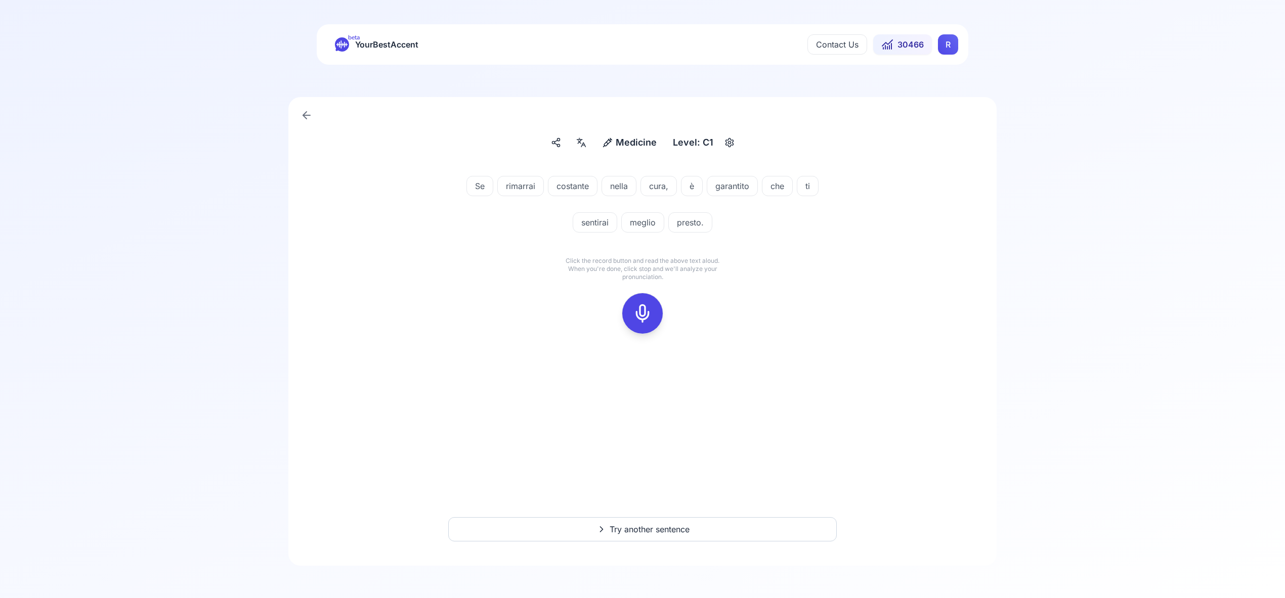
click at [643, 317] on icon at bounding box center [642, 313] width 20 height 20
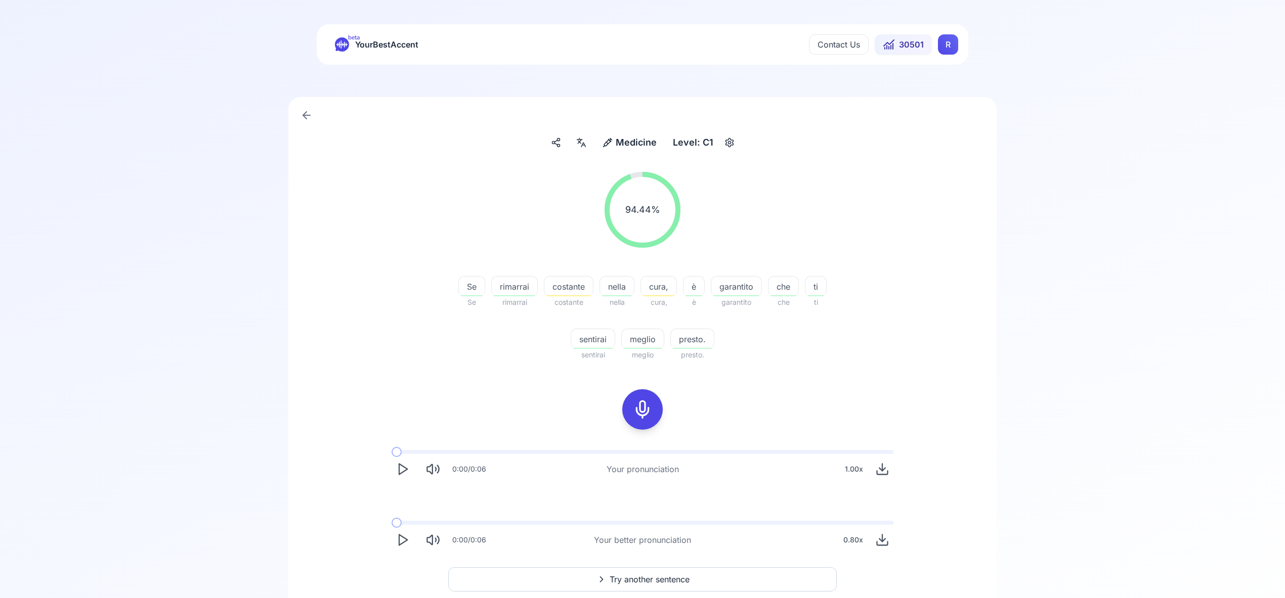
click at [402, 468] on icon "Play" at bounding box center [403, 469] width 14 height 14
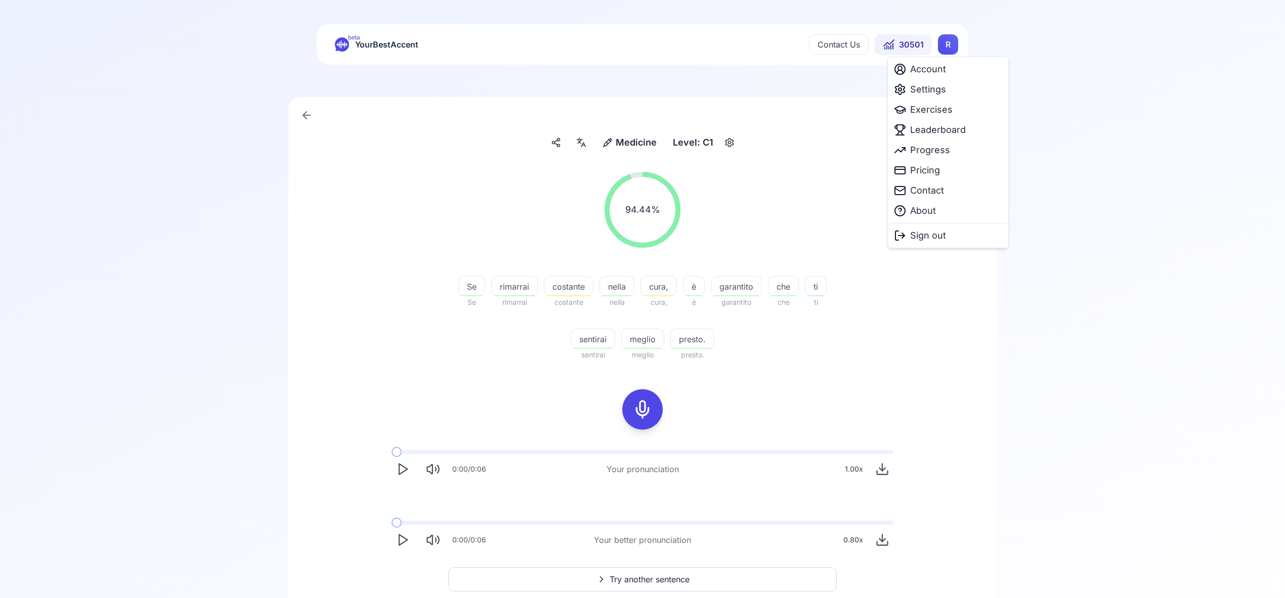
click at [943, 50] on html "beta YourBestAccent Contact Us 30501 R Medicine Medicine Level: C1 94.44 % 94.4…" at bounding box center [642, 299] width 1285 height 598
click at [953, 134] on span "Leaderboard" at bounding box center [938, 130] width 56 height 14
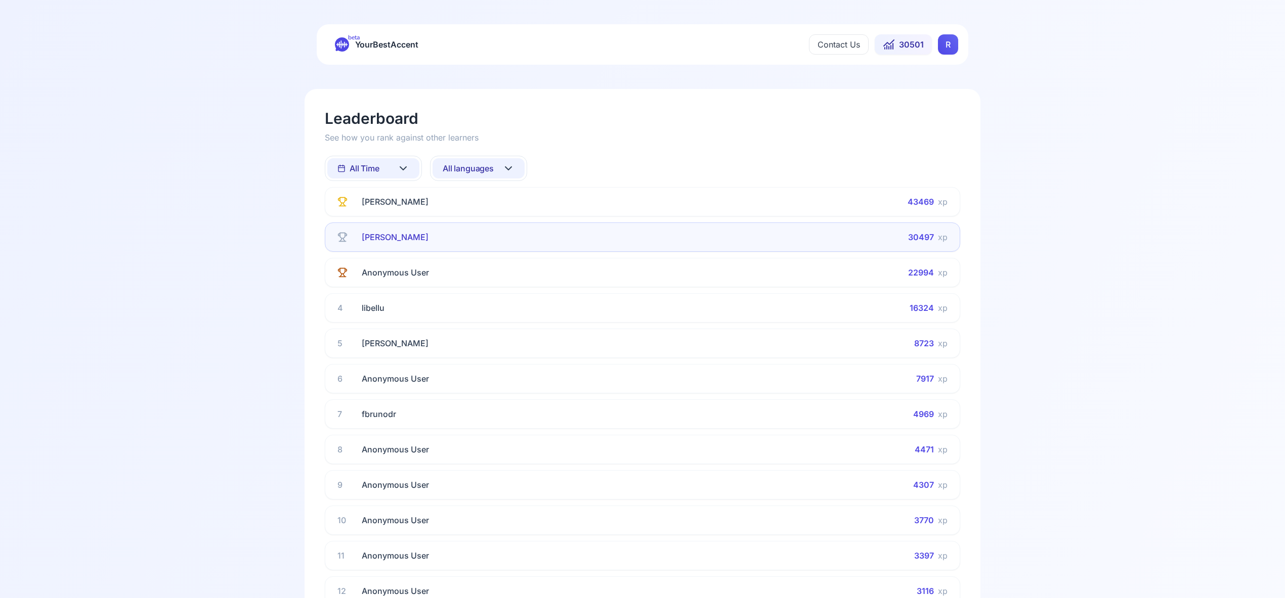
click at [508, 168] on icon at bounding box center [508, 168] width 12 height 12
click at [489, 249] on div "Spanish" at bounding box center [478, 250] width 92 height 18
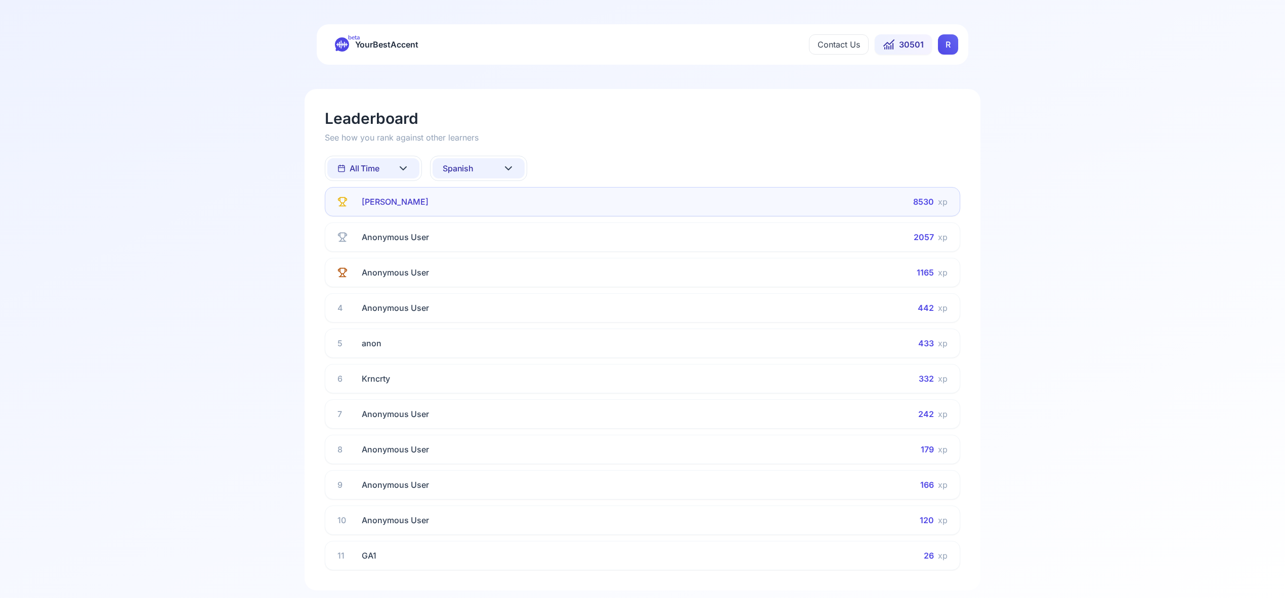
click at [403, 168] on icon at bounding box center [403, 168] width 12 height 12
click at [404, 216] on div "This Week" at bounding box center [373, 213] width 92 height 18
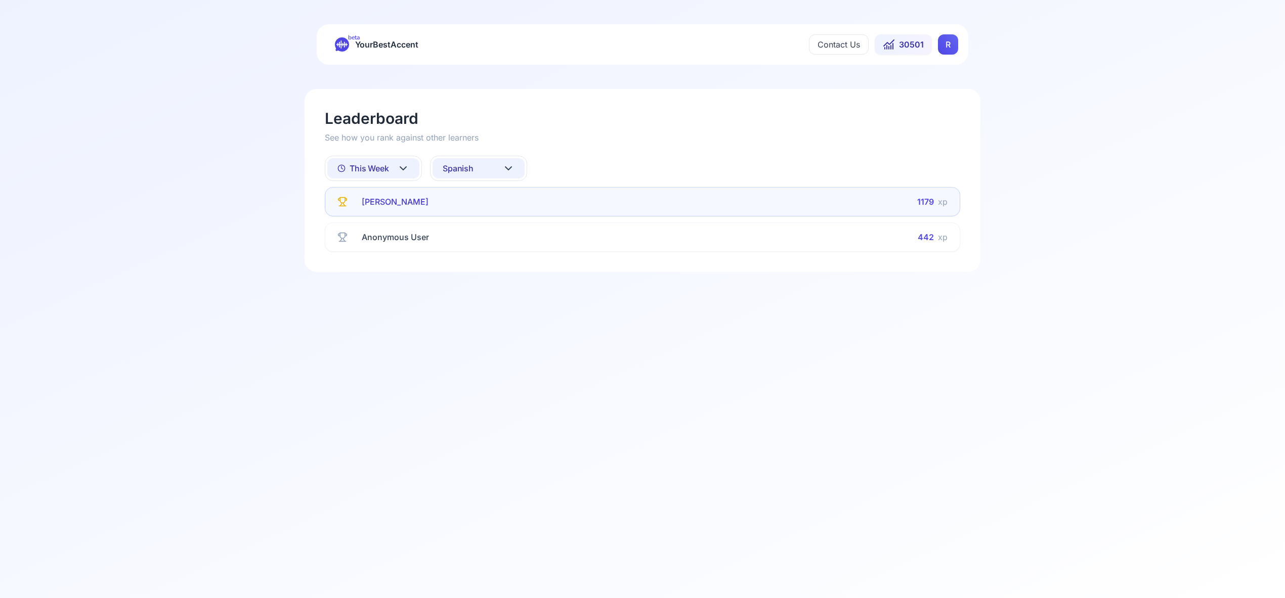
click at [513, 169] on icon at bounding box center [508, 168] width 12 height 12
click at [492, 268] on div "French" at bounding box center [478, 263] width 92 height 18
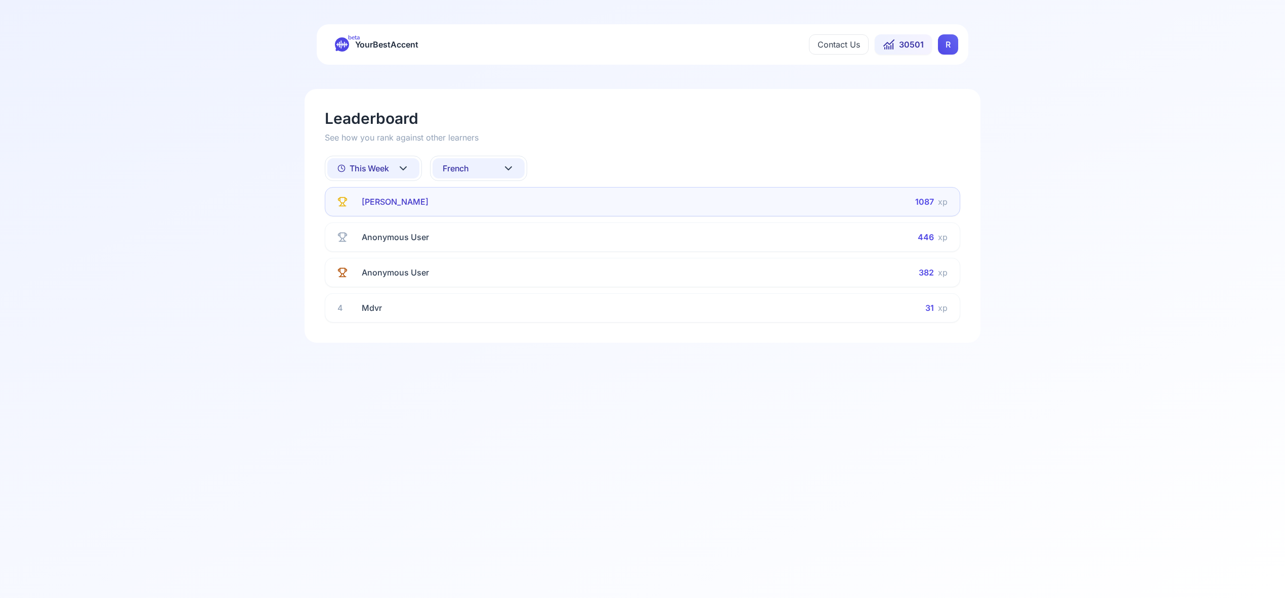
click at [510, 170] on icon at bounding box center [508, 168] width 12 height 12
click at [495, 271] on div "Italian" at bounding box center [478, 270] width 92 height 18
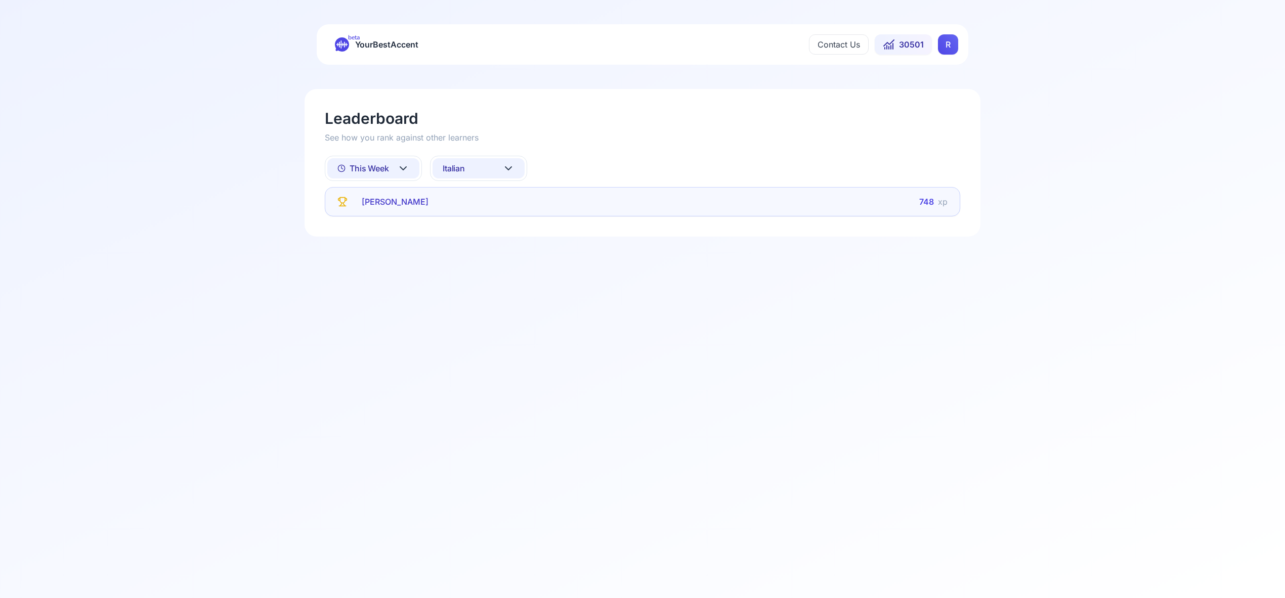
click at [508, 169] on icon at bounding box center [508, 168] width 6 height 3
click at [496, 283] on div "Portuguese" at bounding box center [478, 286] width 92 height 18
click at [510, 161] on button "Portuguese" at bounding box center [478, 168] width 92 height 20
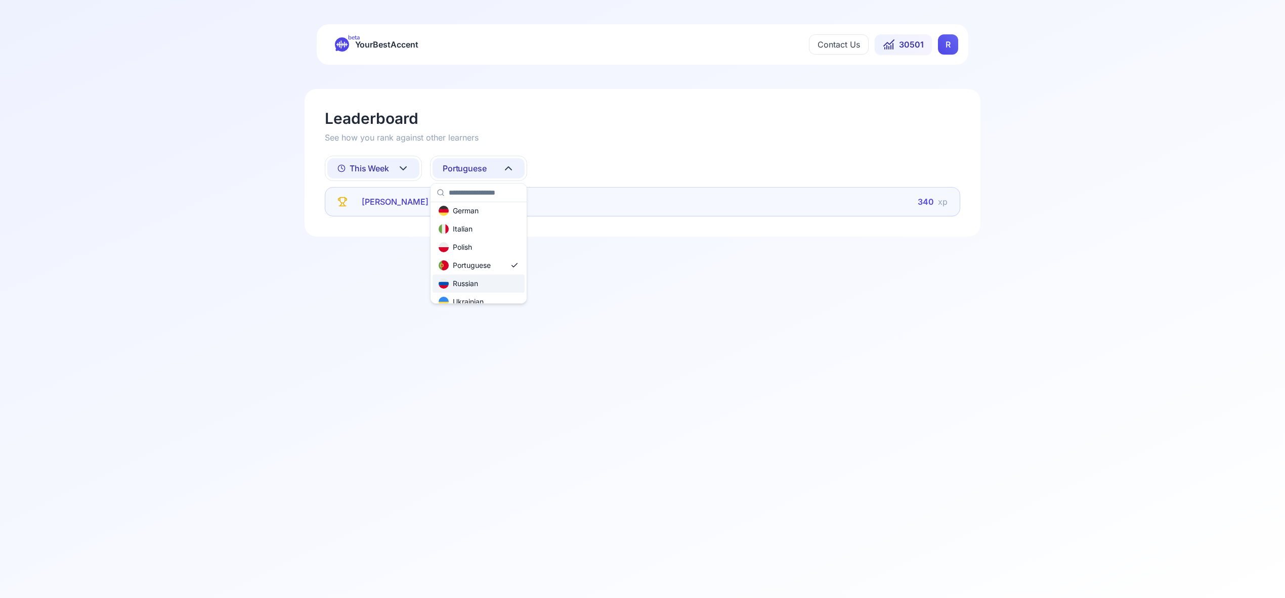
click at [494, 286] on div "Russian" at bounding box center [478, 284] width 92 height 18
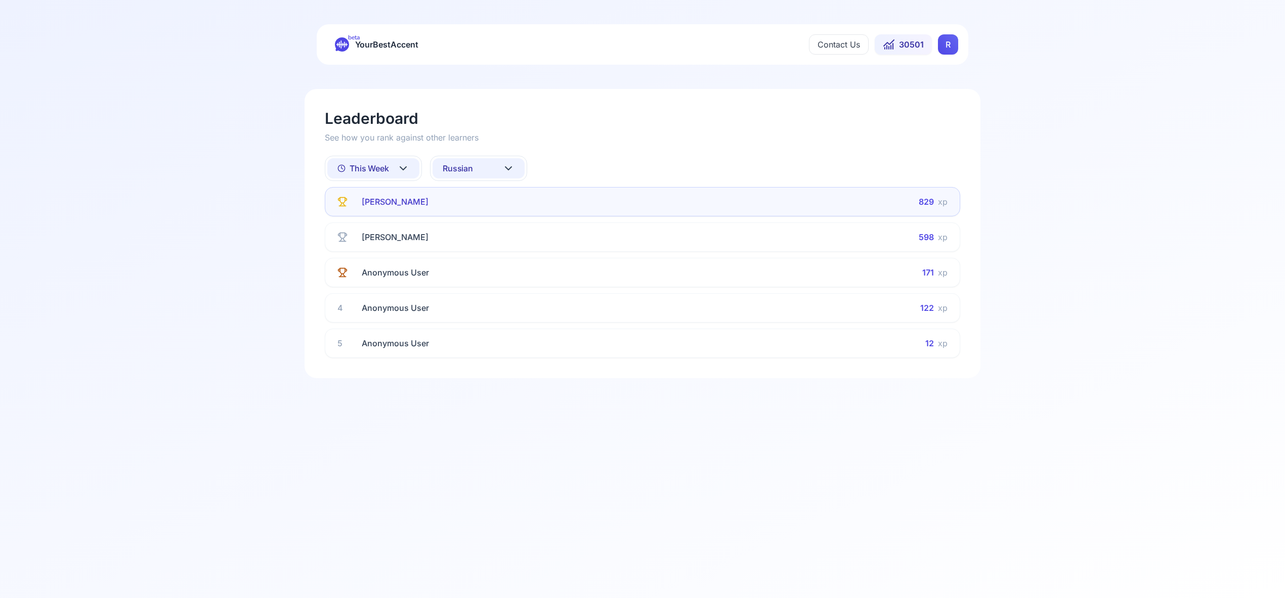
click at [506, 167] on icon at bounding box center [508, 168] width 6 height 3
click at [493, 215] on div "All languages" at bounding box center [478, 213] width 92 height 18
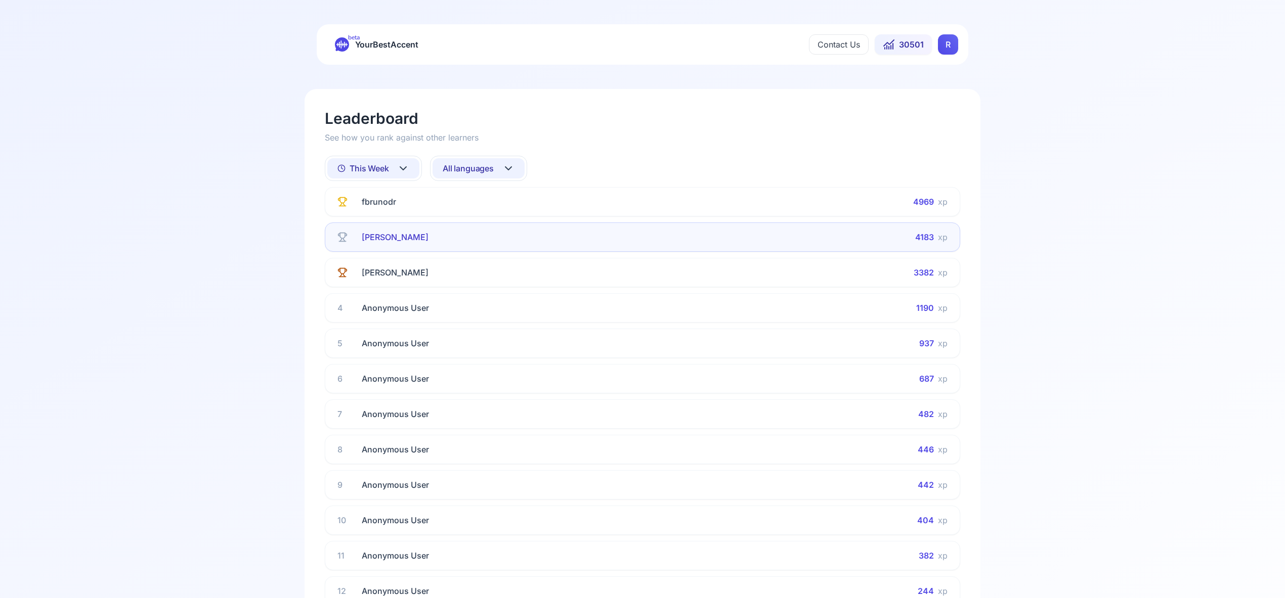
click at [405, 165] on icon at bounding box center [403, 168] width 12 height 12
click at [405, 166] on html "beta YourBestAccent Contact Us 30501 R Leaderboard See how you rank against oth…" at bounding box center [642, 299] width 1285 height 598
click at [405, 166] on icon at bounding box center [403, 168] width 12 height 12
click at [396, 197] on div "All Time" at bounding box center [373, 195] width 92 height 18
